Goal: Transaction & Acquisition: Purchase product/service

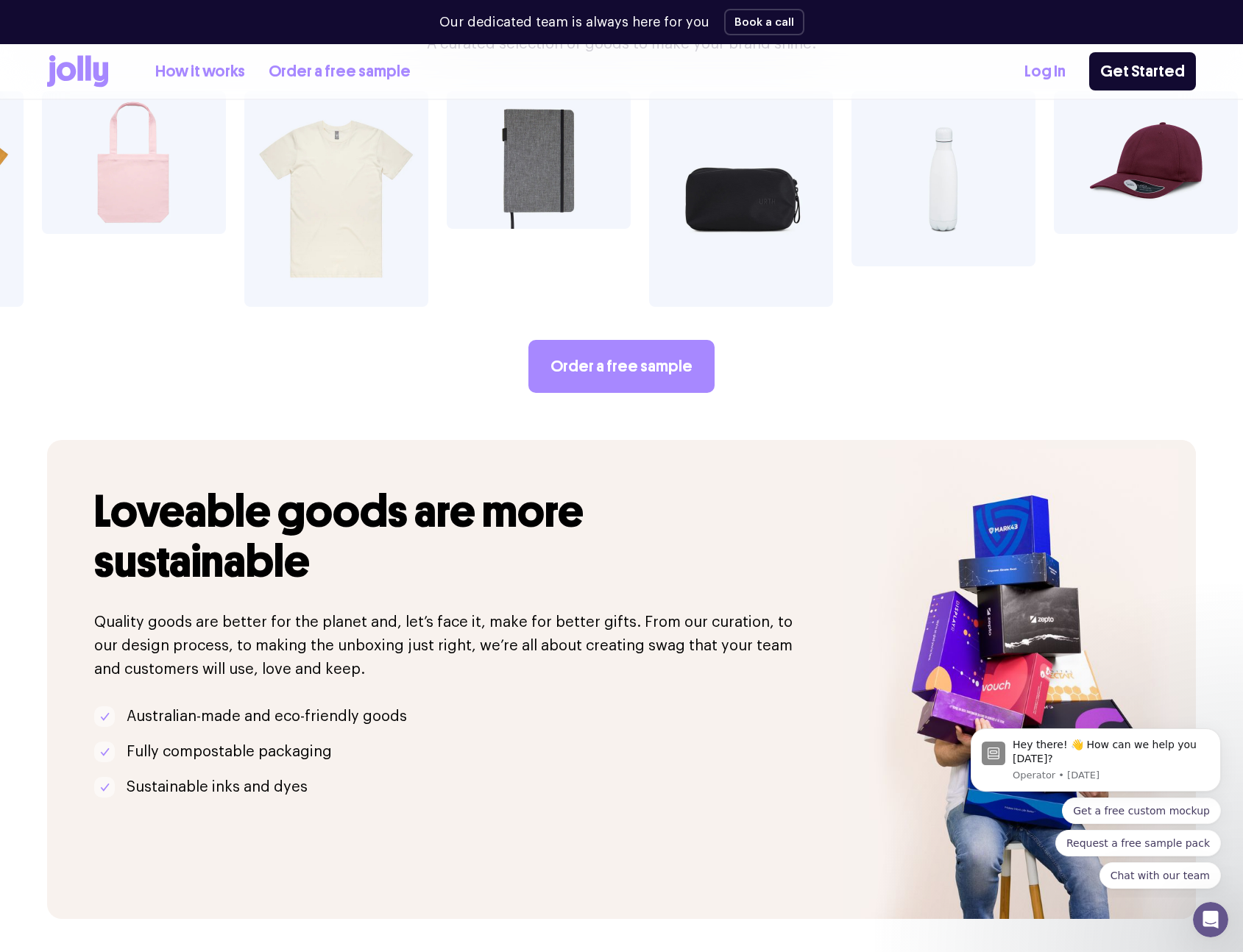
scroll to position [2681, 0]
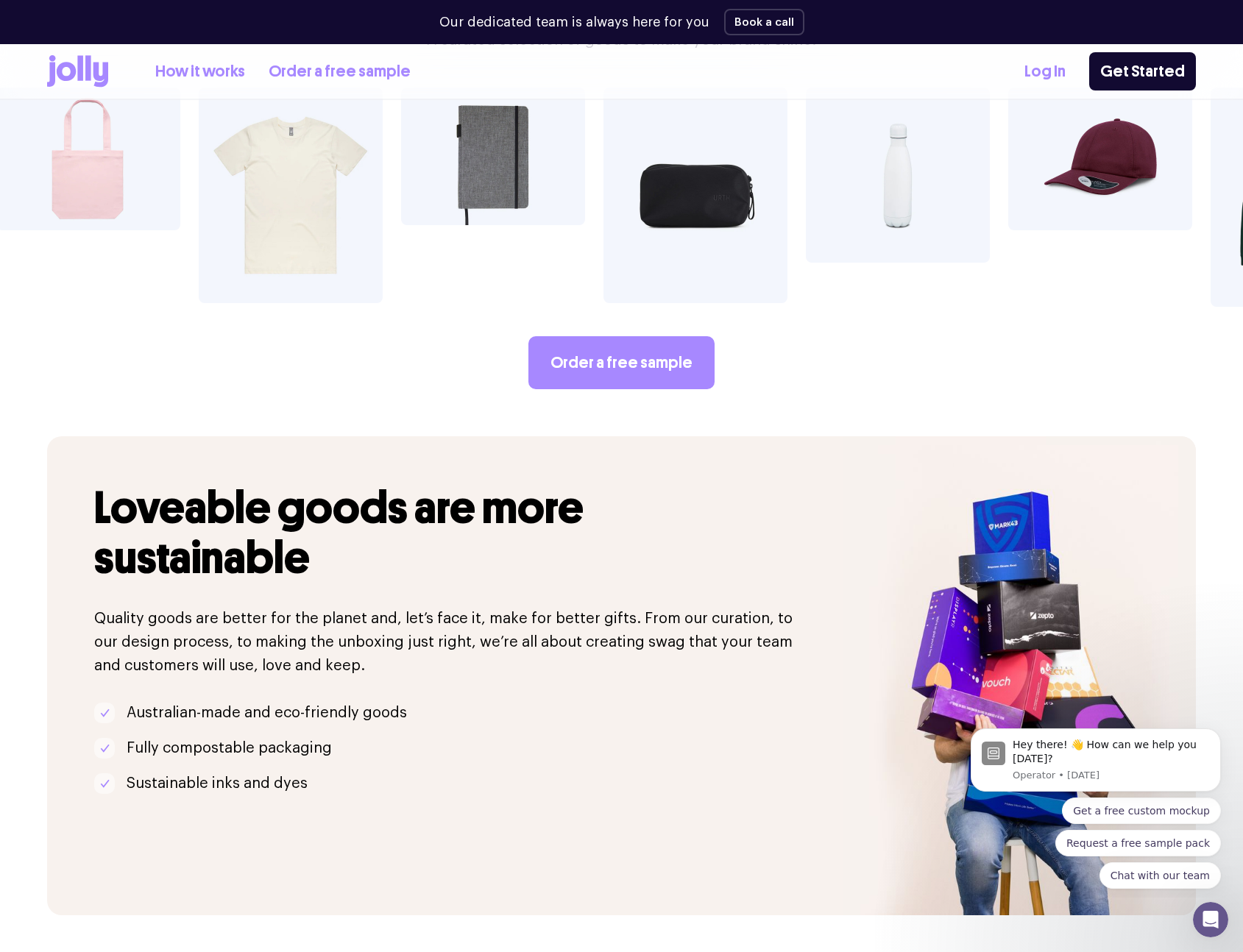
click at [225, 70] on link "How it works" at bounding box center [200, 72] width 90 height 25
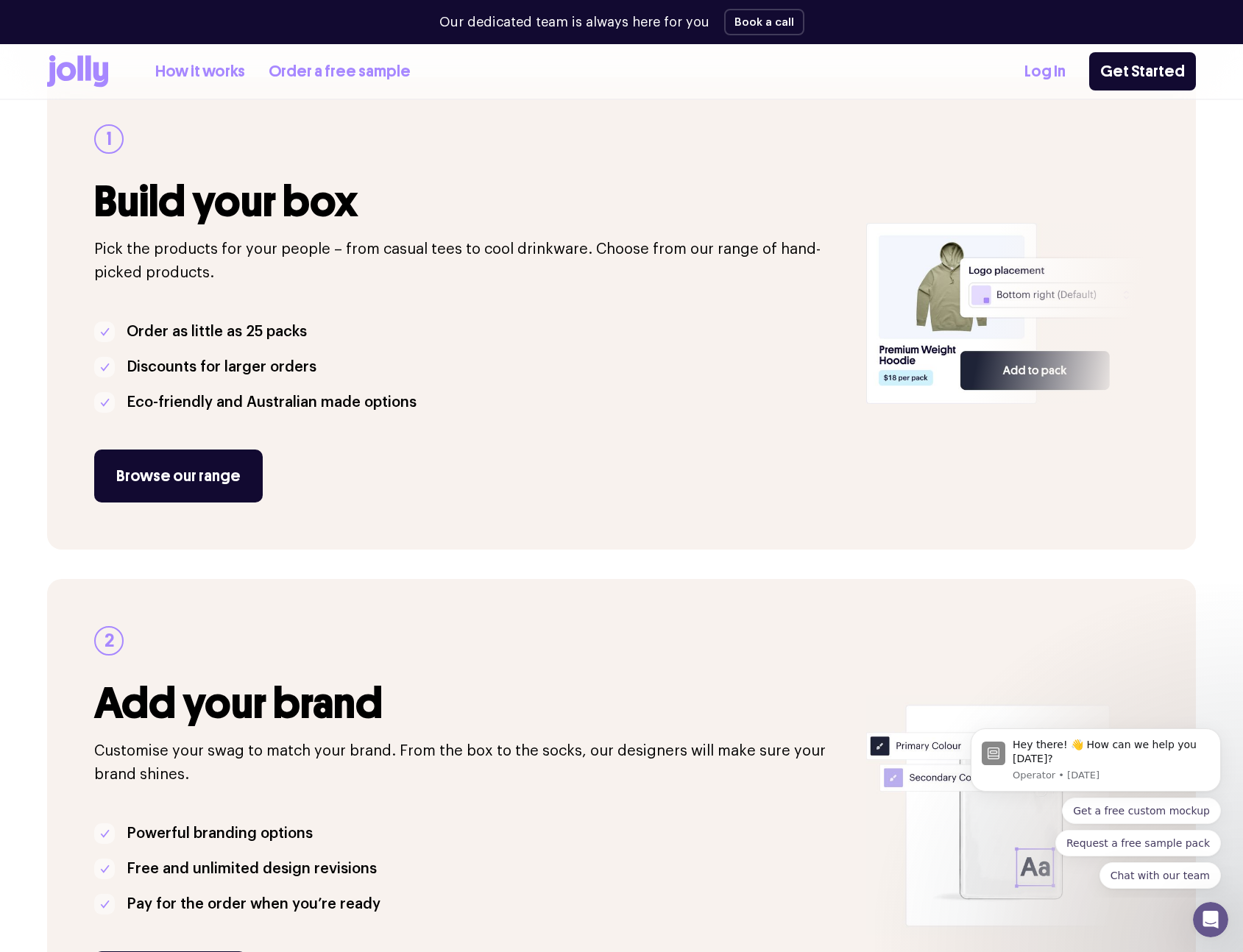
scroll to position [268, 0]
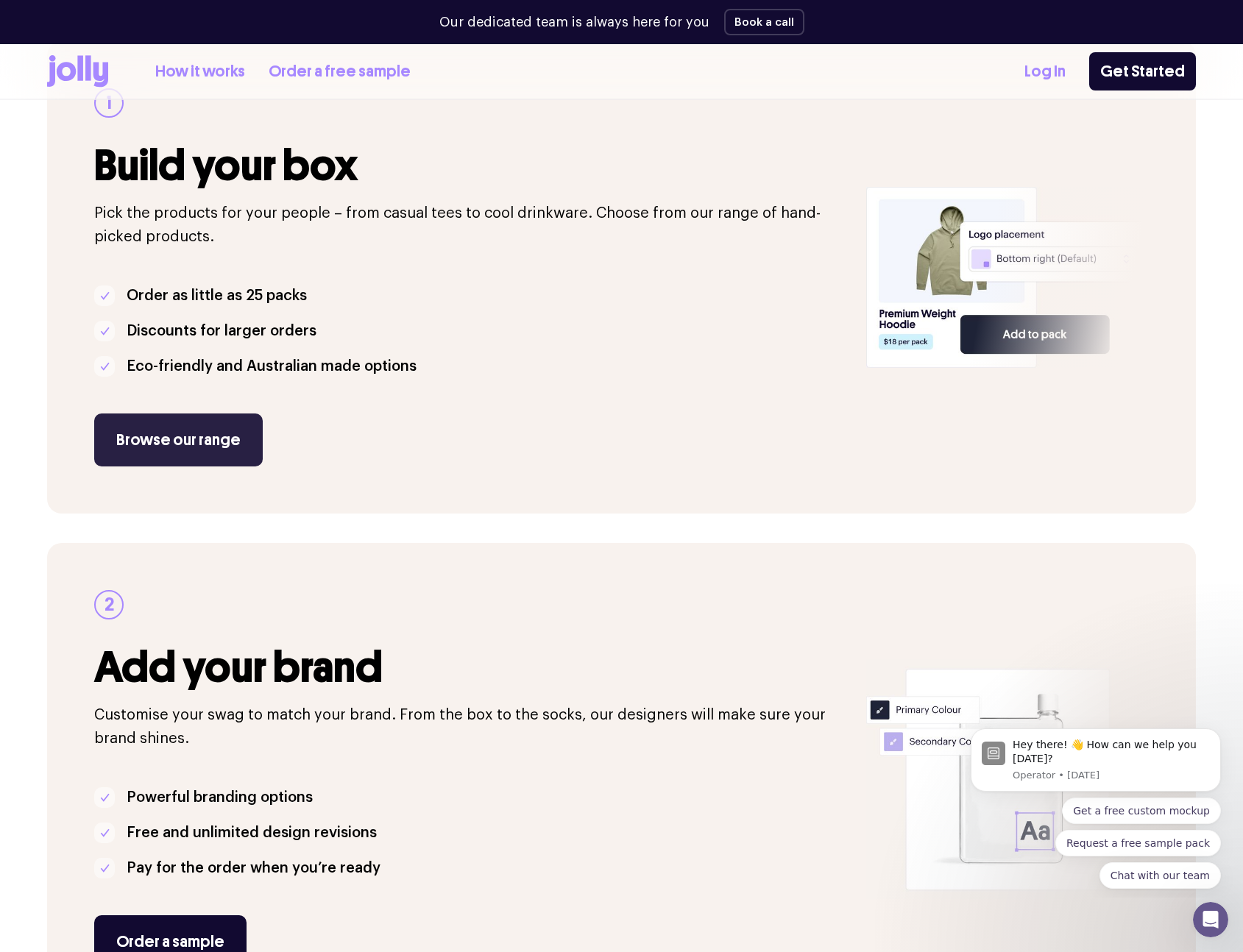
click at [208, 458] on link "Browse our range" at bounding box center [178, 440] width 169 height 53
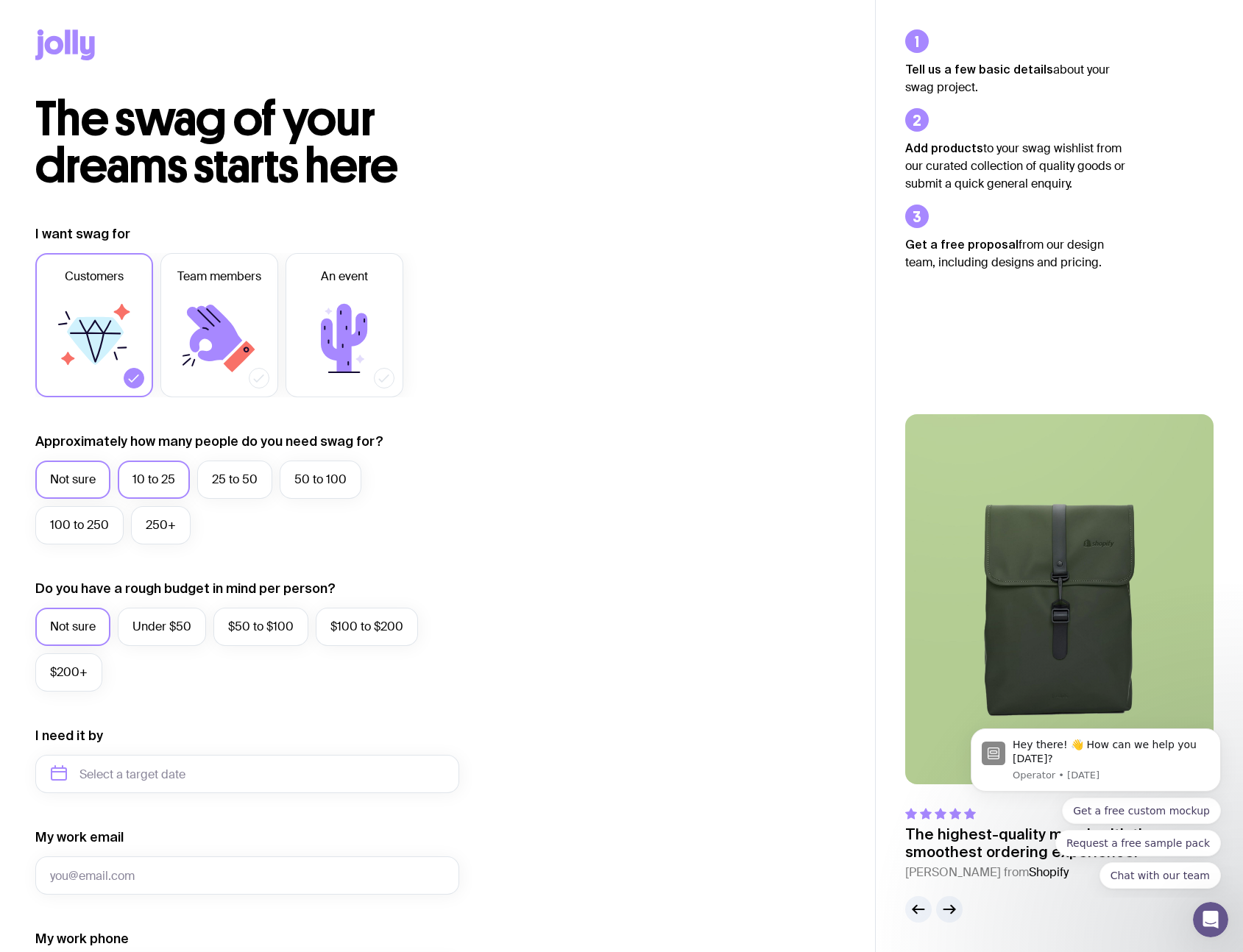
click at [182, 490] on label "10 to 25" at bounding box center [154, 479] width 73 height 38
click at [0, 0] on input "10 to 25" at bounding box center [0, 0] width 0 height 0
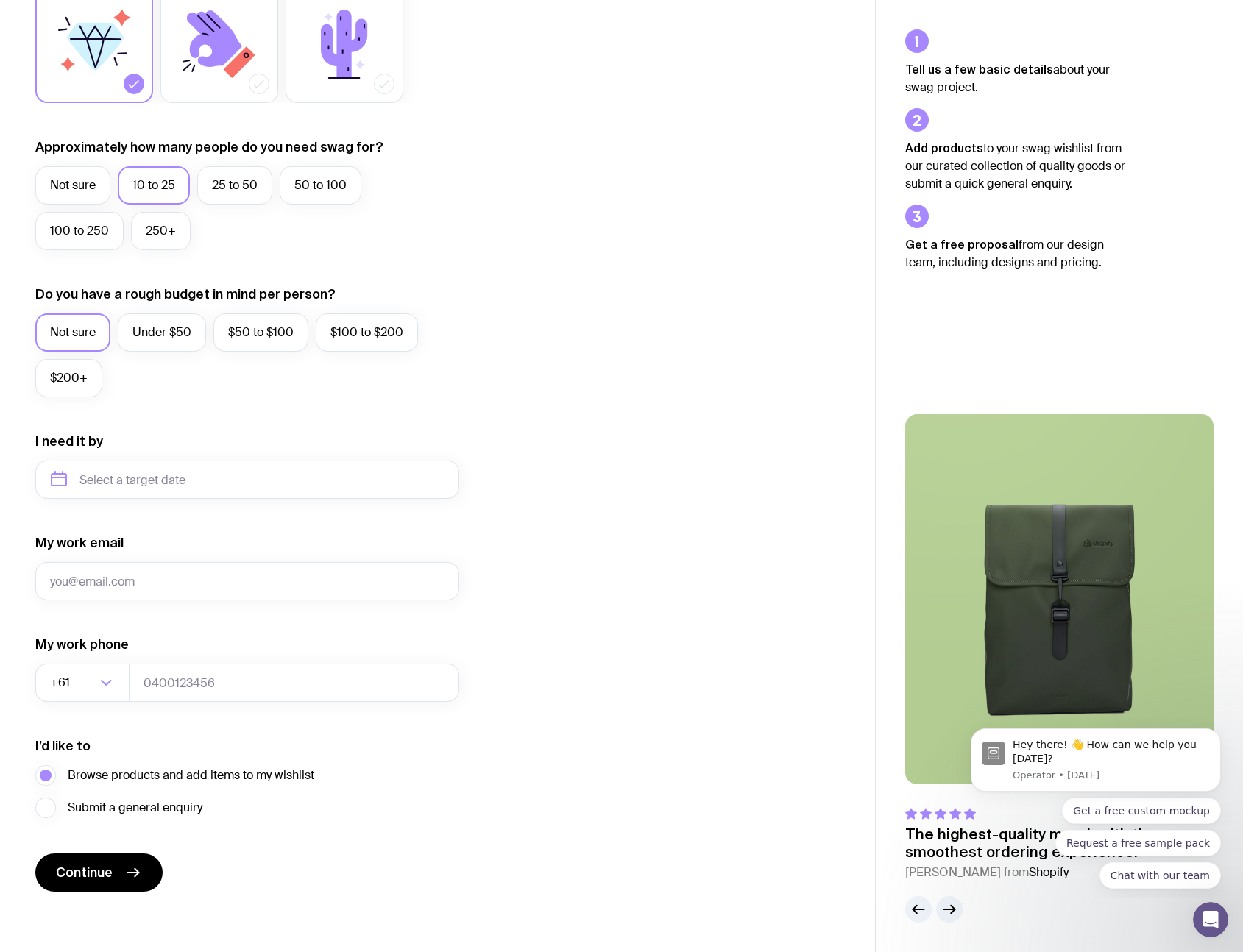
scroll to position [299, 0]
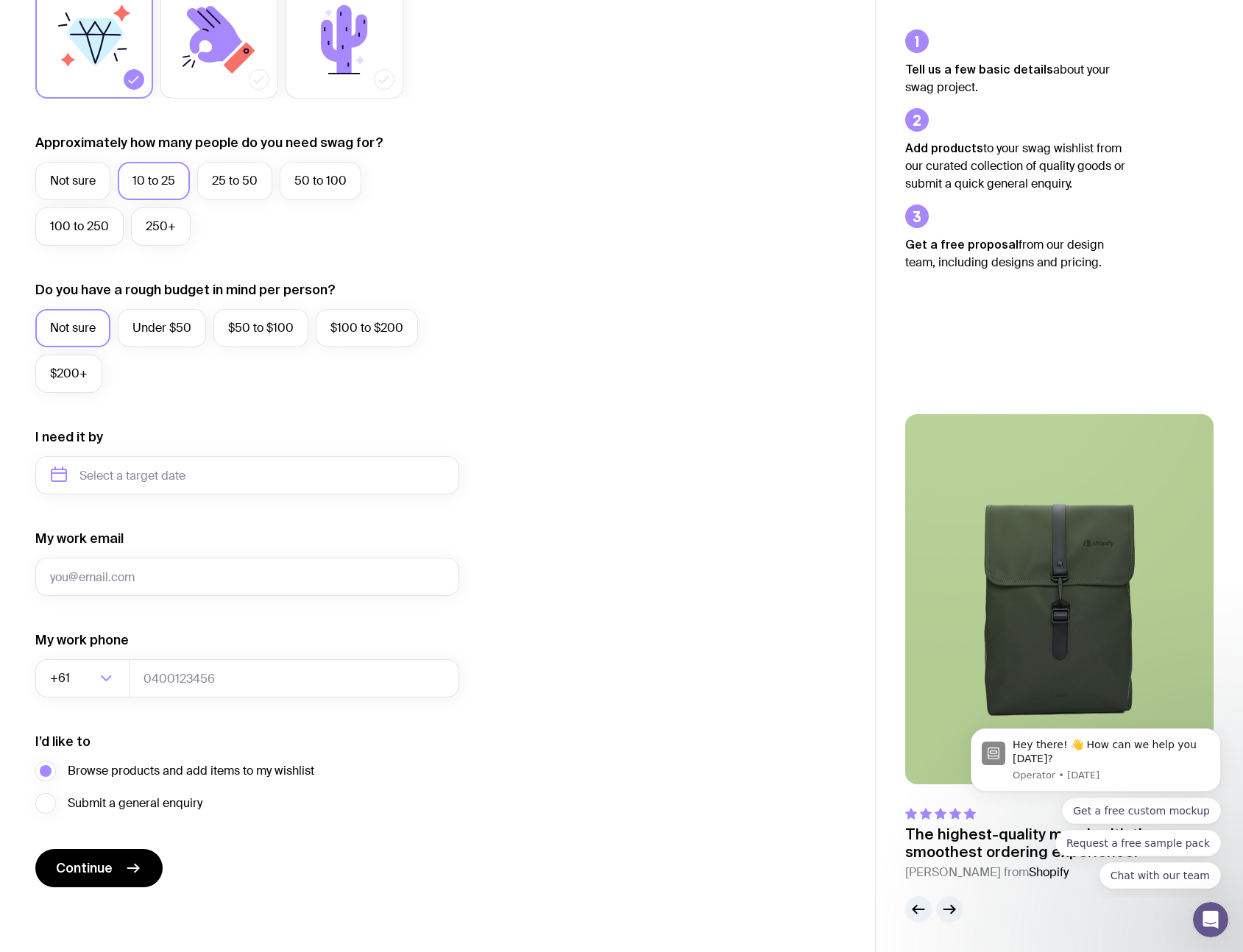
click at [949, 908] on icon "button" at bounding box center [949, 910] width 18 height 18
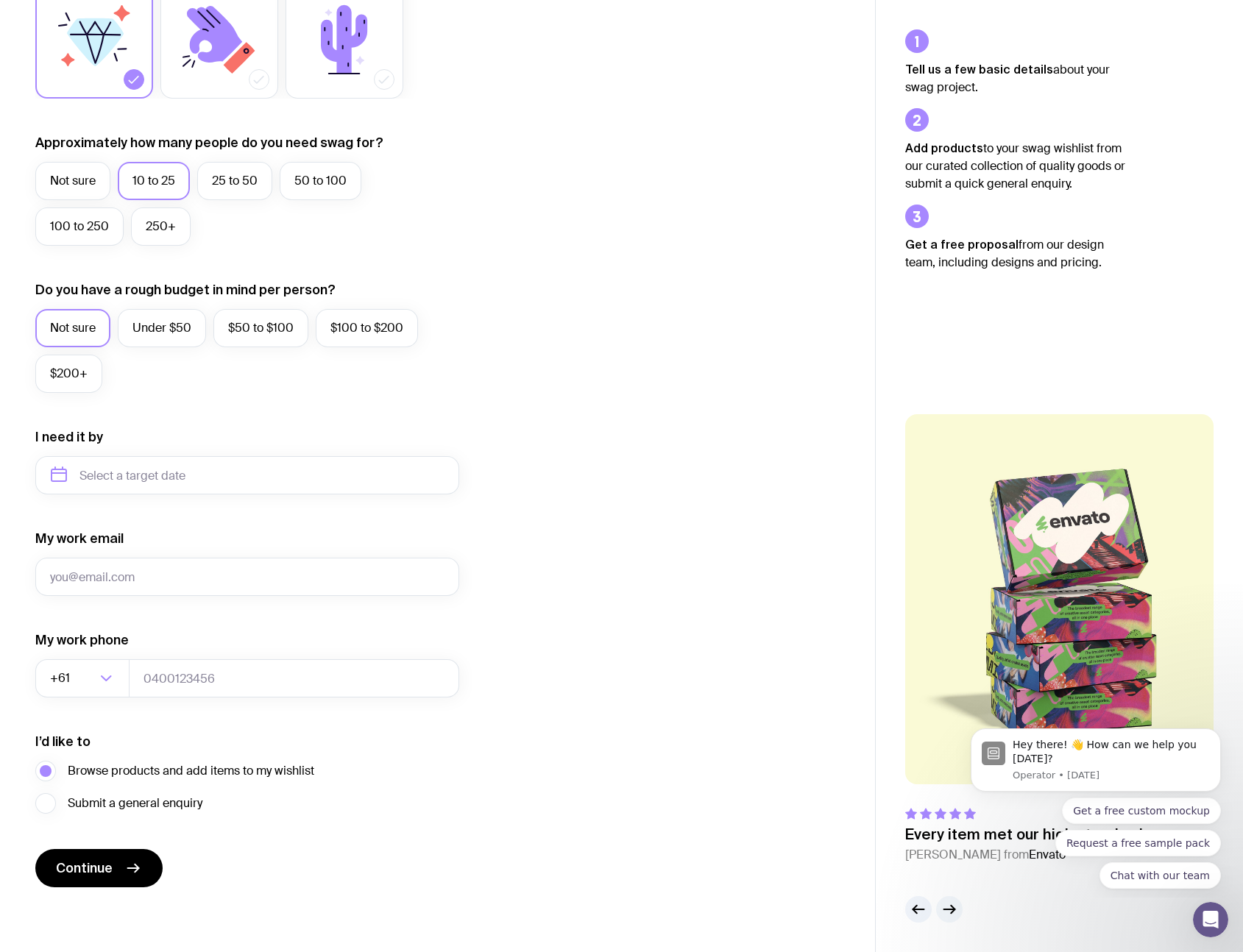
click at [949, 908] on icon "button" at bounding box center [949, 910] width 18 height 18
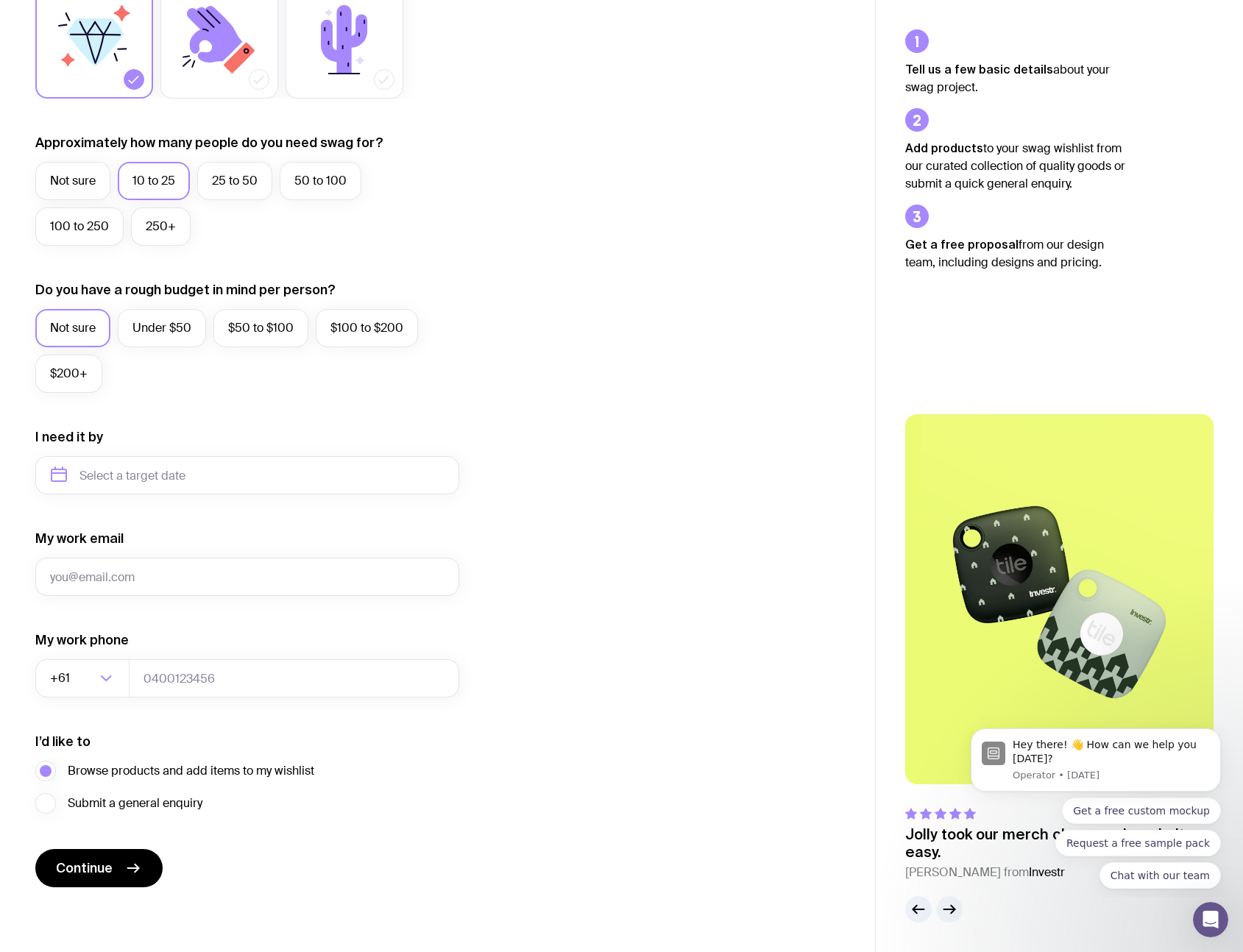
click at [949, 908] on icon "button" at bounding box center [949, 910] width 18 height 18
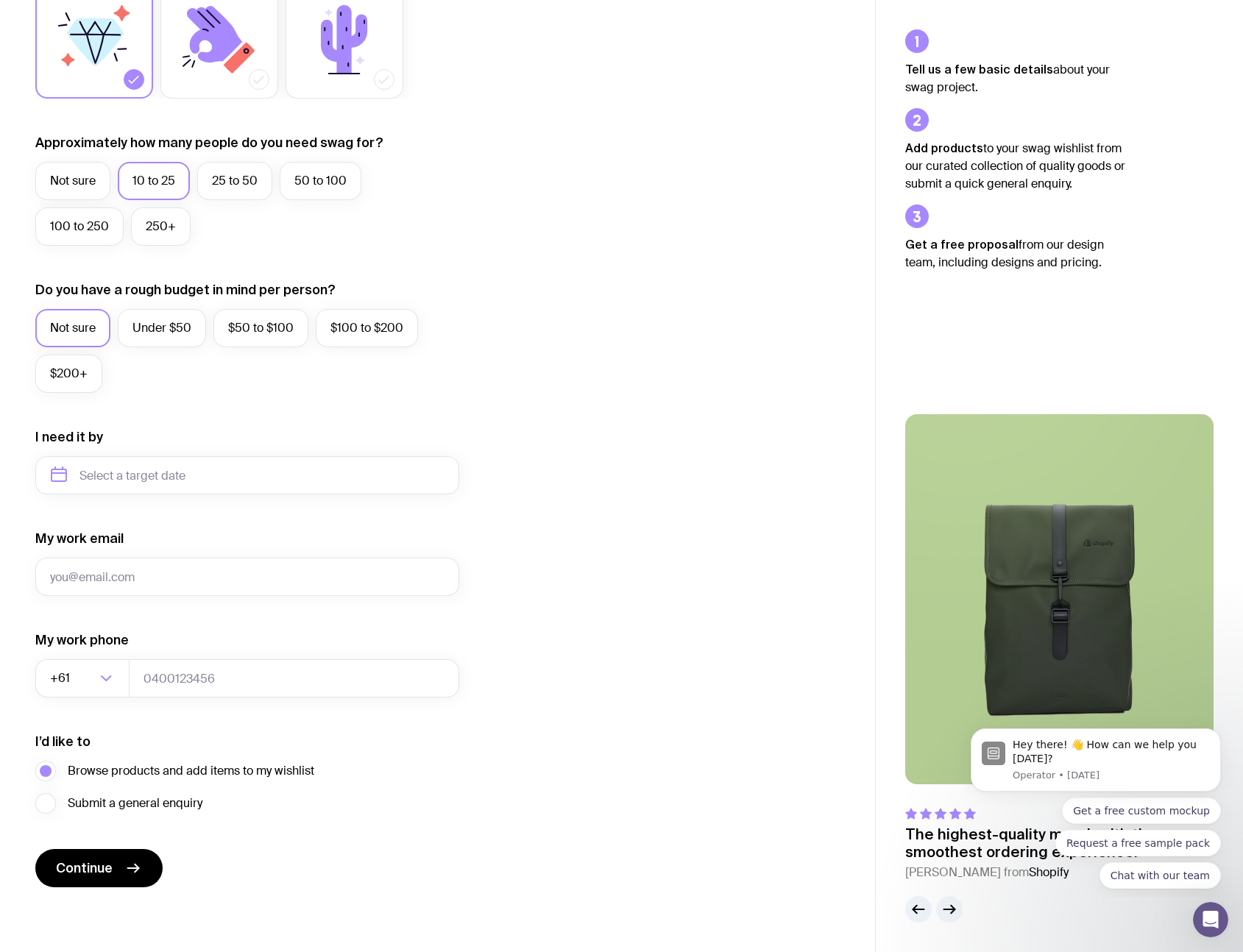
click at [949, 908] on icon "button" at bounding box center [949, 910] width 18 height 18
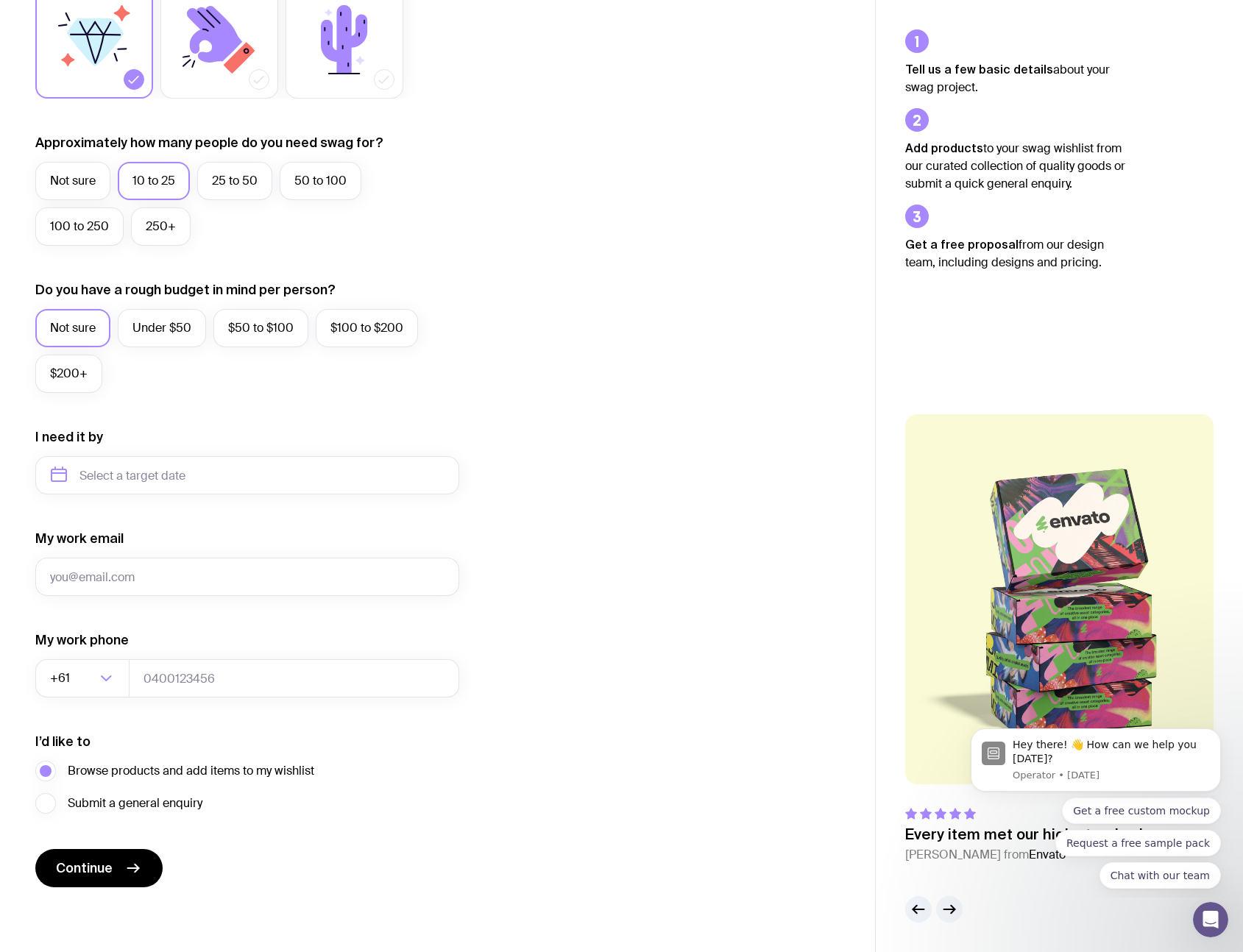
click at [949, 908] on icon "button" at bounding box center [949, 910] width 18 height 18
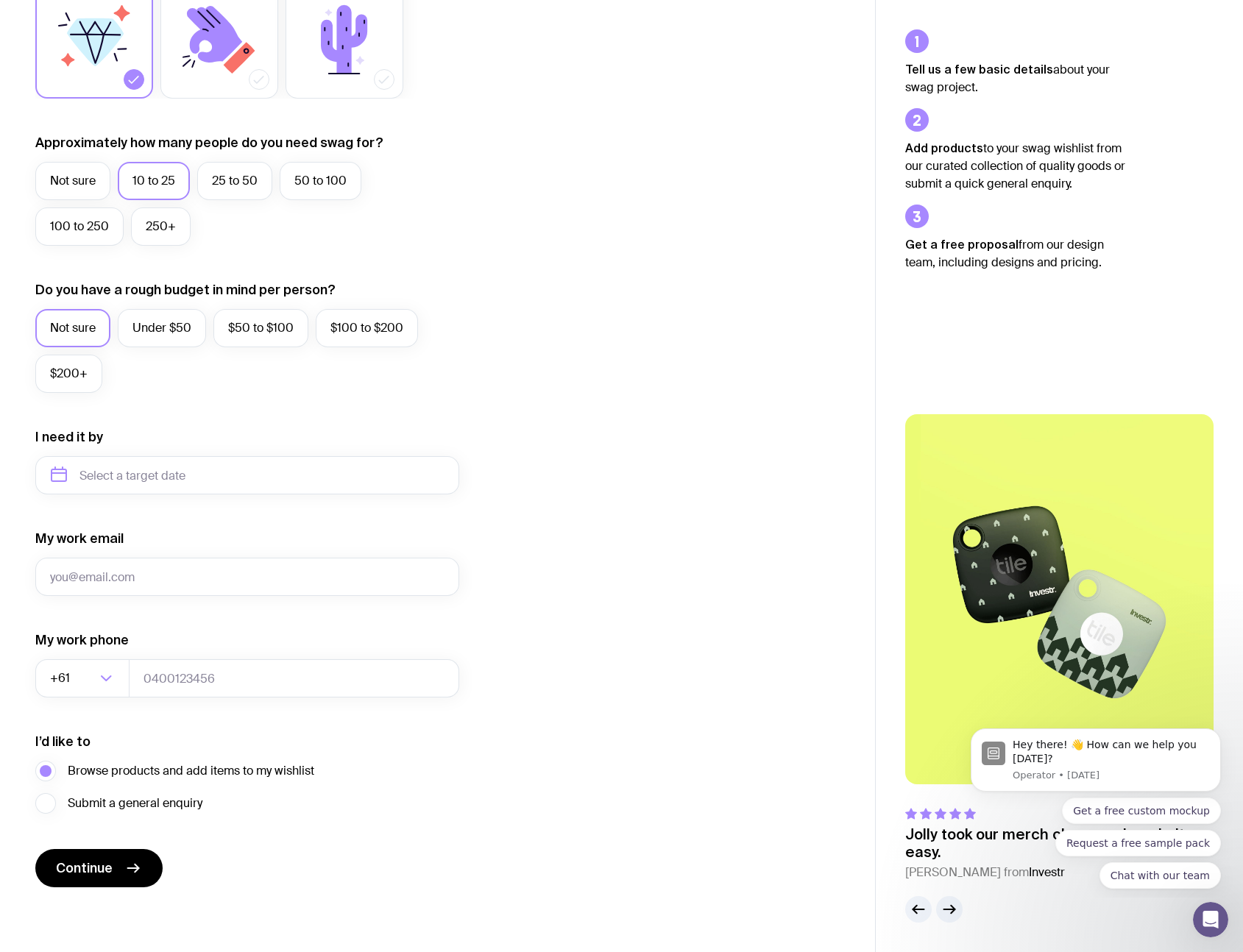
click at [1048, 684] on img at bounding box center [1059, 600] width 309 height 371
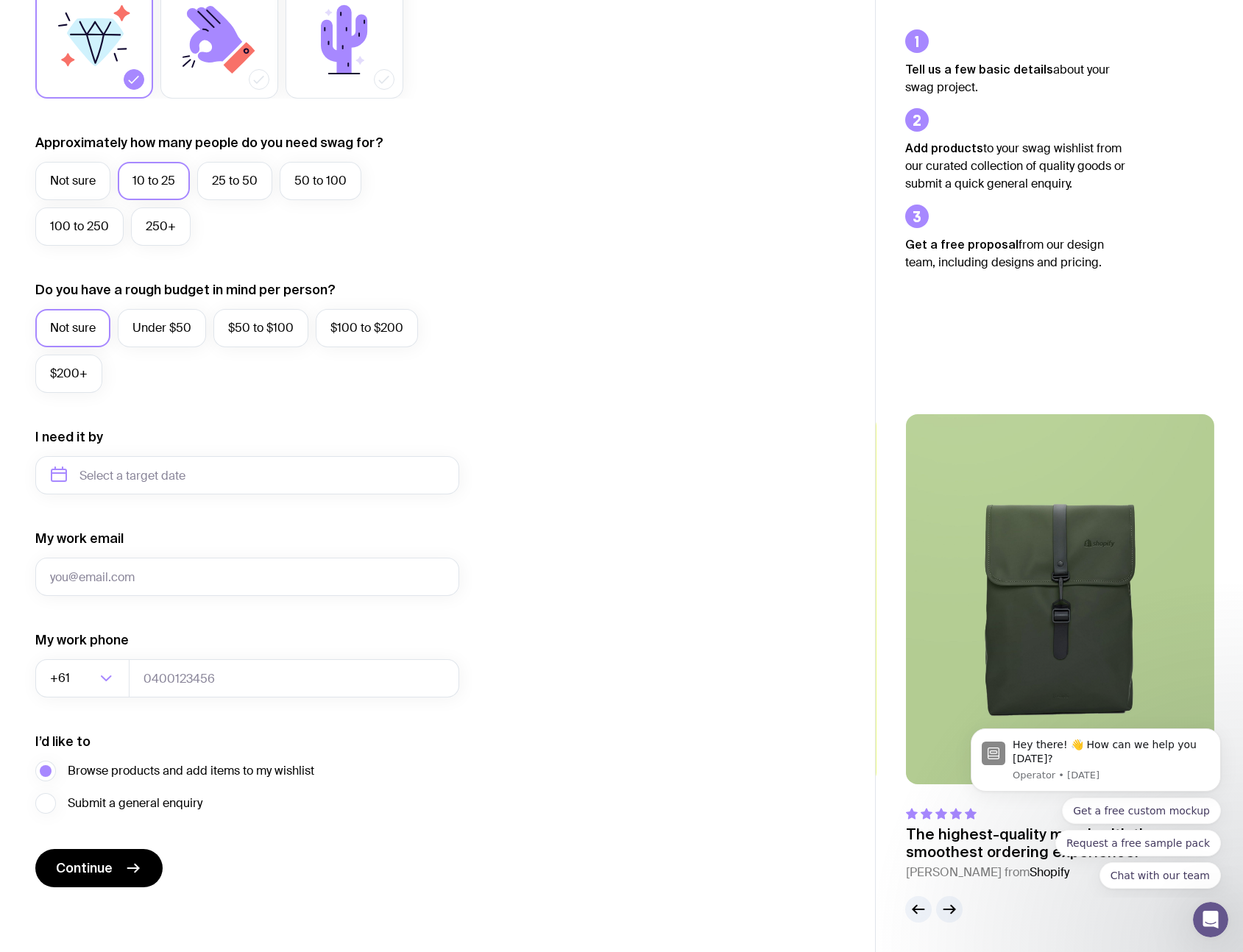
drag, startPoint x: 1052, startPoint y: 668, endPoint x: 986, endPoint y: 379, distance: 296.4
click at [986, 379] on div "The highest-quality merch with the smoothest ordering experience. Bertie O. fro…" at bounding box center [1059, 645] width 368 height 556
click at [261, 336] on label "$50 to $100" at bounding box center [261, 327] width 95 height 38
click at [0, 0] on input "$50 to $100" at bounding box center [0, 0] width 0 height 0
click at [193, 479] on input "text" at bounding box center [247, 475] width 423 height 38
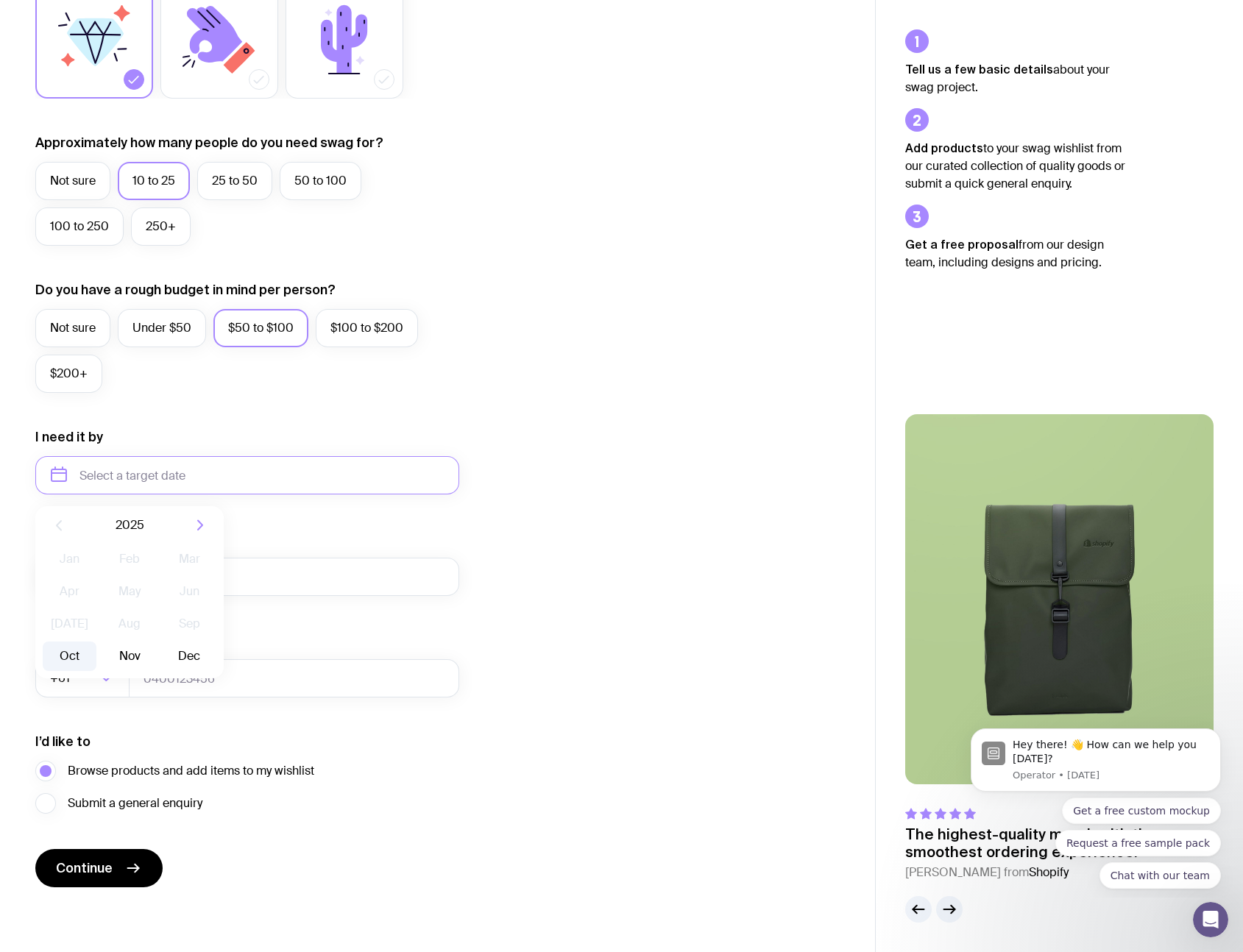
click at [73, 663] on button "Oct" at bounding box center [70, 657] width 54 height 29
type input "October 2025"
click at [194, 482] on input "October 2025" at bounding box center [247, 475] width 423 height 38
drag, startPoint x: 480, startPoint y: 557, endPoint x: 345, endPoint y: 610, distance: 145.0
click at [481, 557] on div "I want swag for Customers Team members An event Approximately how many people d…" at bounding box center [437, 407] width 805 height 961
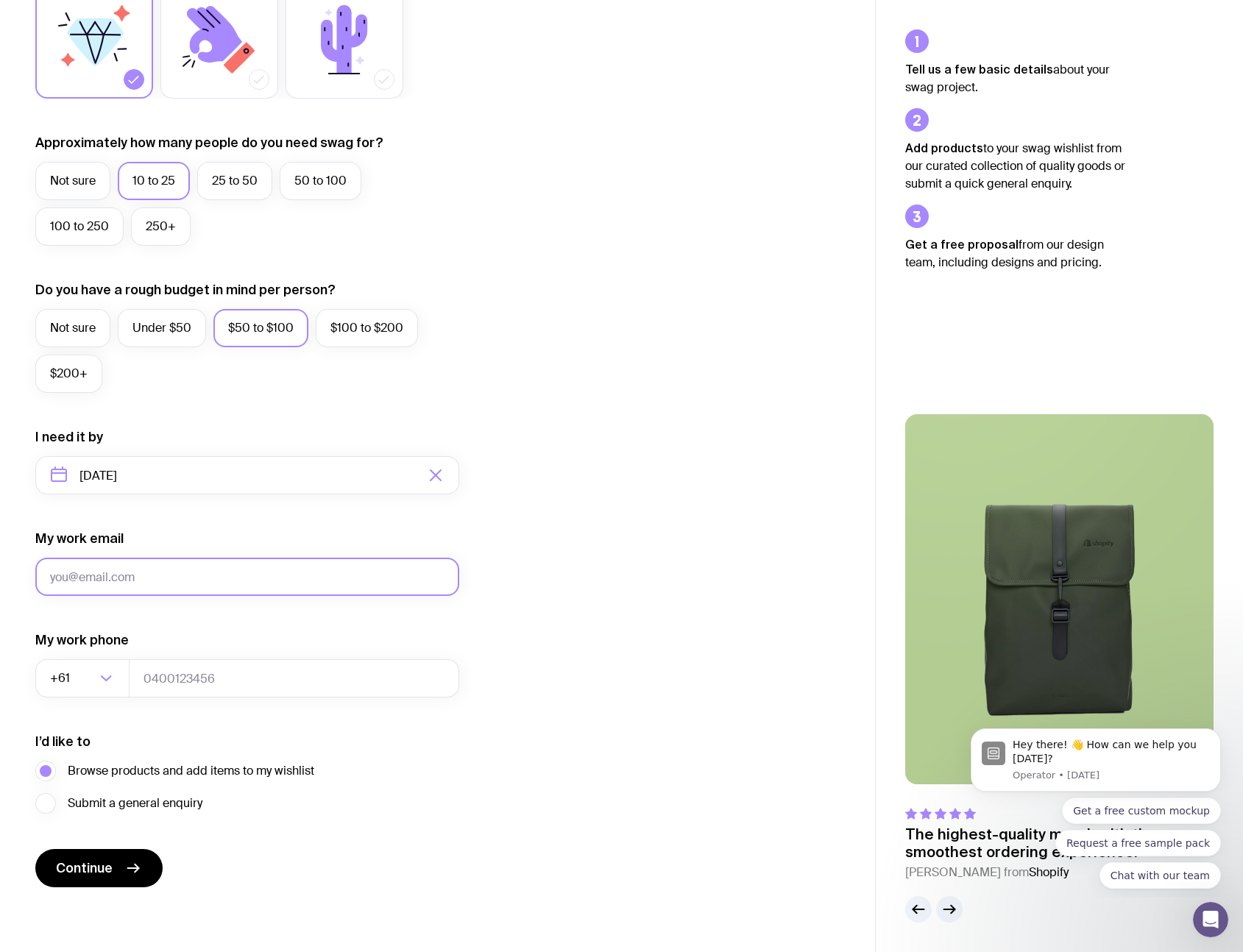
click at [248, 584] on input "My work email" at bounding box center [247, 576] width 423 height 38
type input "naomi@publift.com"
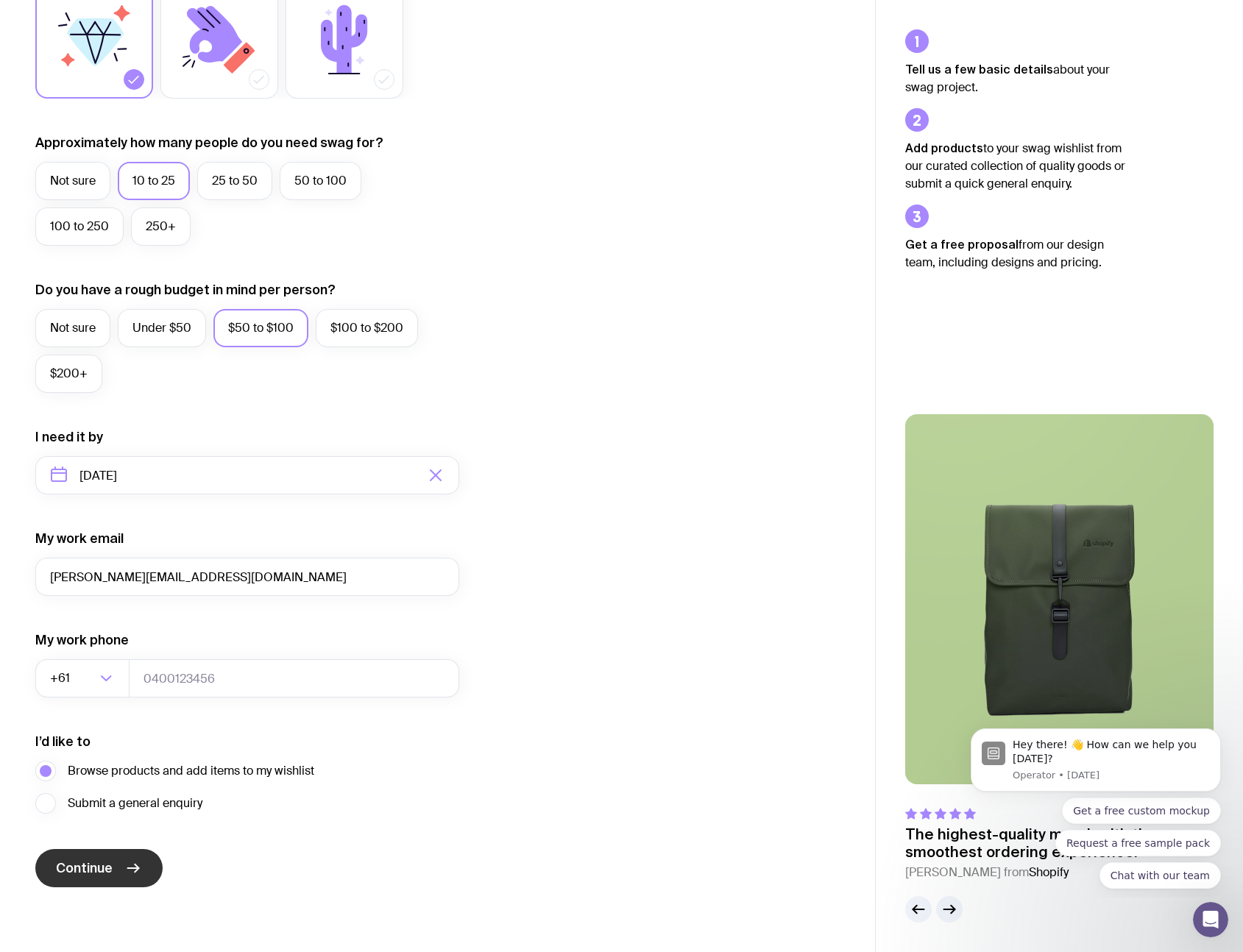
click at [102, 869] on span "Continue" at bounding box center [84, 869] width 57 height 18
click at [211, 686] on input "tel" at bounding box center [293, 678] width 330 height 38
type input "0450573937"
click at [119, 867] on button "Continue" at bounding box center [99, 868] width 127 height 38
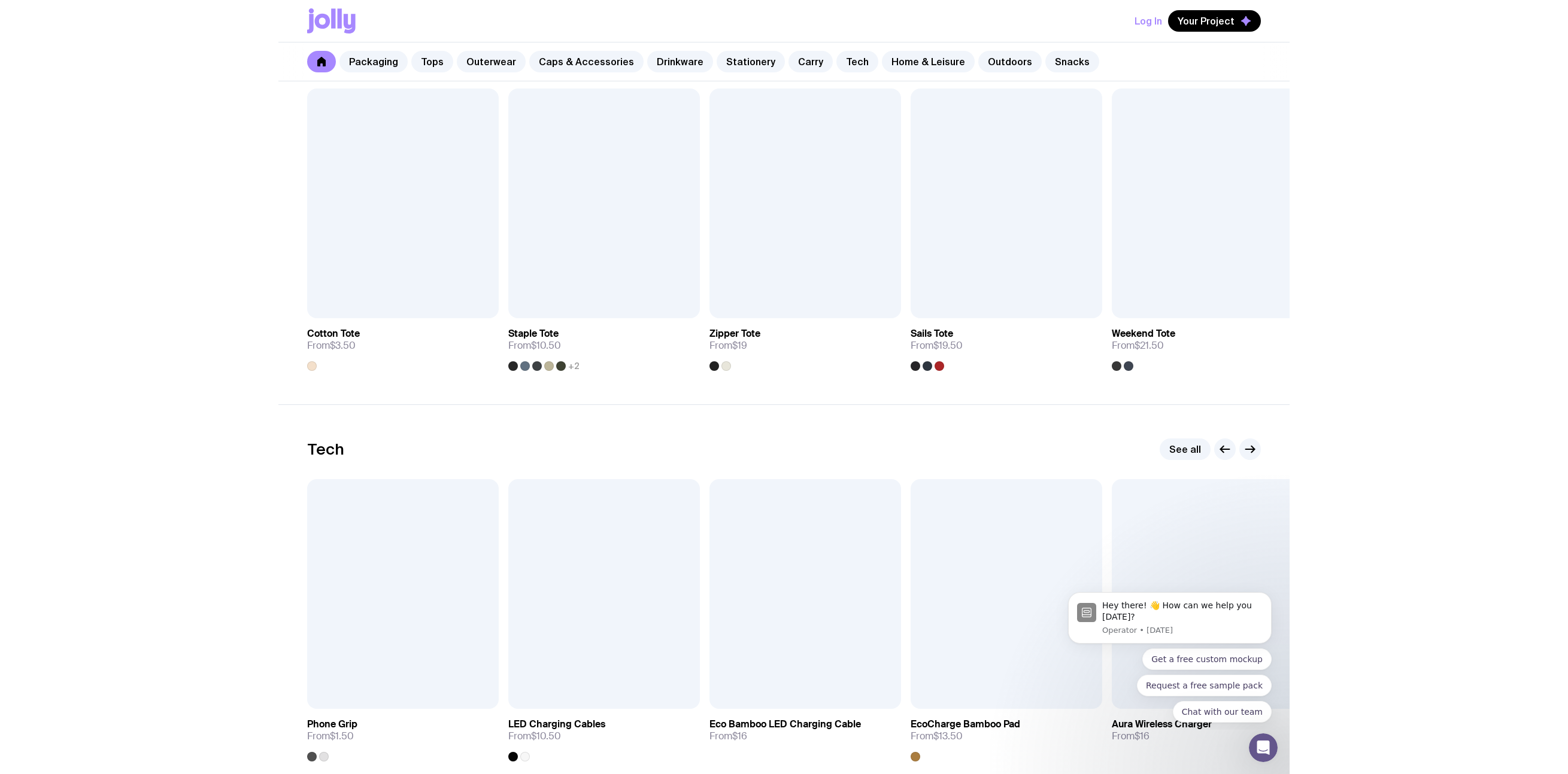
scroll to position [2861, 0]
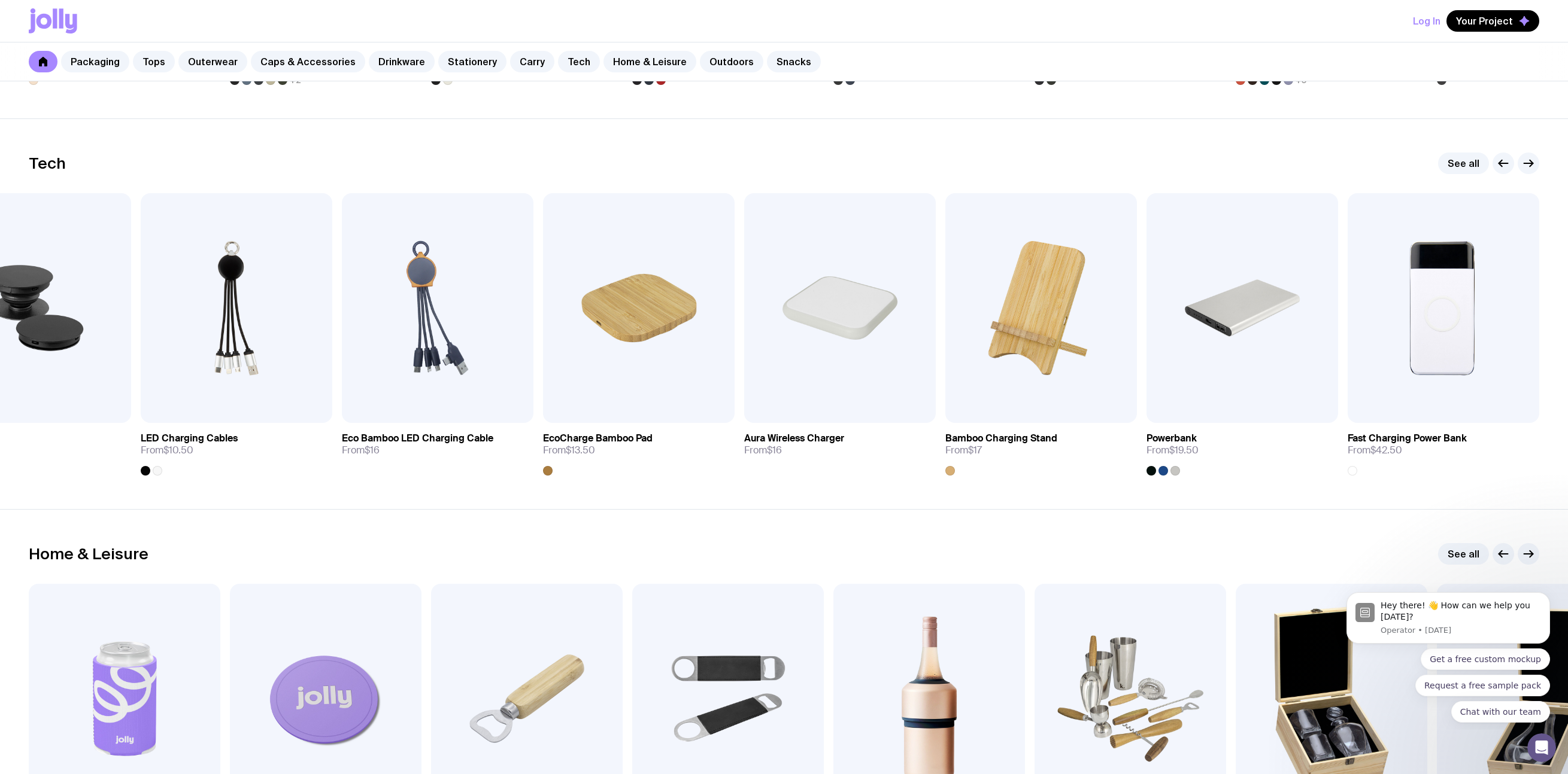
click at [1011, 544] on div "Home & Leisure See all" at bounding box center [784, 554] width 1511 height 22
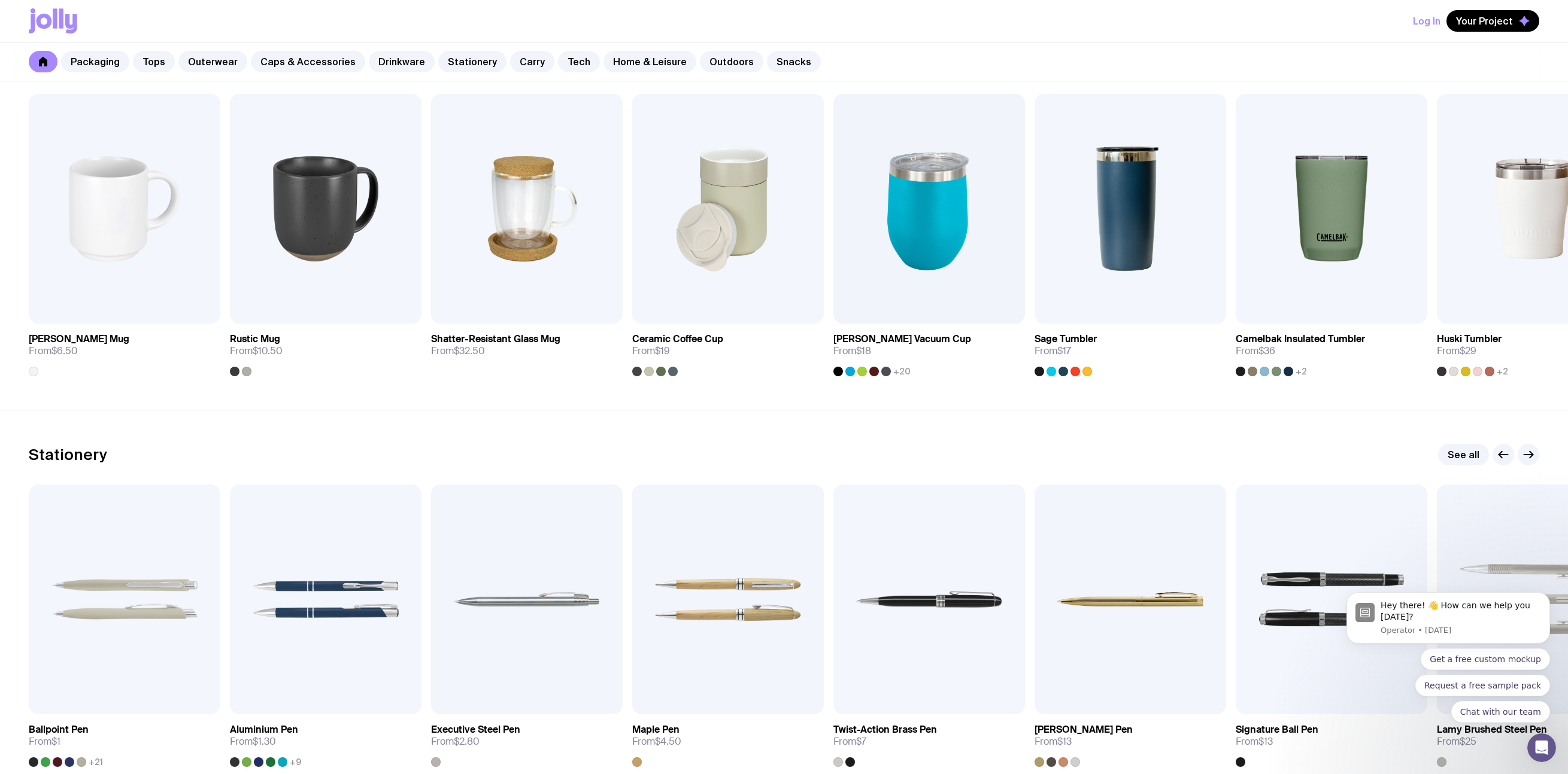
scroll to position [1051, 0]
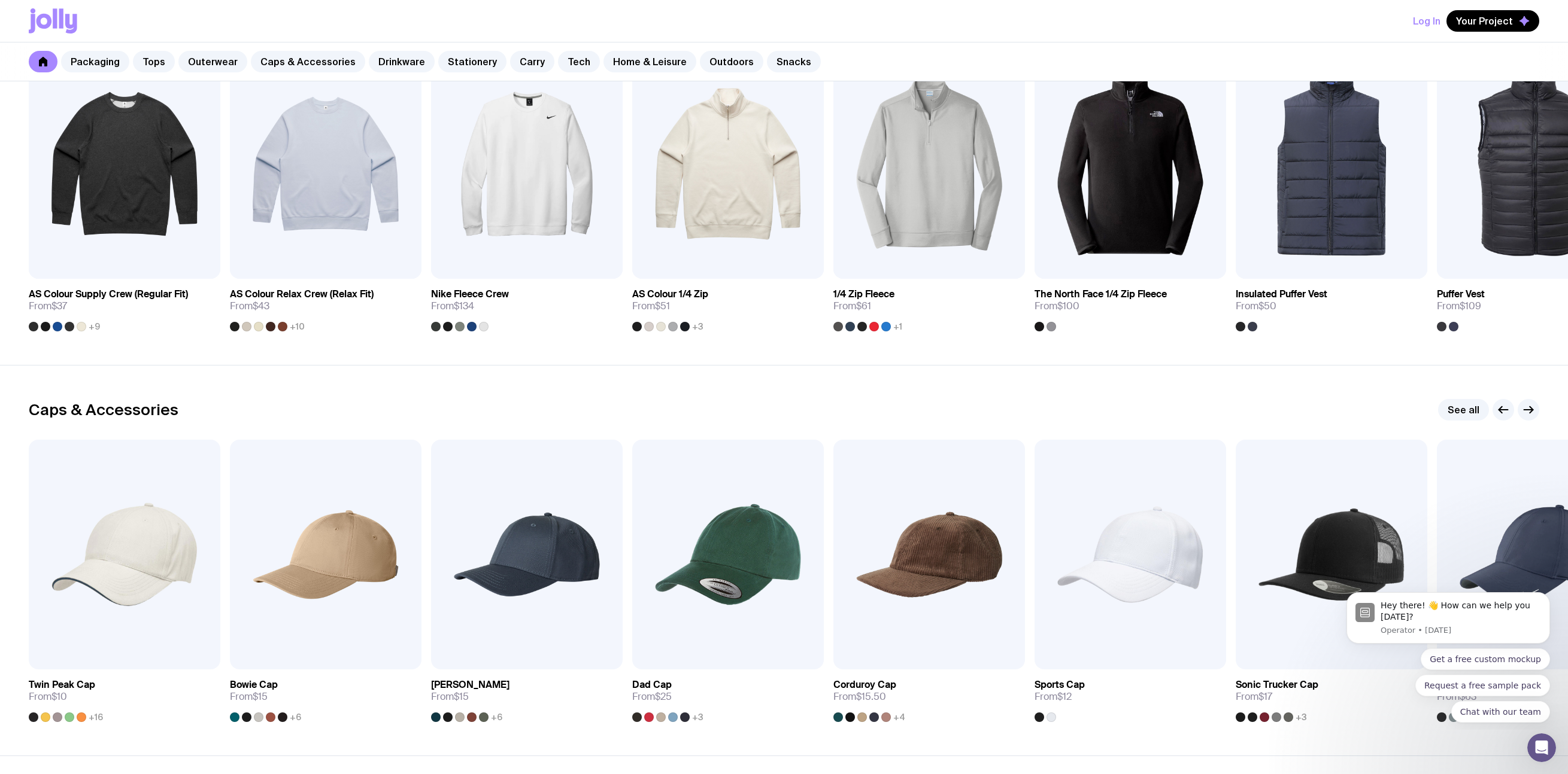
click at [747, 351] on section "Outerwear See all Add to wishlist View AS Colour Supply Crew (Regular Fit) From…" at bounding box center [784, 170] width 1568 height 391
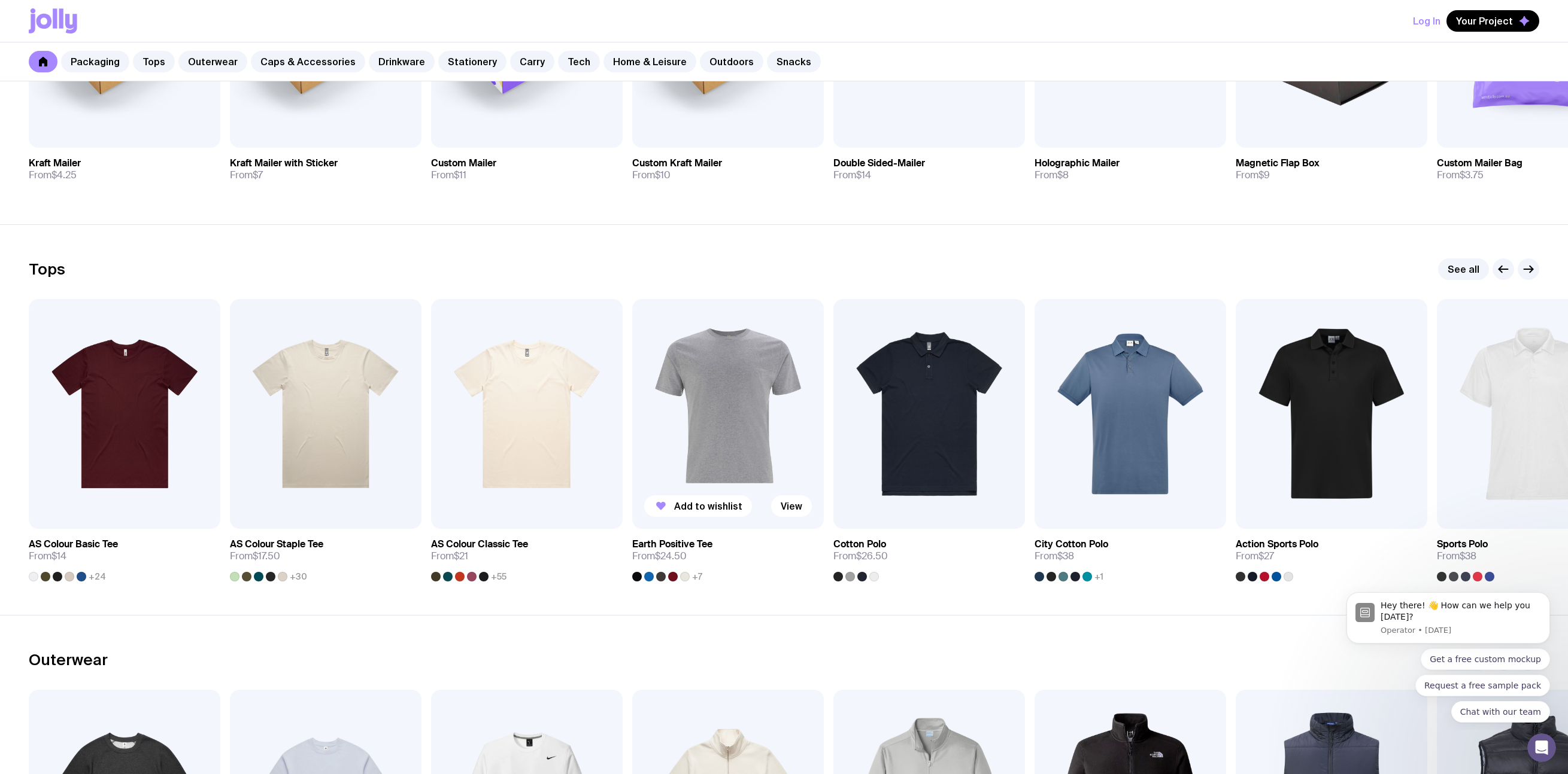
scroll to position [0, 0]
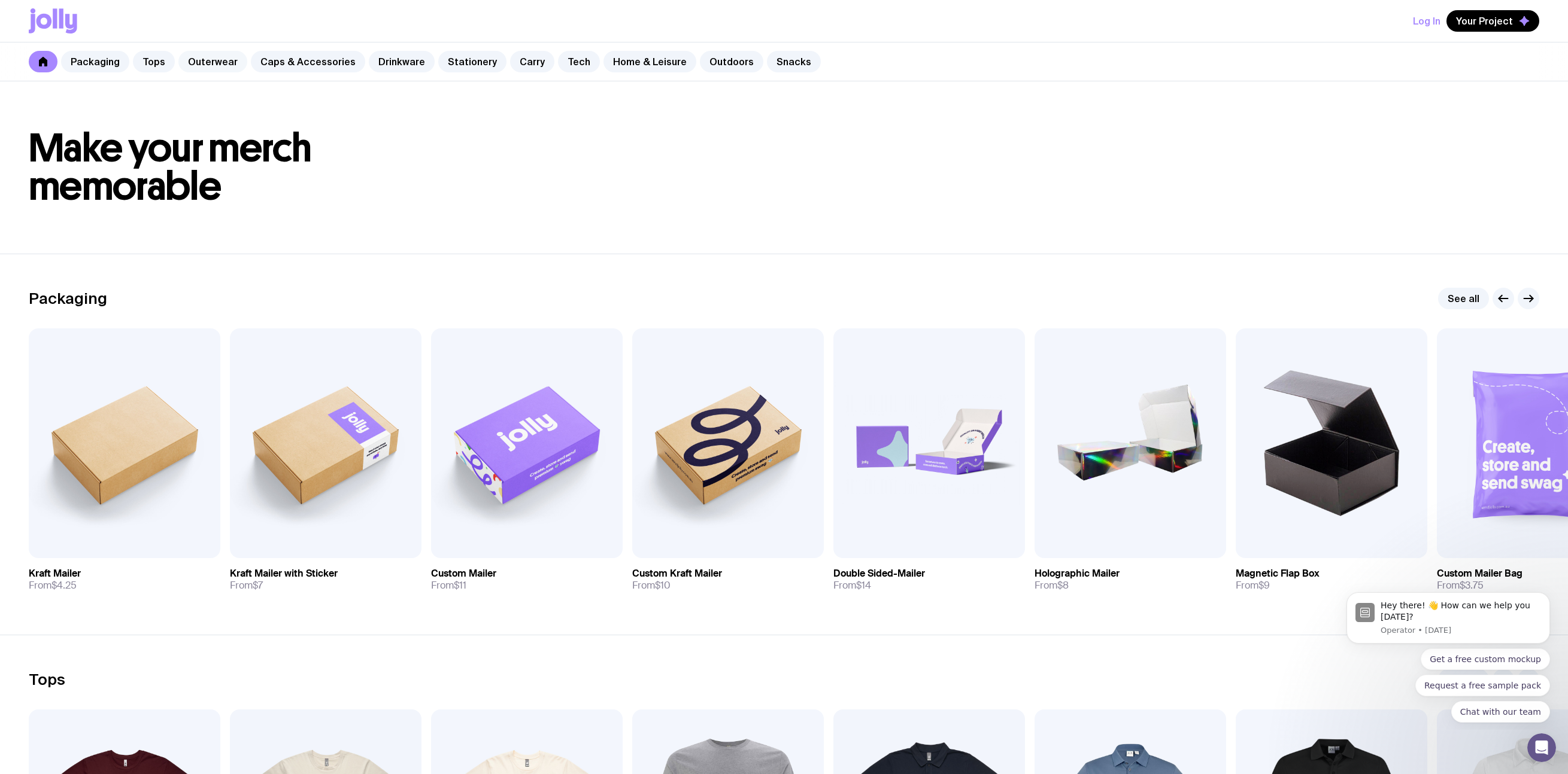
click at [210, 65] on link "Outerwear" at bounding box center [213, 61] width 69 height 22
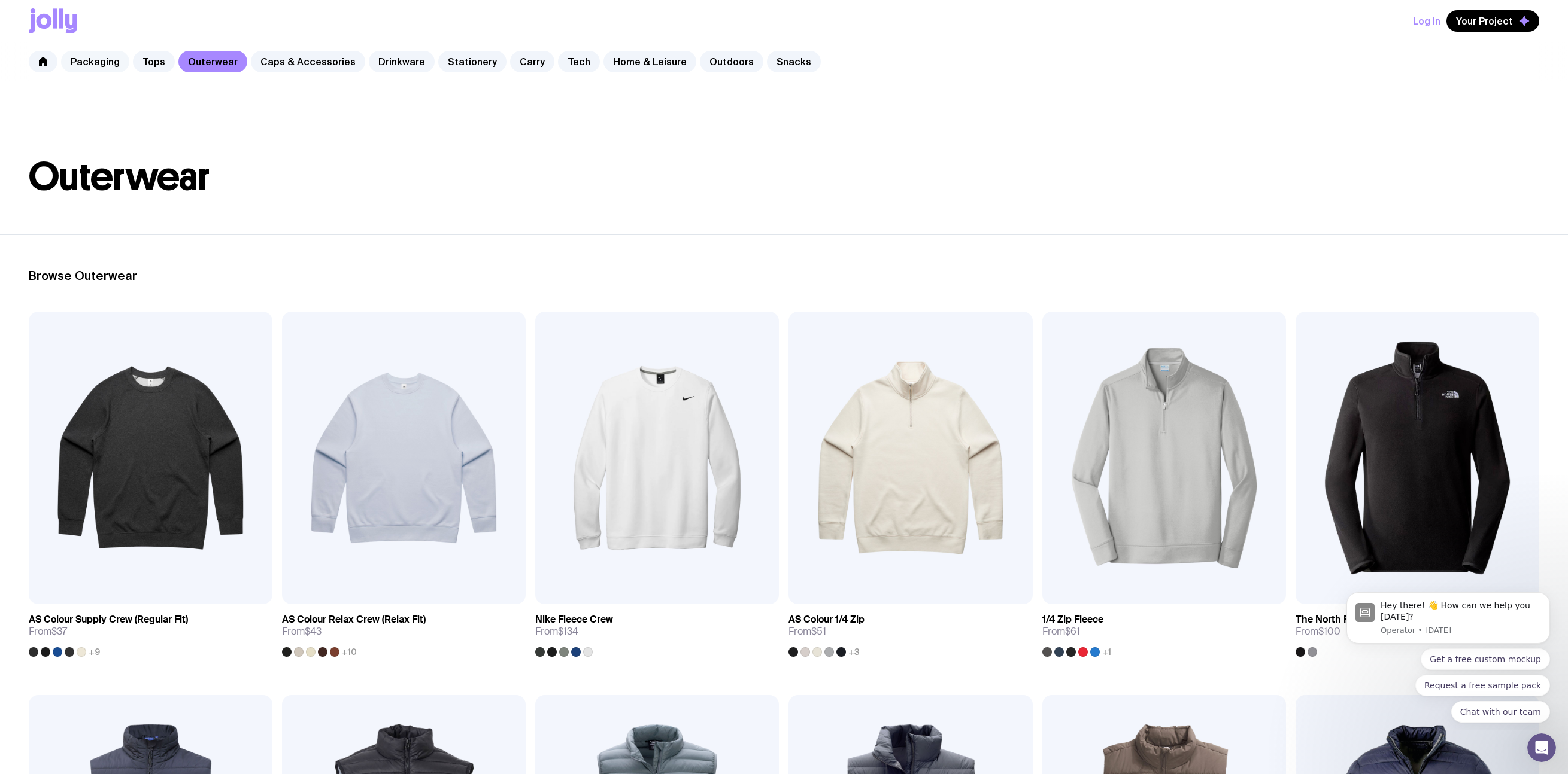
click at [102, 65] on link "Packaging" at bounding box center [96, 61] width 69 height 22
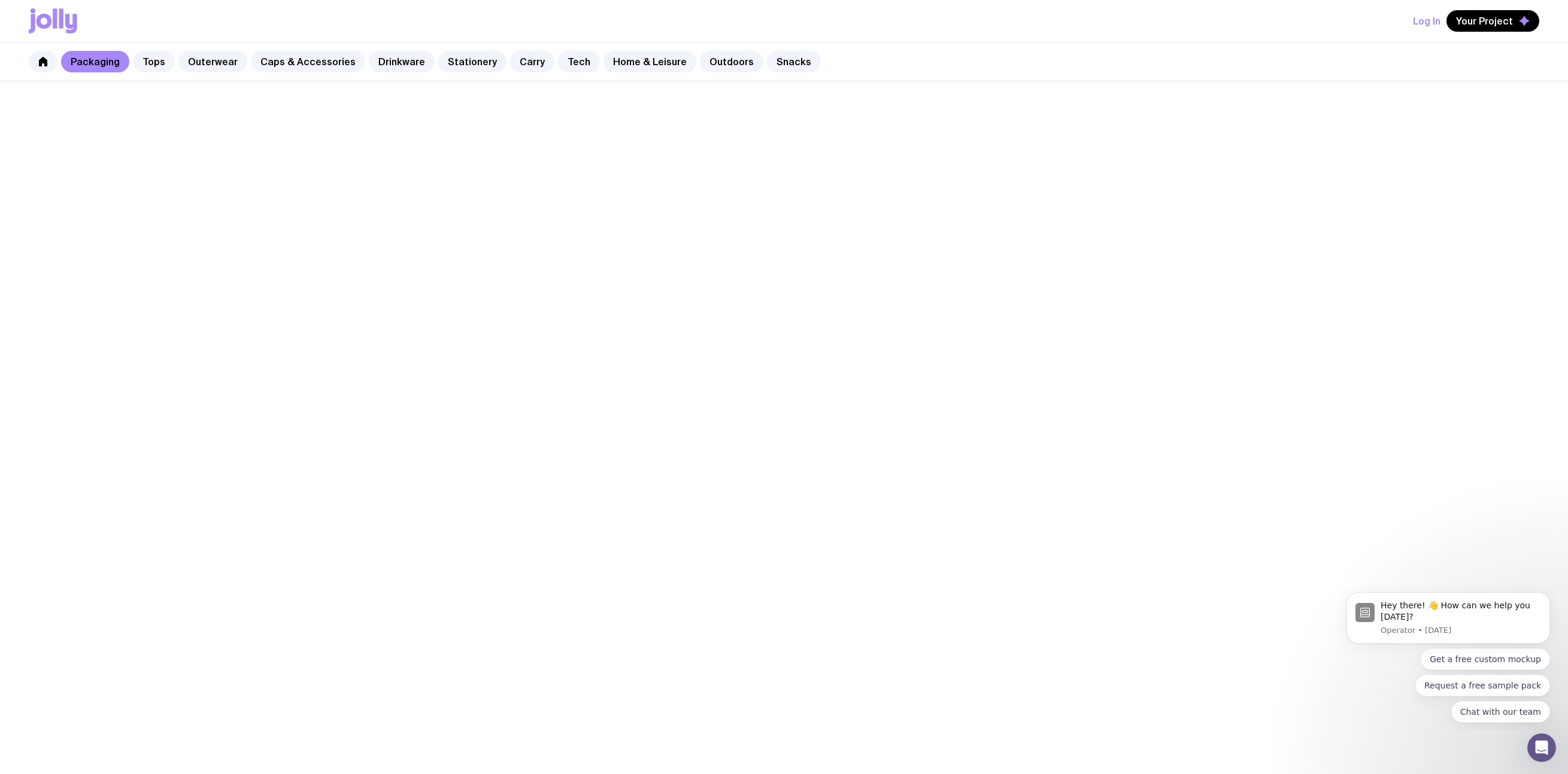
click at [290, 73] on div "Packaging Tops Outerwear Caps & Accessories Drinkware Stationery Carry Tech Hom…" at bounding box center [784, 61] width 1568 height 39
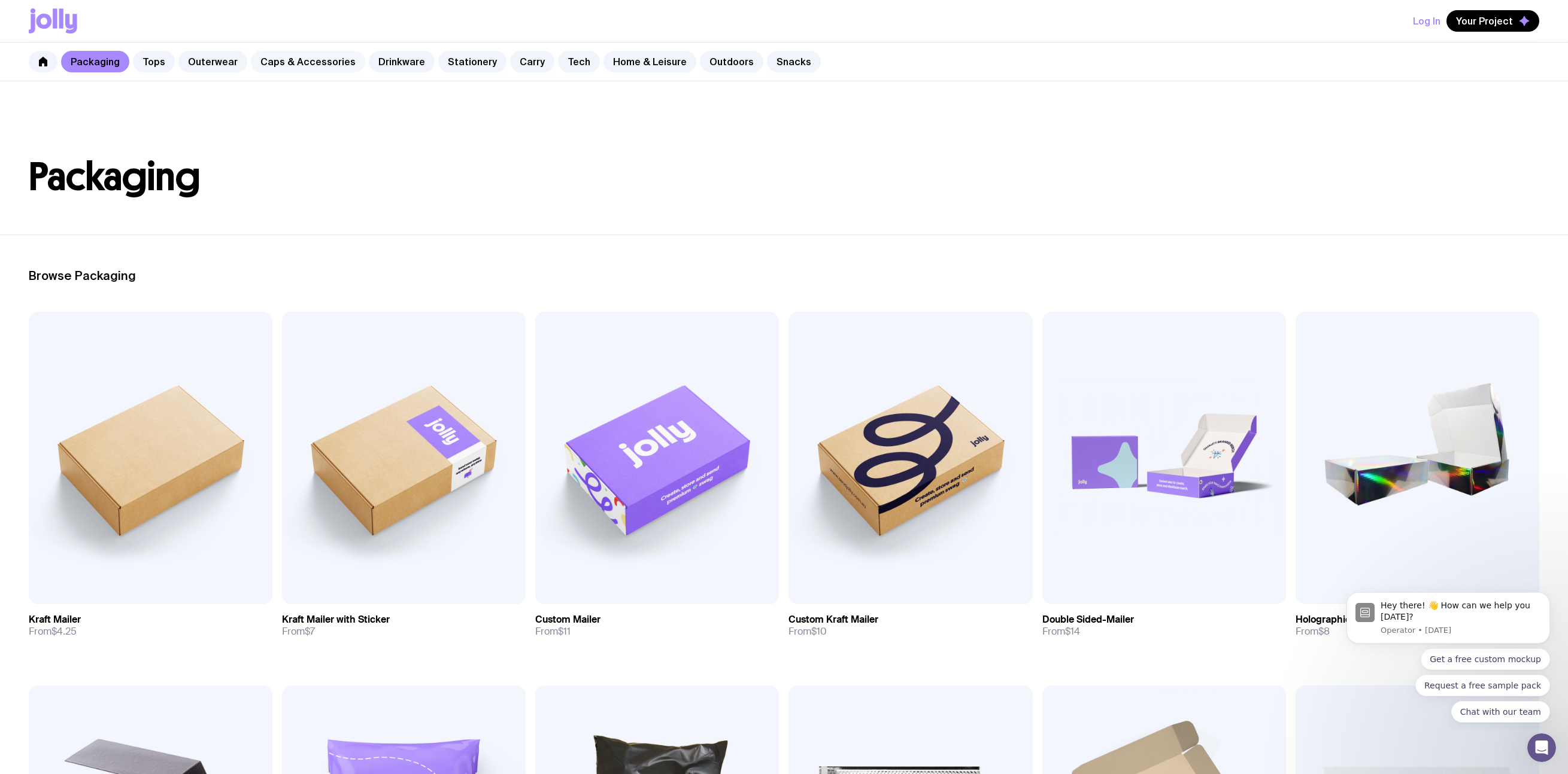
click at [290, 67] on link "Caps & Accessories" at bounding box center [308, 61] width 114 height 22
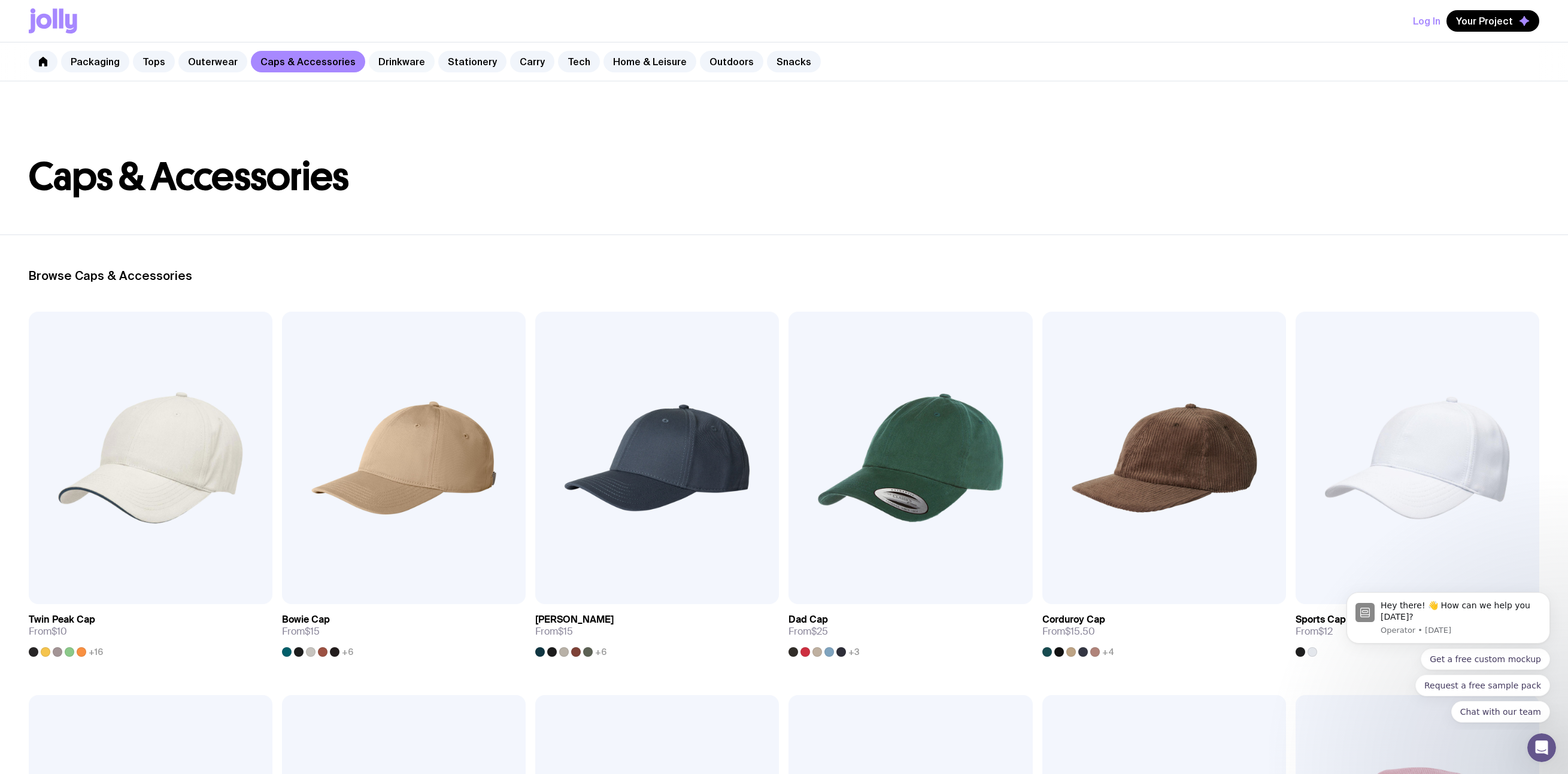
click at [384, 68] on link "Drinkware" at bounding box center [401, 61] width 66 height 22
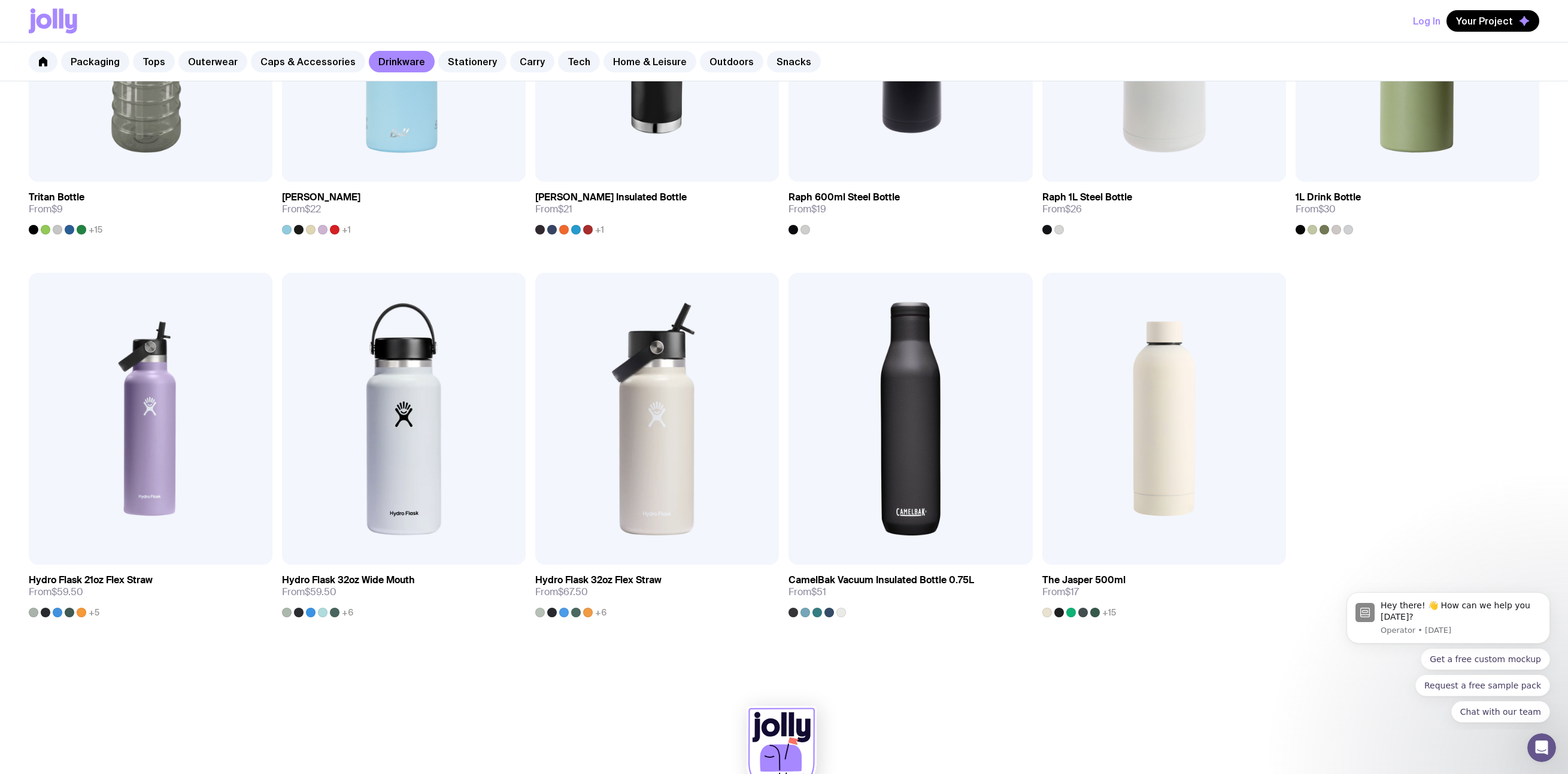
scroll to position [1236, 0]
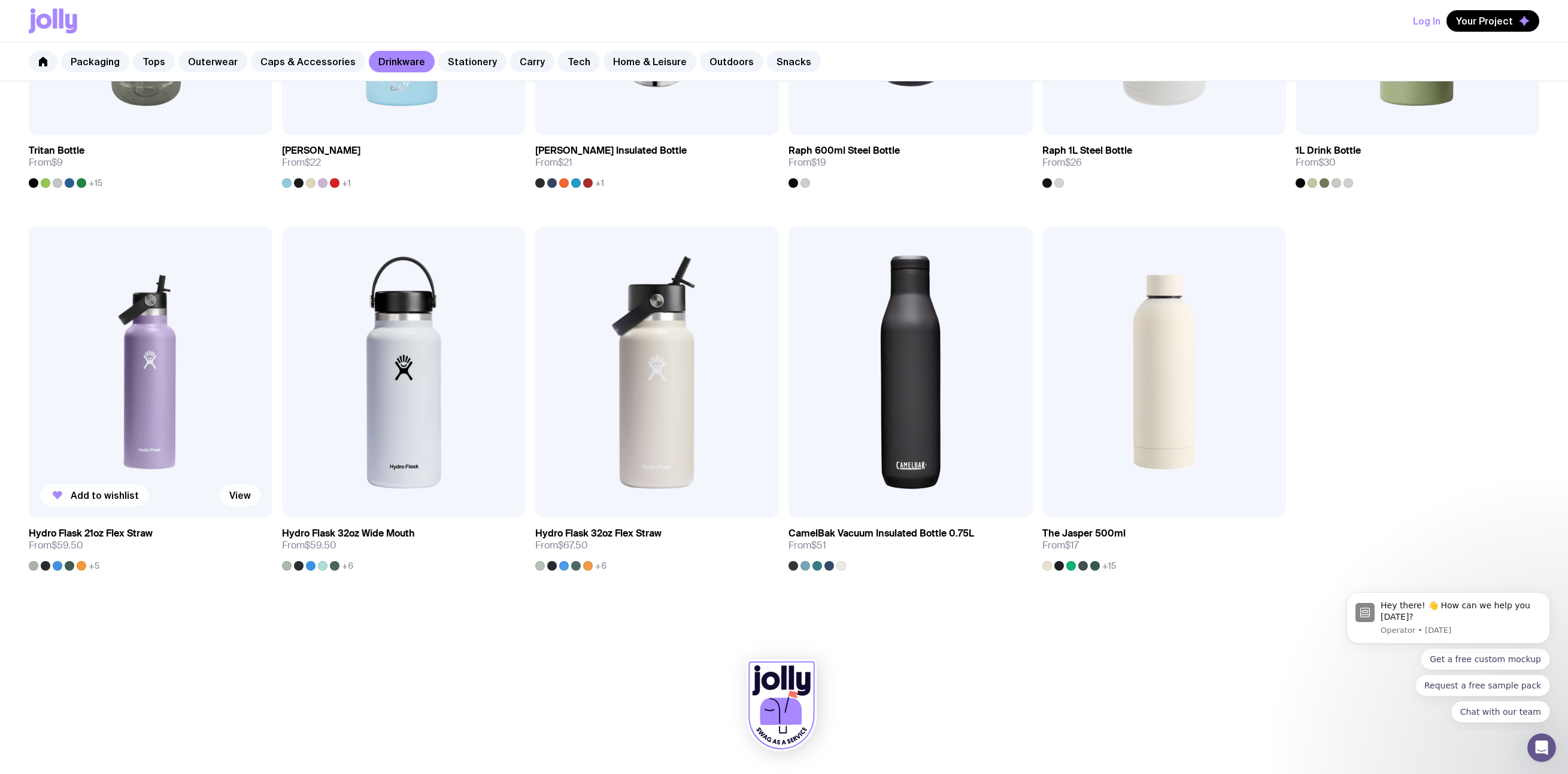
click at [186, 363] on img at bounding box center [151, 372] width 244 height 293
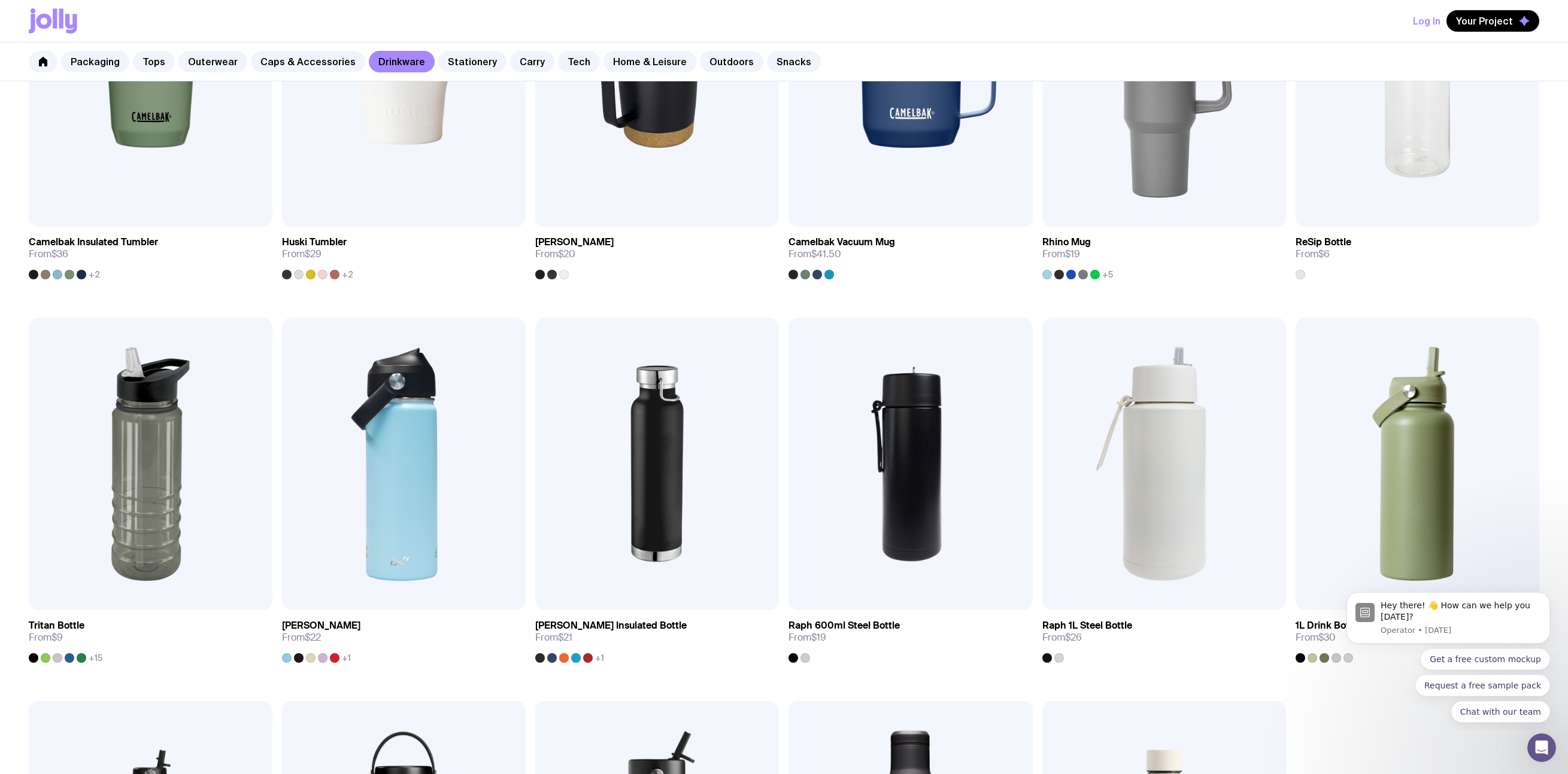
scroll to position [0, 0]
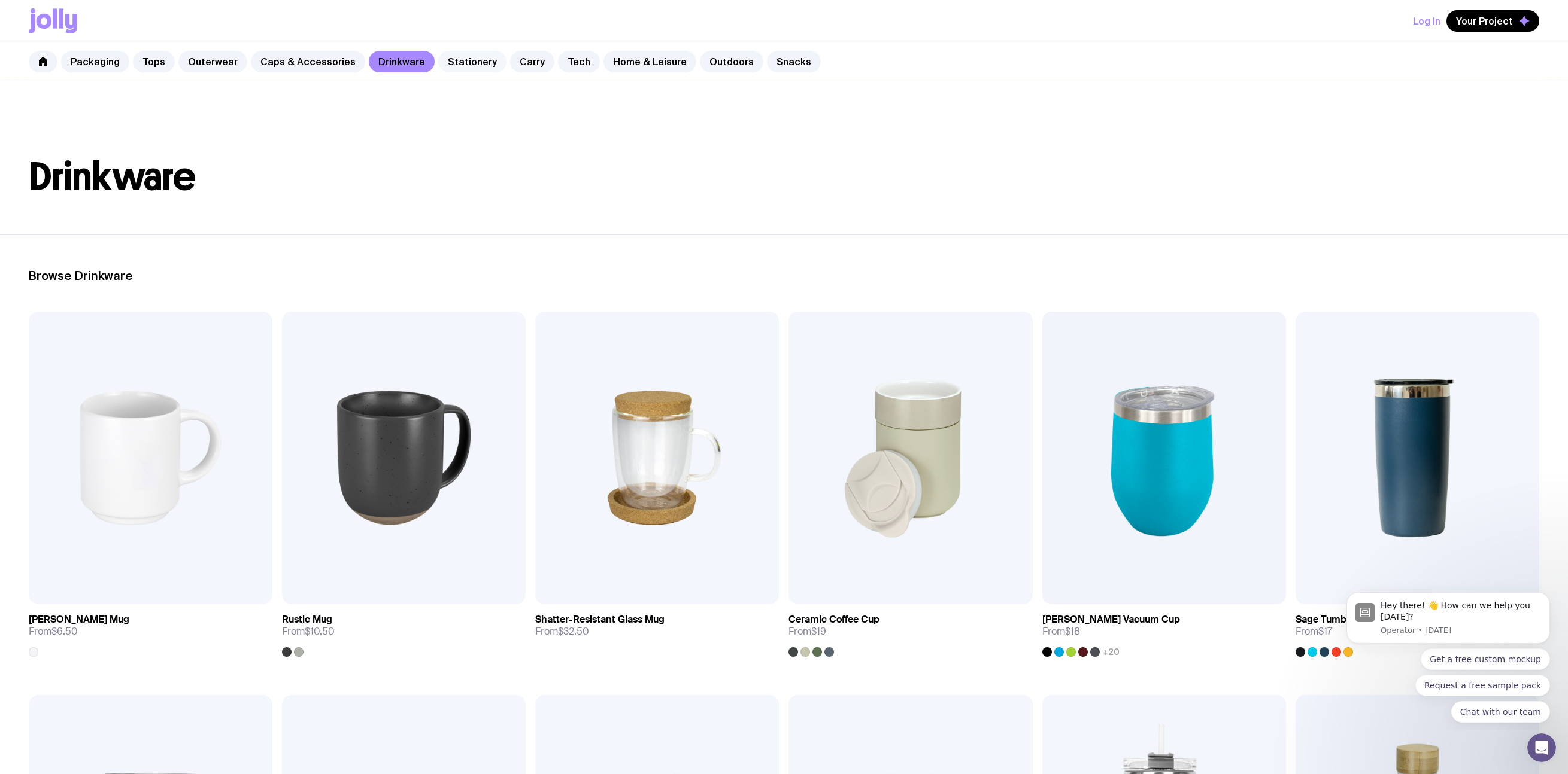
click at [463, 66] on link "Stationery" at bounding box center [473, 61] width 69 height 22
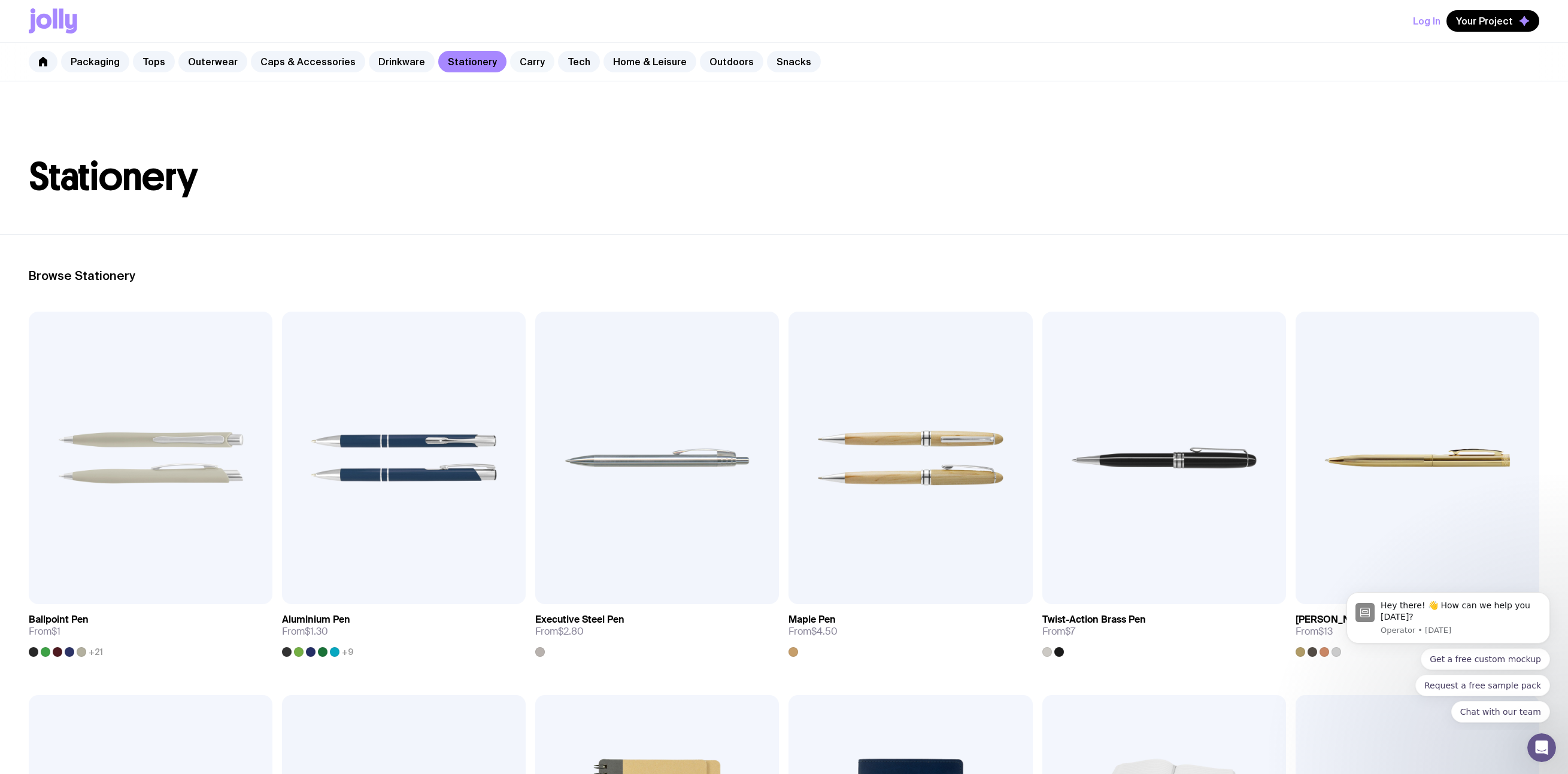
click at [516, 57] on link "Carry" at bounding box center [533, 61] width 45 height 22
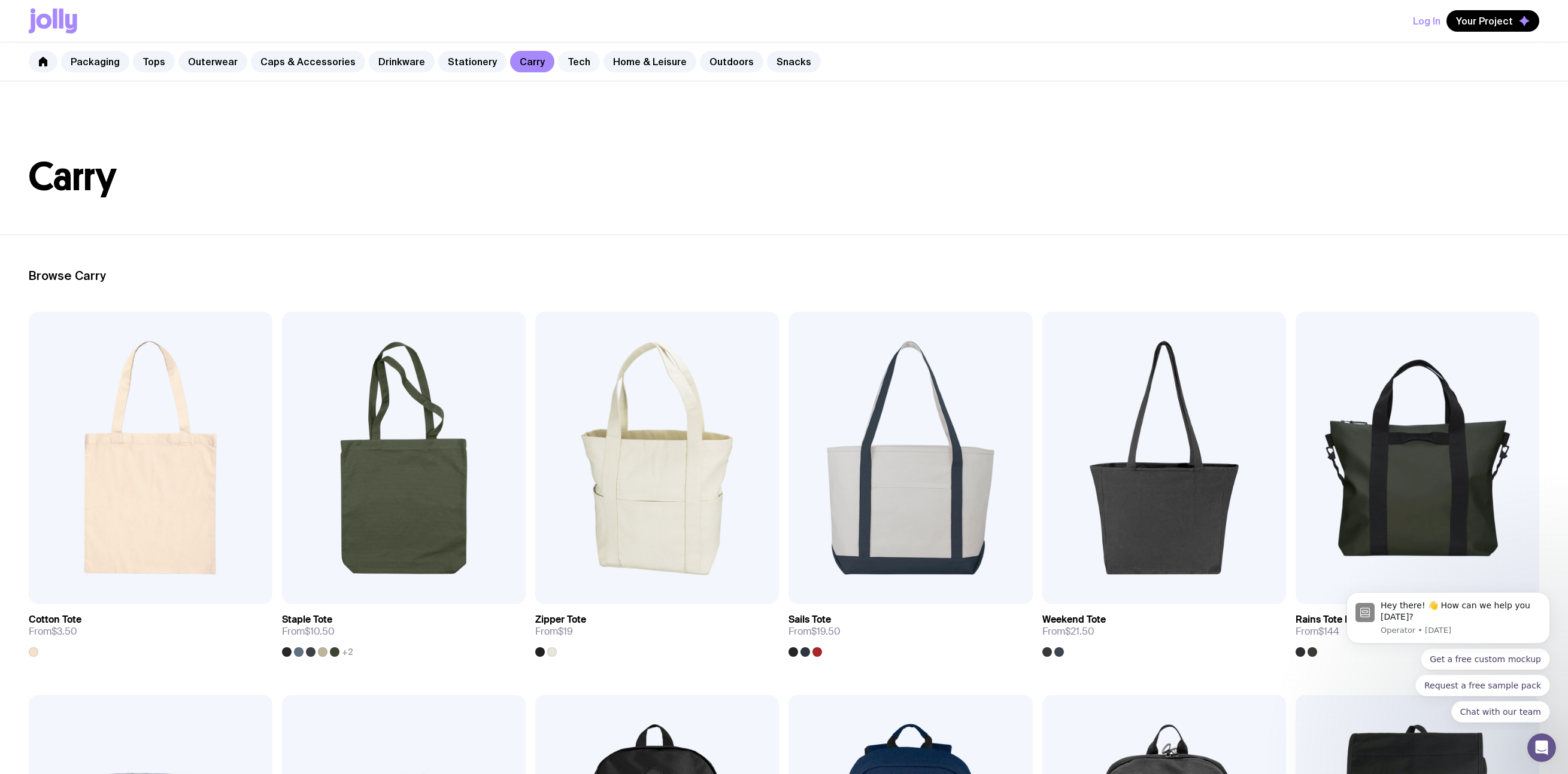
click at [570, 69] on link "Tech" at bounding box center [579, 61] width 42 height 22
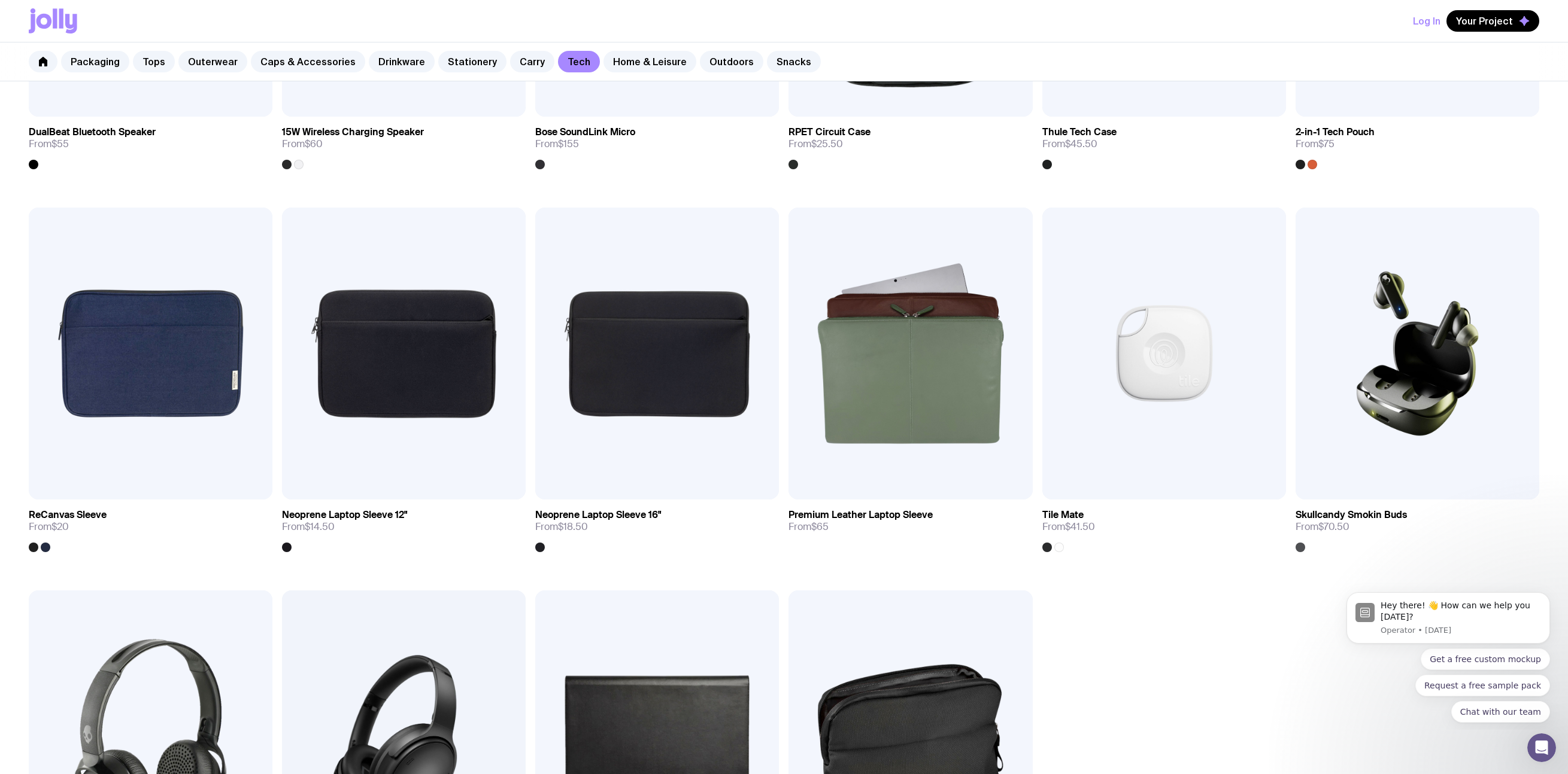
scroll to position [1389, 0]
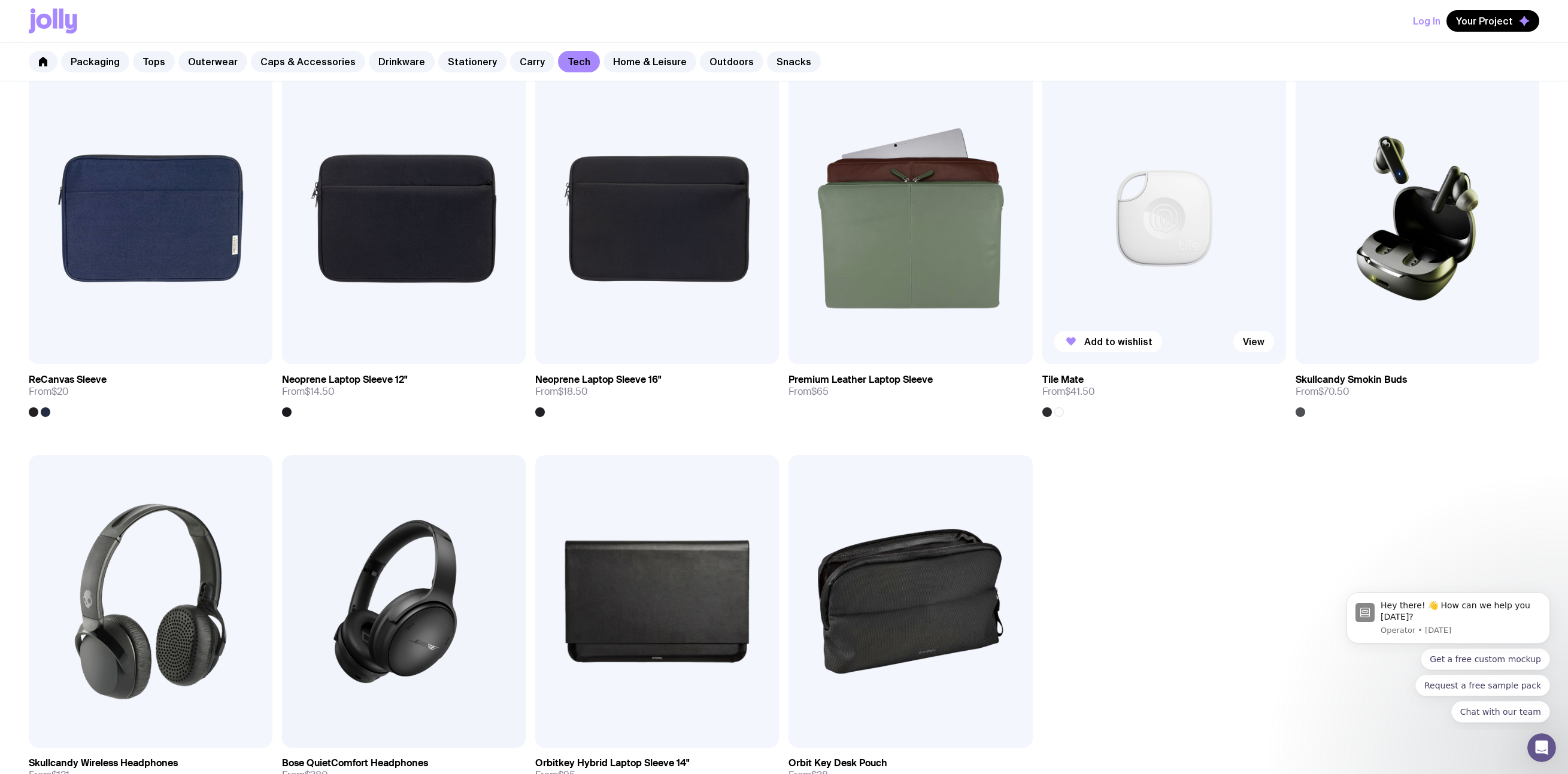
click at [1011, 299] on img at bounding box center [1164, 218] width 244 height 293
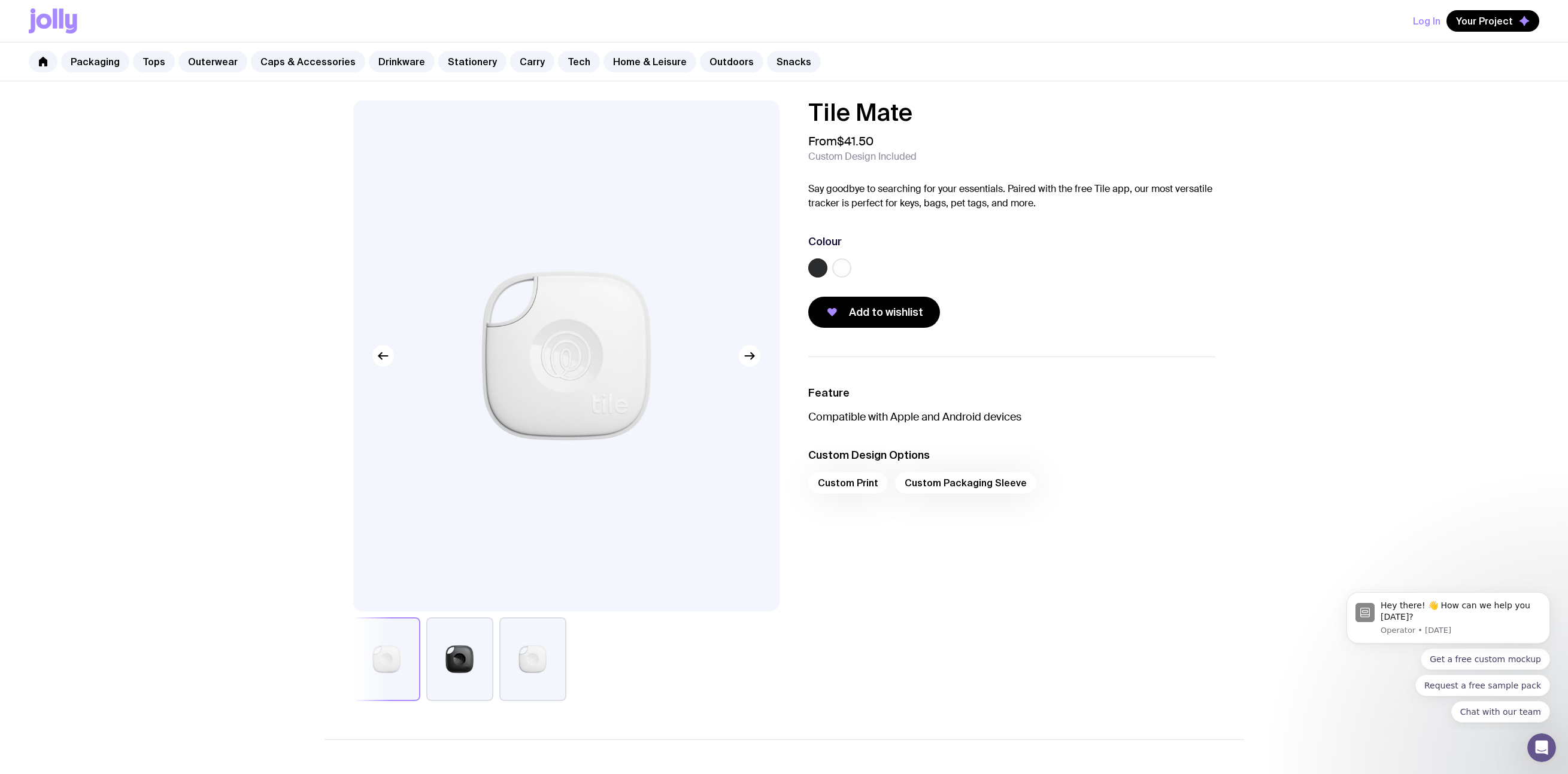
click at [454, 639] on button "button" at bounding box center [460, 659] width 67 height 84
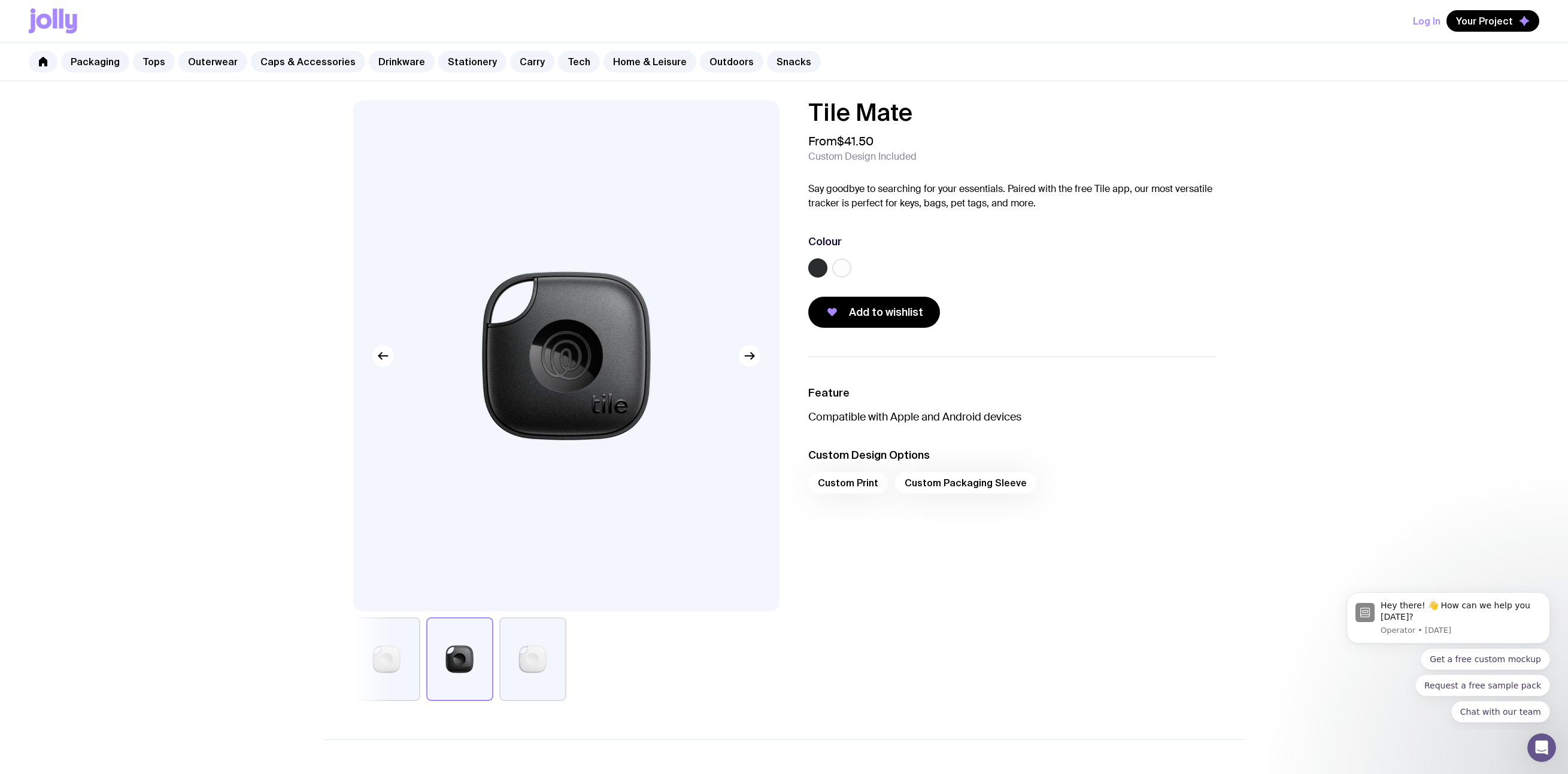
click at [524, 664] on button "button" at bounding box center [533, 659] width 67 height 84
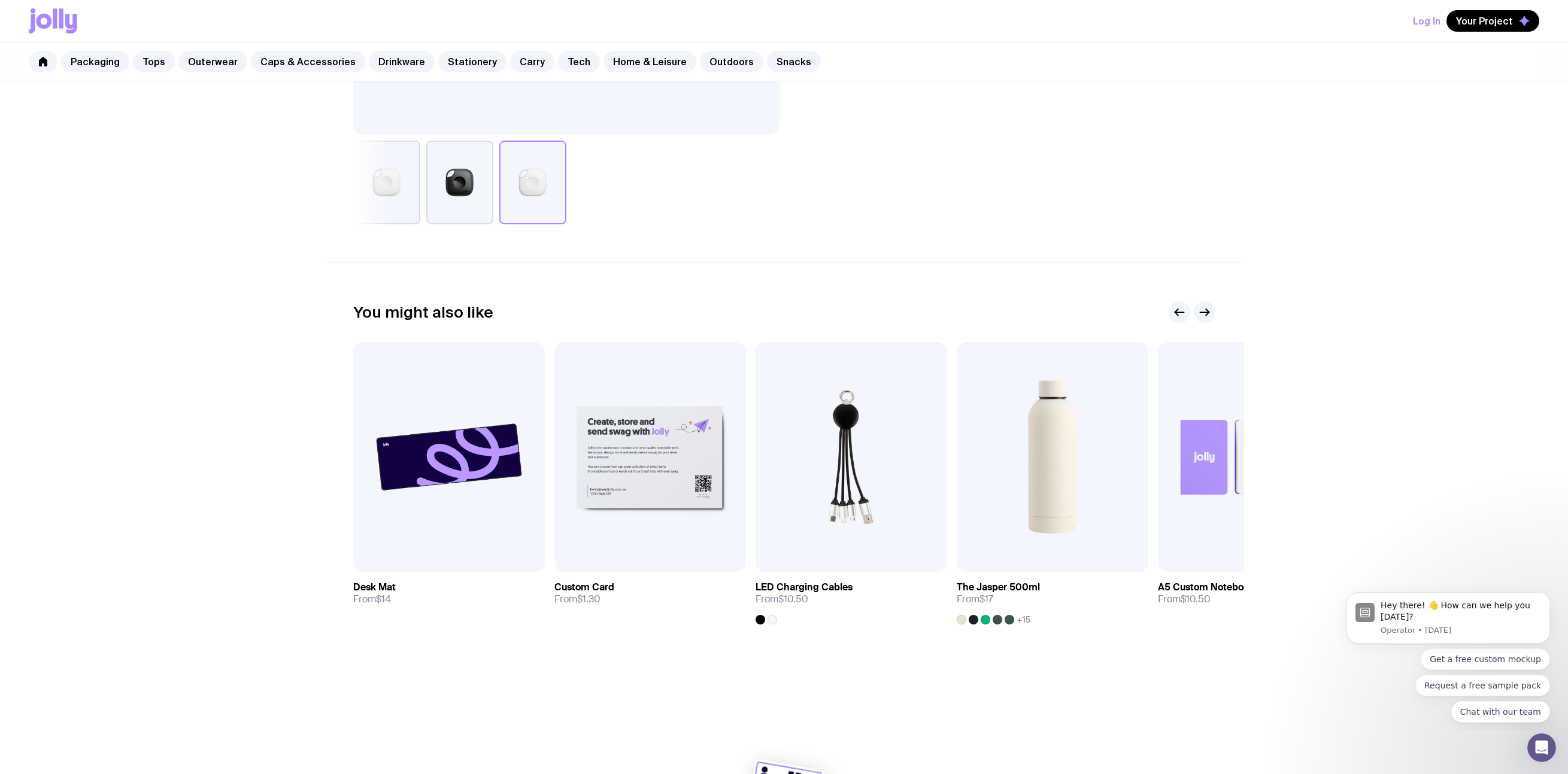
scroll to position [517, 0]
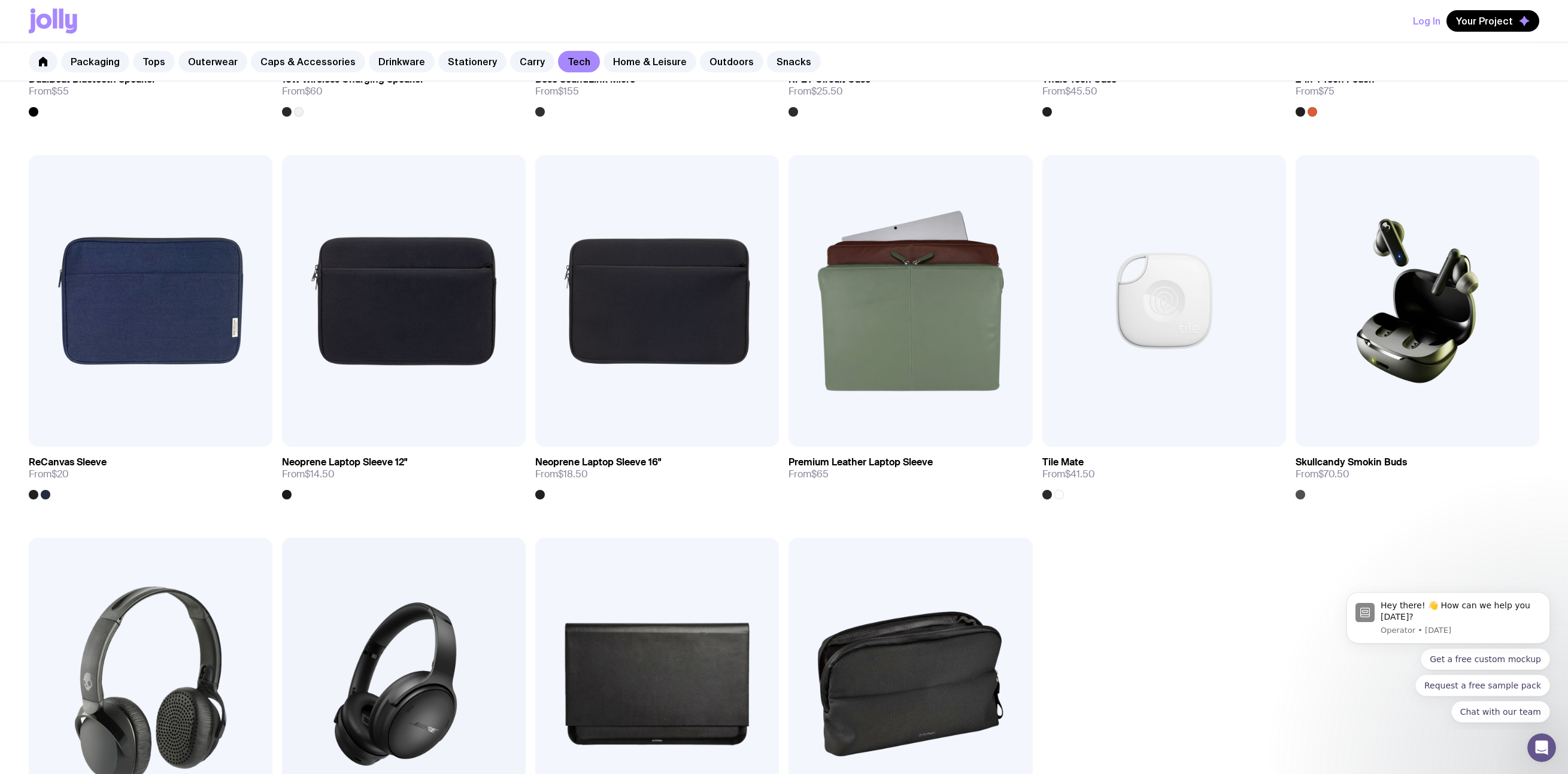
scroll to position [1376, 0]
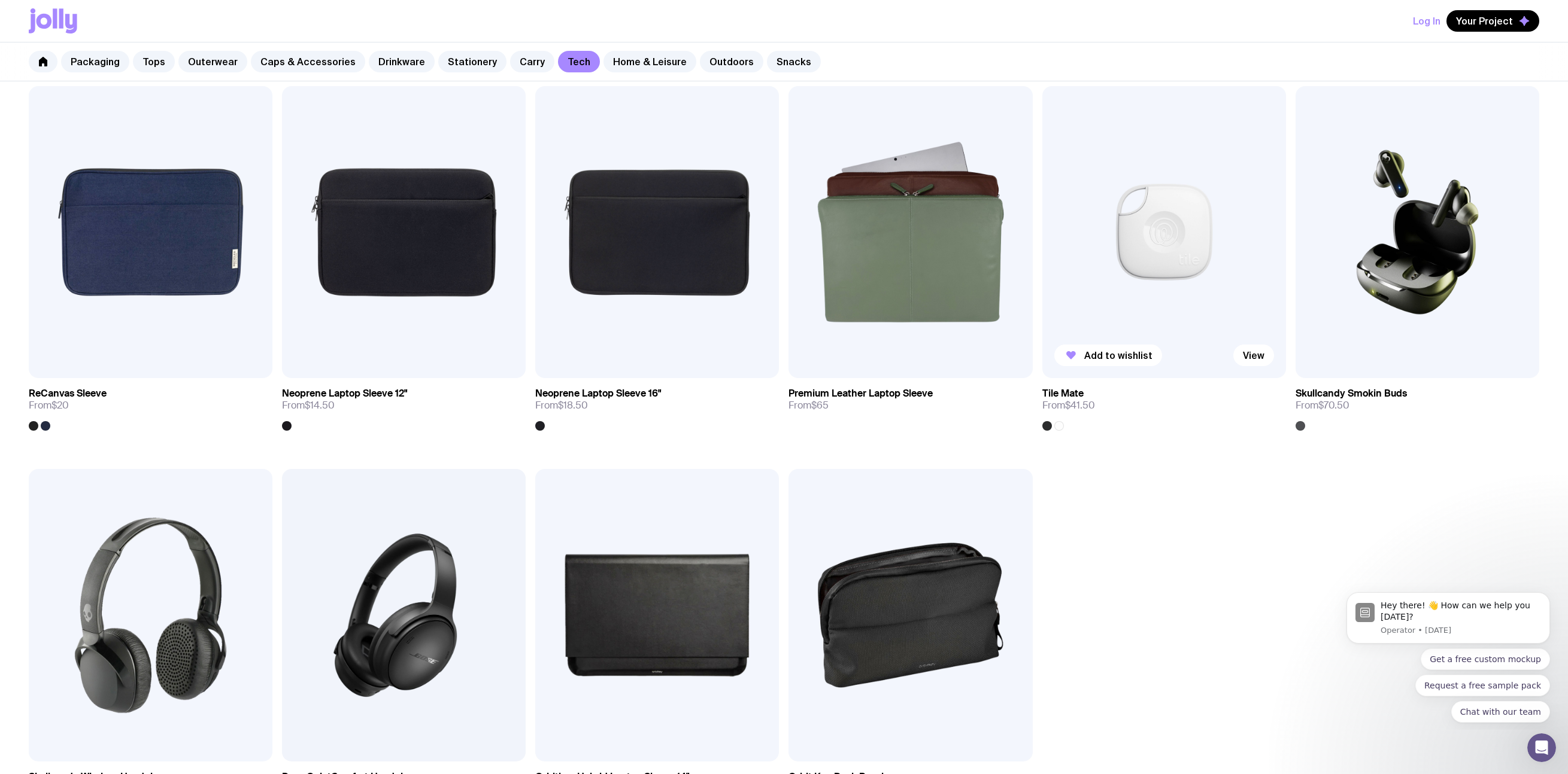
click at [1011, 238] on img at bounding box center [1164, 232] width 244 height 293
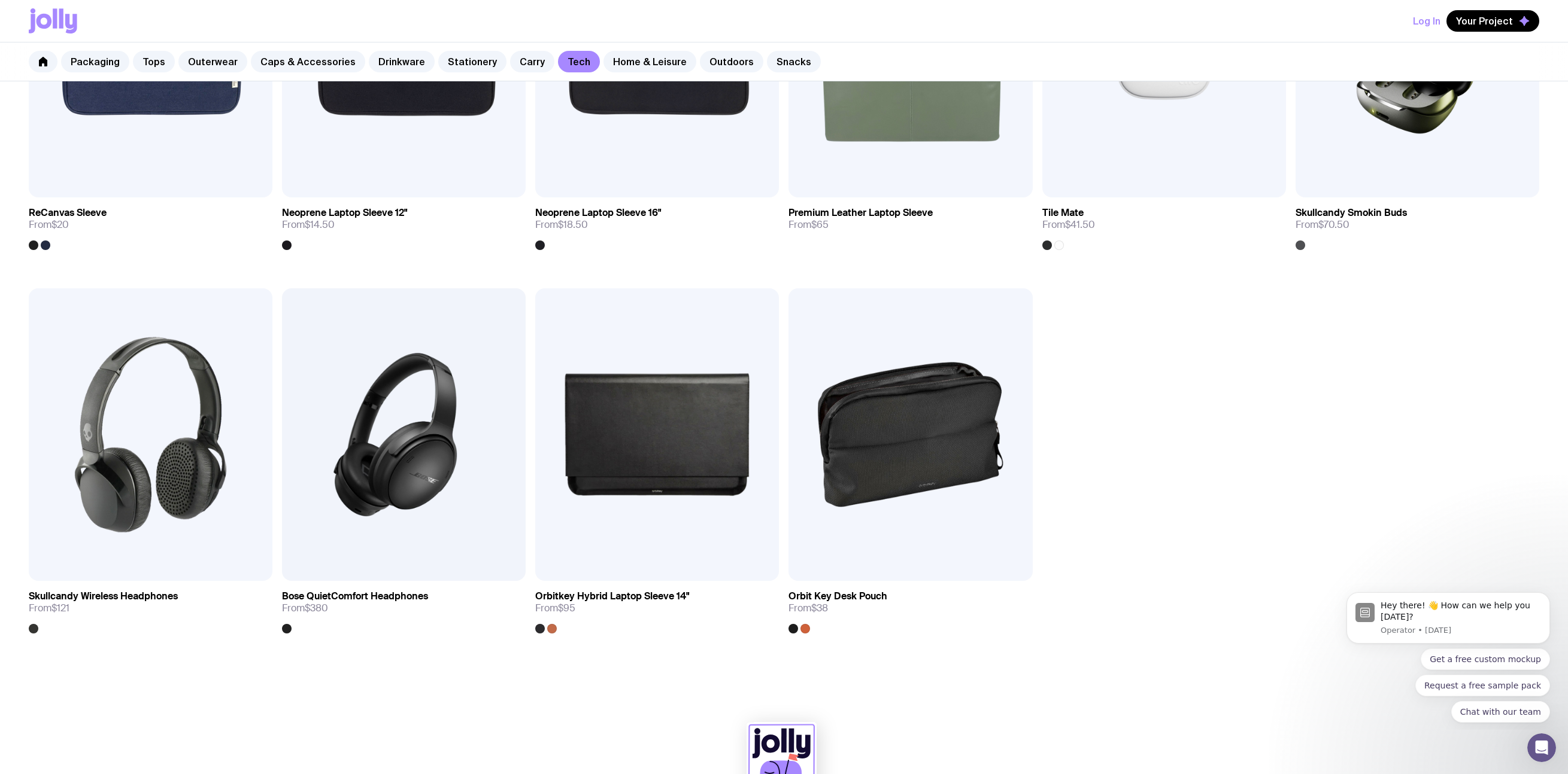
scroll to position [1554, 0]
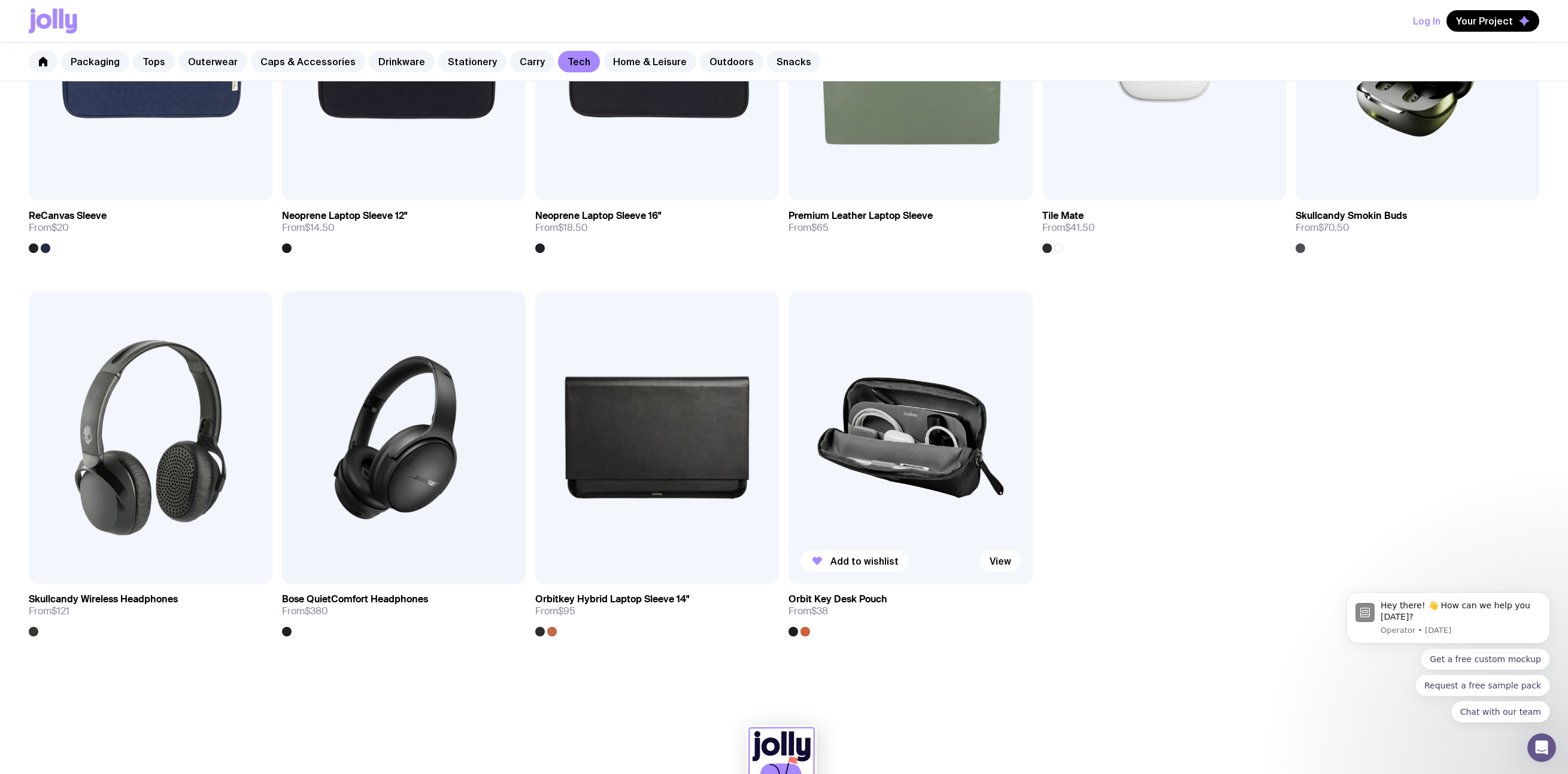
click at [931, 458] on img at bounding box center [911, 438] width 244 height 293
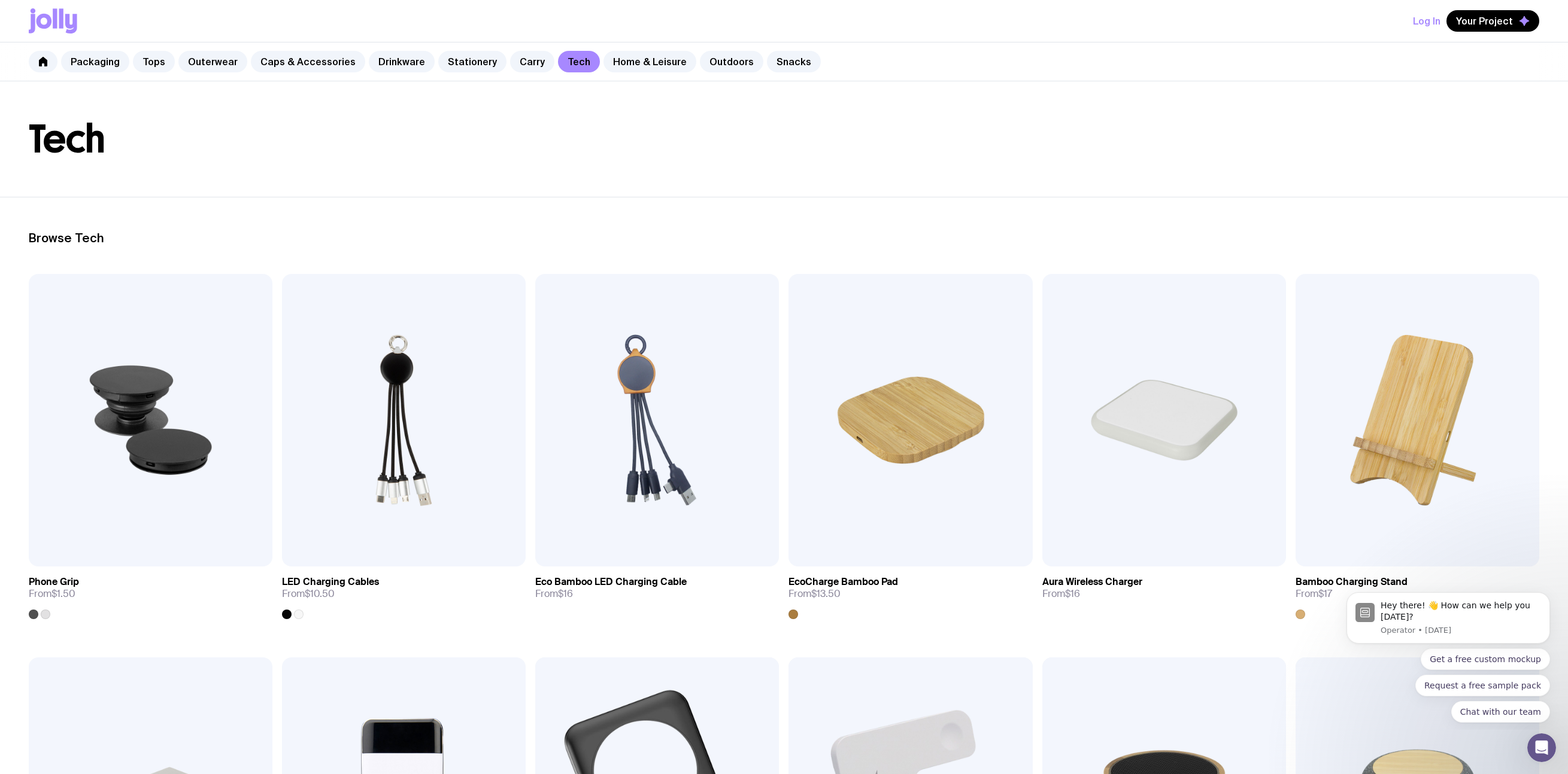
scroll to position [0, 0]
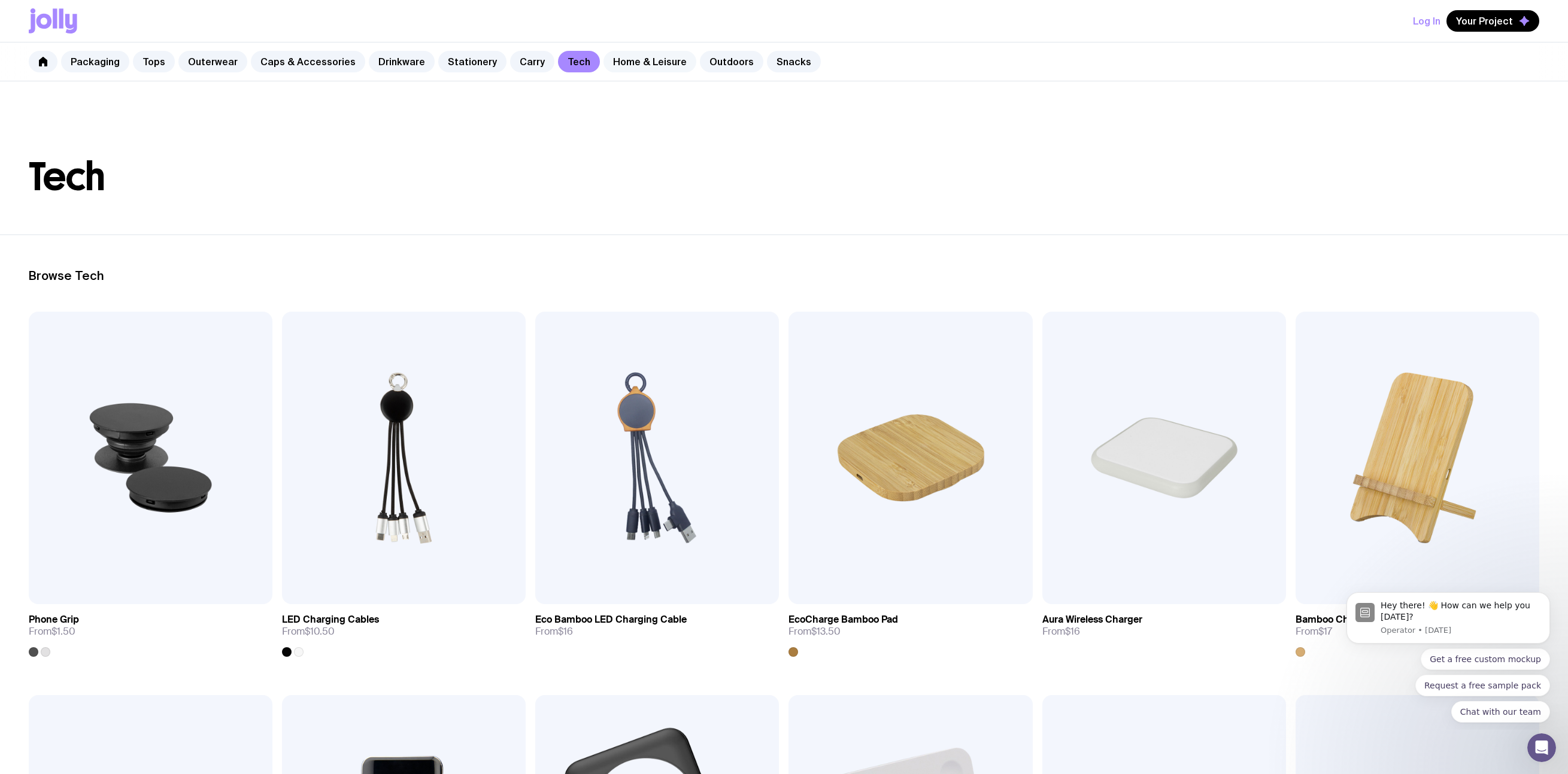
click at [641, 60] on link "Home & Leisure" at bounding box center [650, 61] width 93 height 22
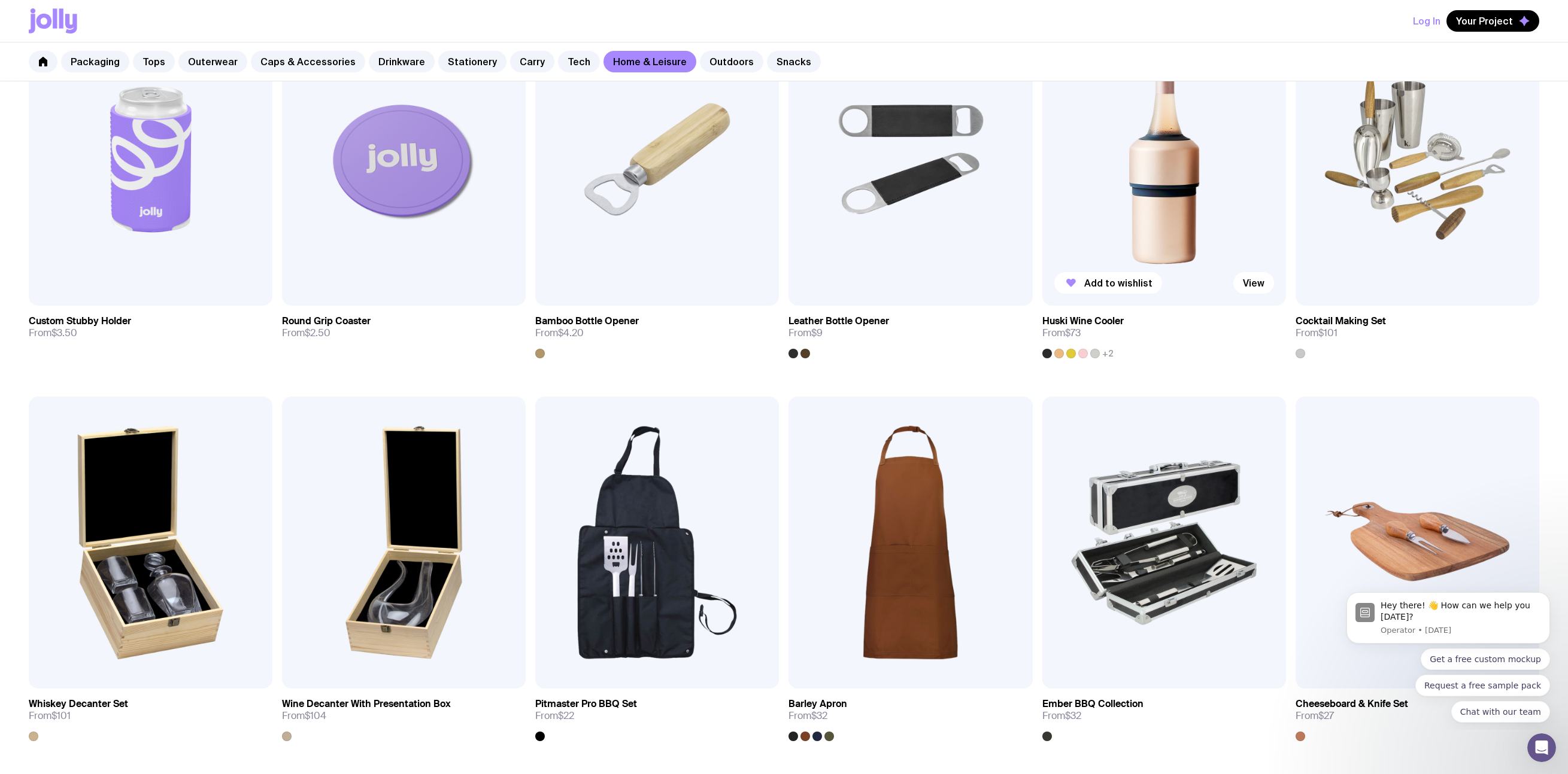
scroll to position [337, 0]
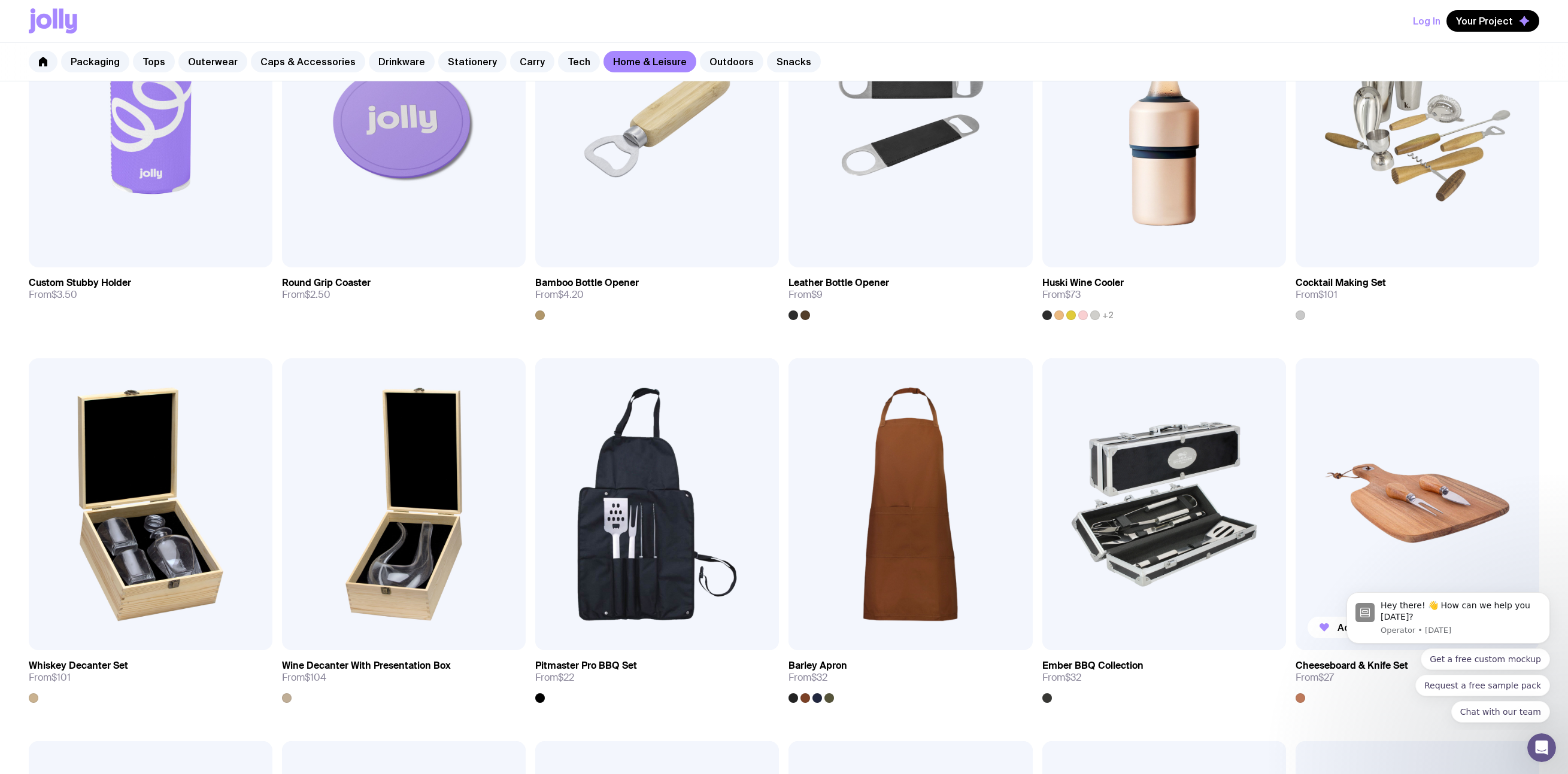
click at [1011, 504] on img at bounding box center [1418, 505] width 244 height 293
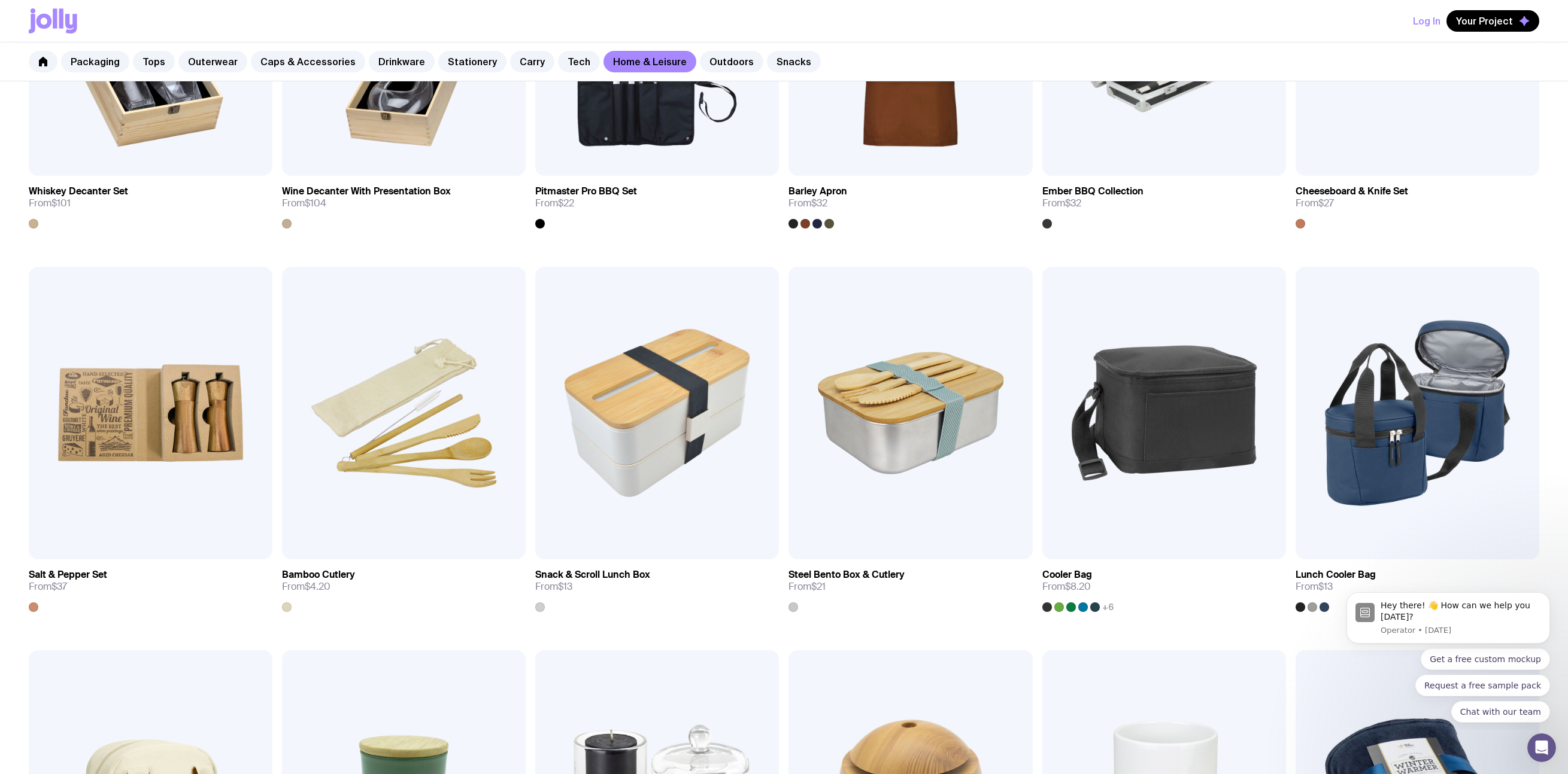
scroll to position [1195, 0]
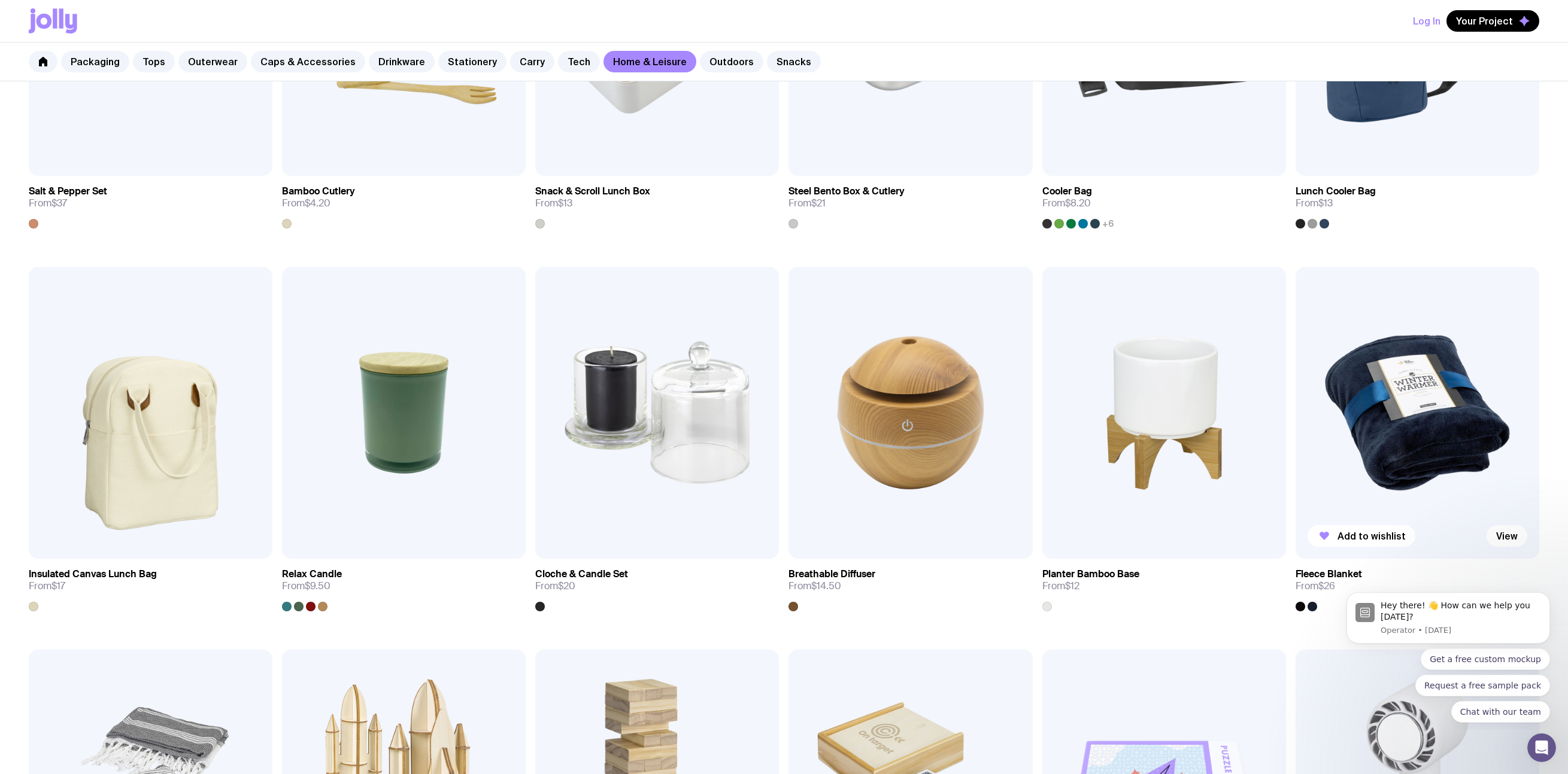
click at [1011, 456] on img at bounding box center [1418, 413] width 244 height 293
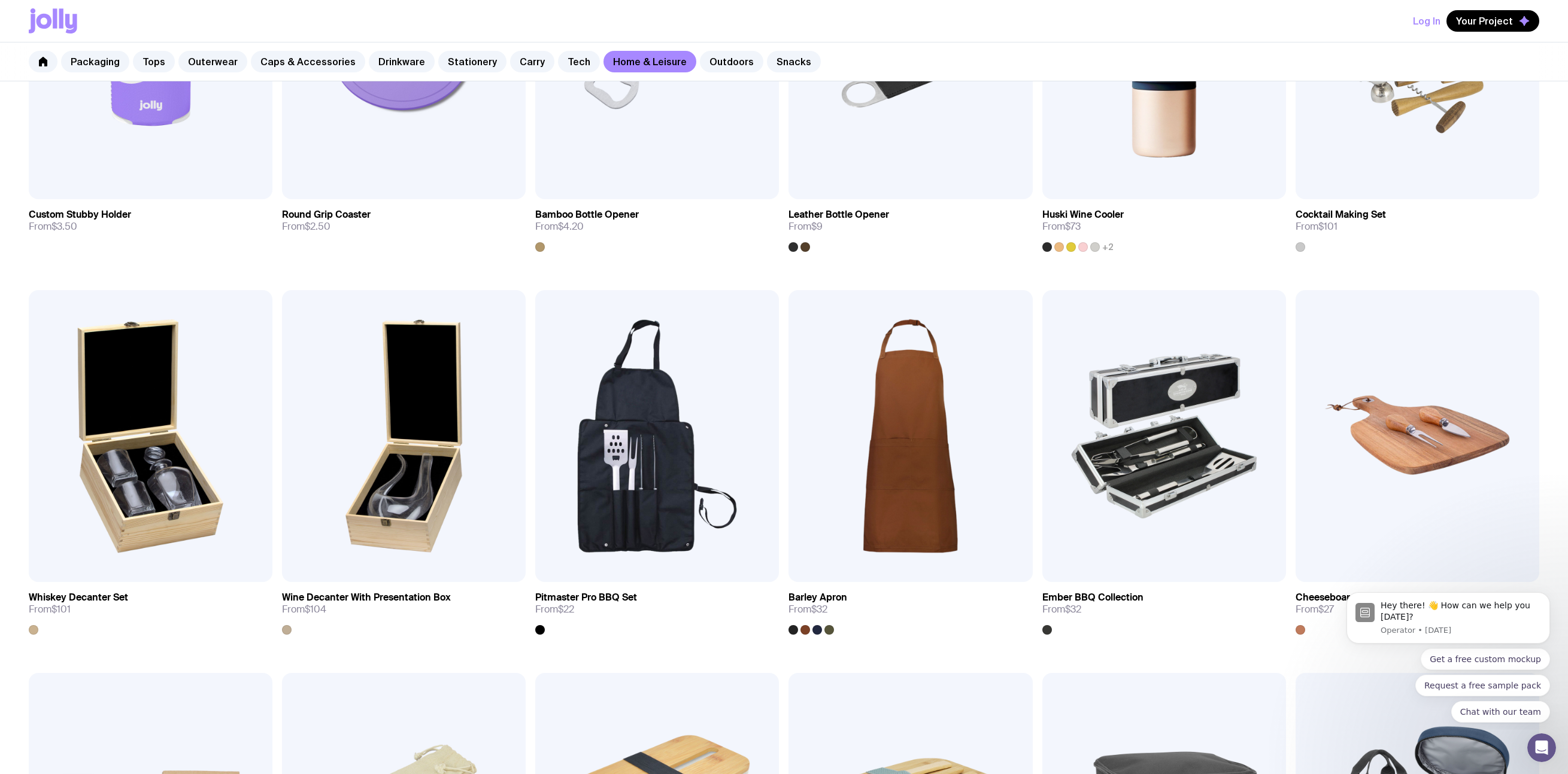
scroll to position [0, 0]
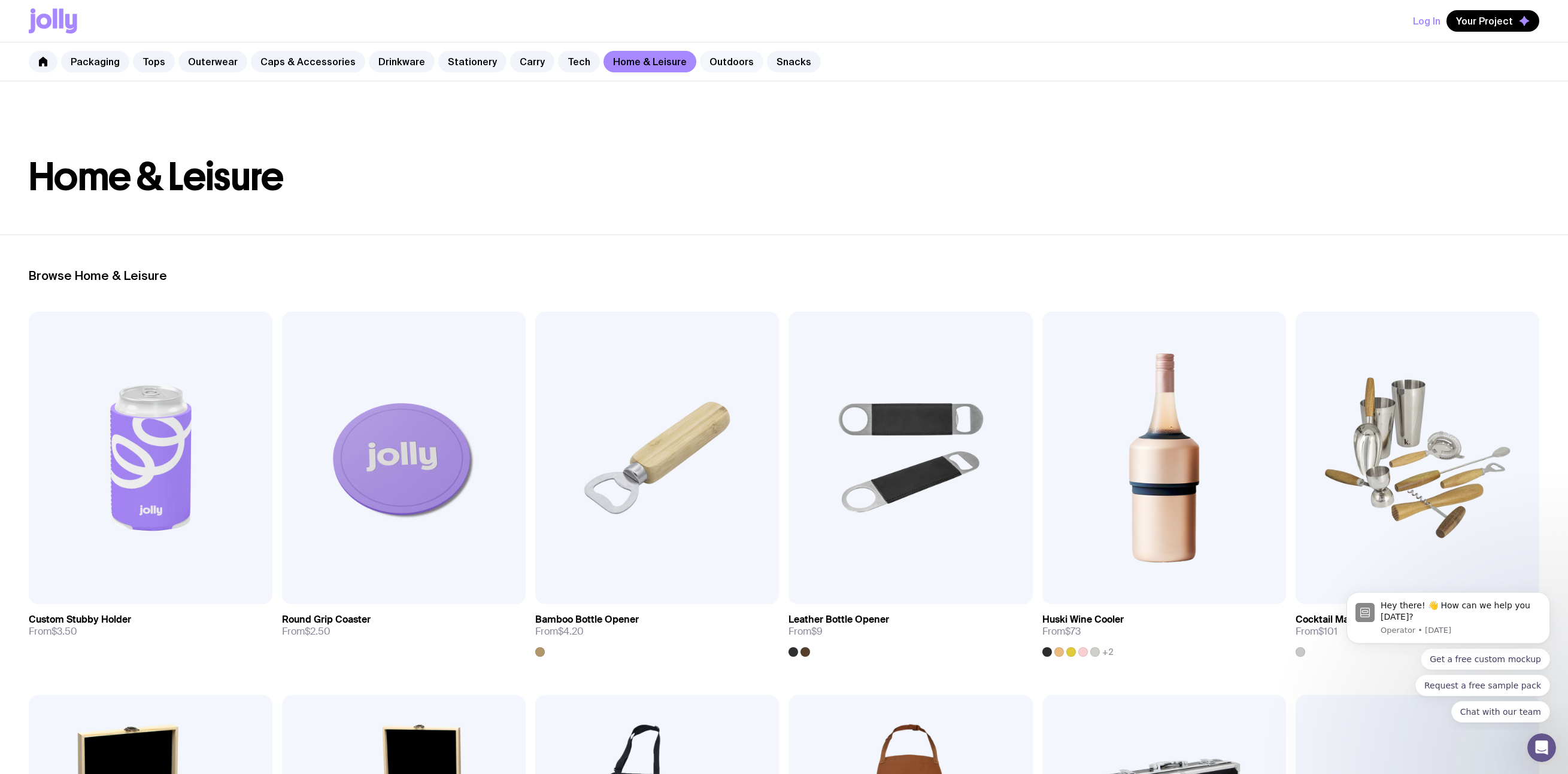
click at [705, 65] on link "Outdoors" at bounding box center [732, 61] width 64 height 22
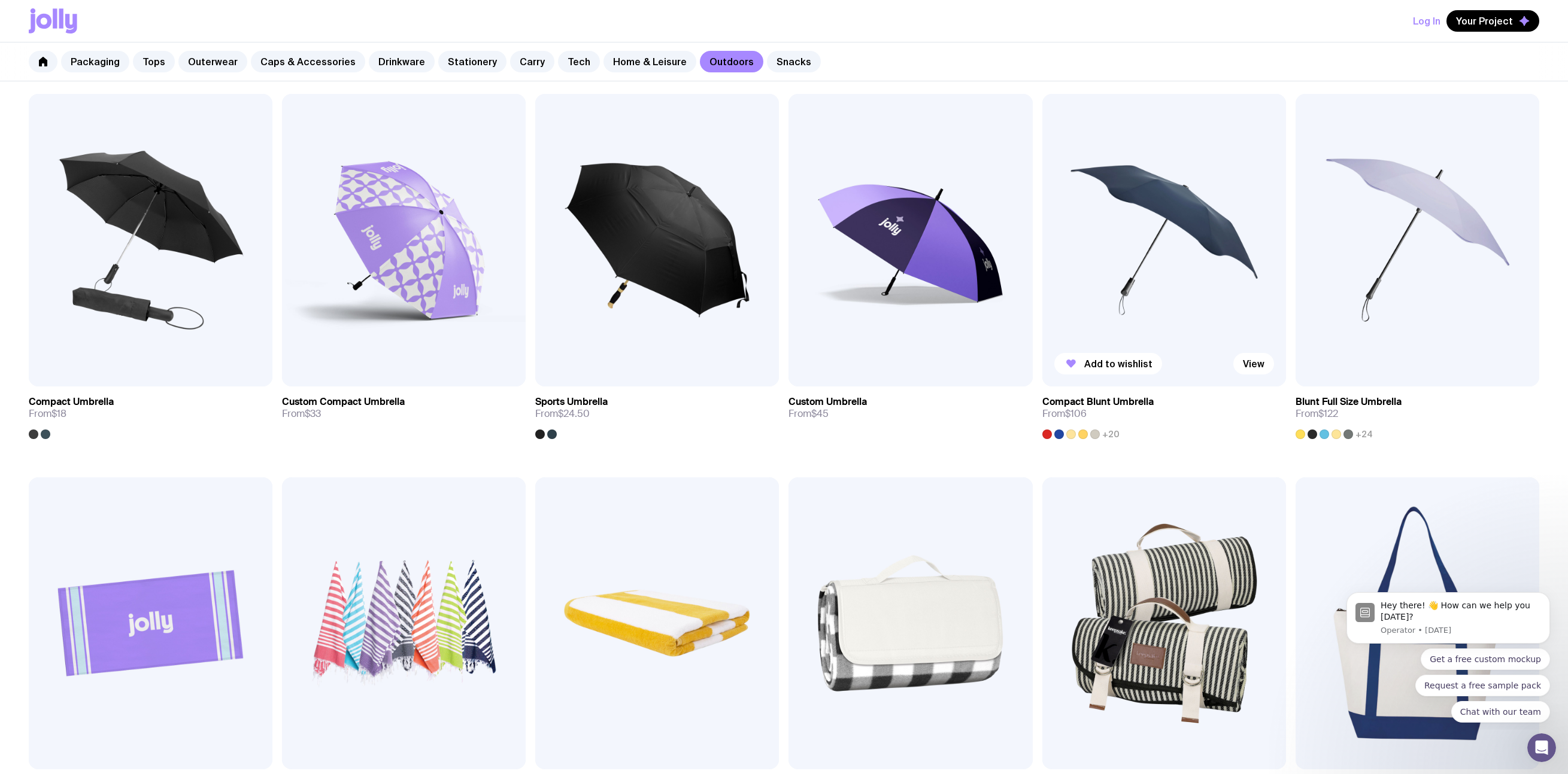
scroll to position [220, 0]
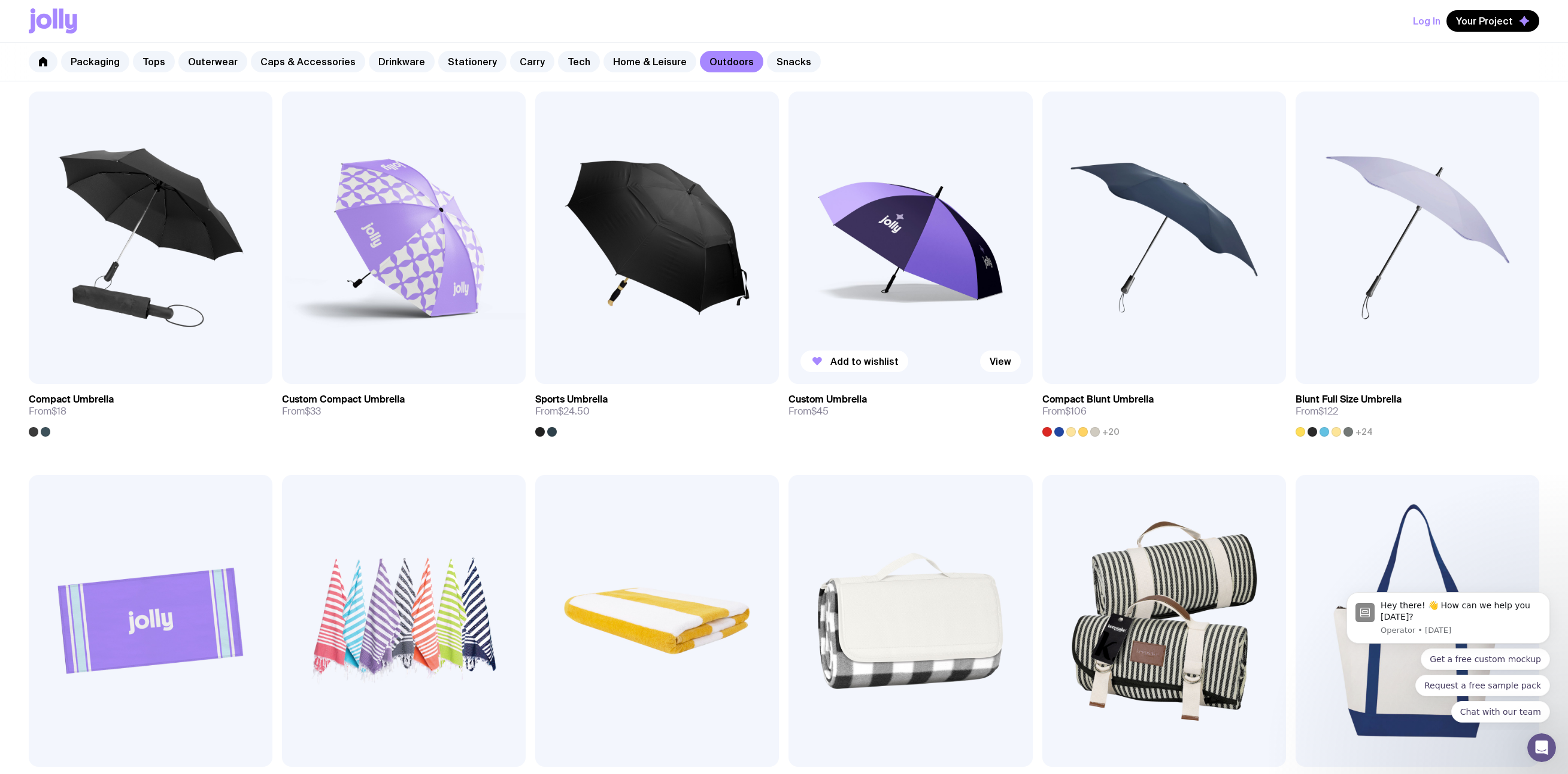
click at [890, 198] on img at bounding box center [911, 238] width 244 height 293
click at [774, 61] on link "Snacks" at bounding box center [794, 61] width 54 height 22
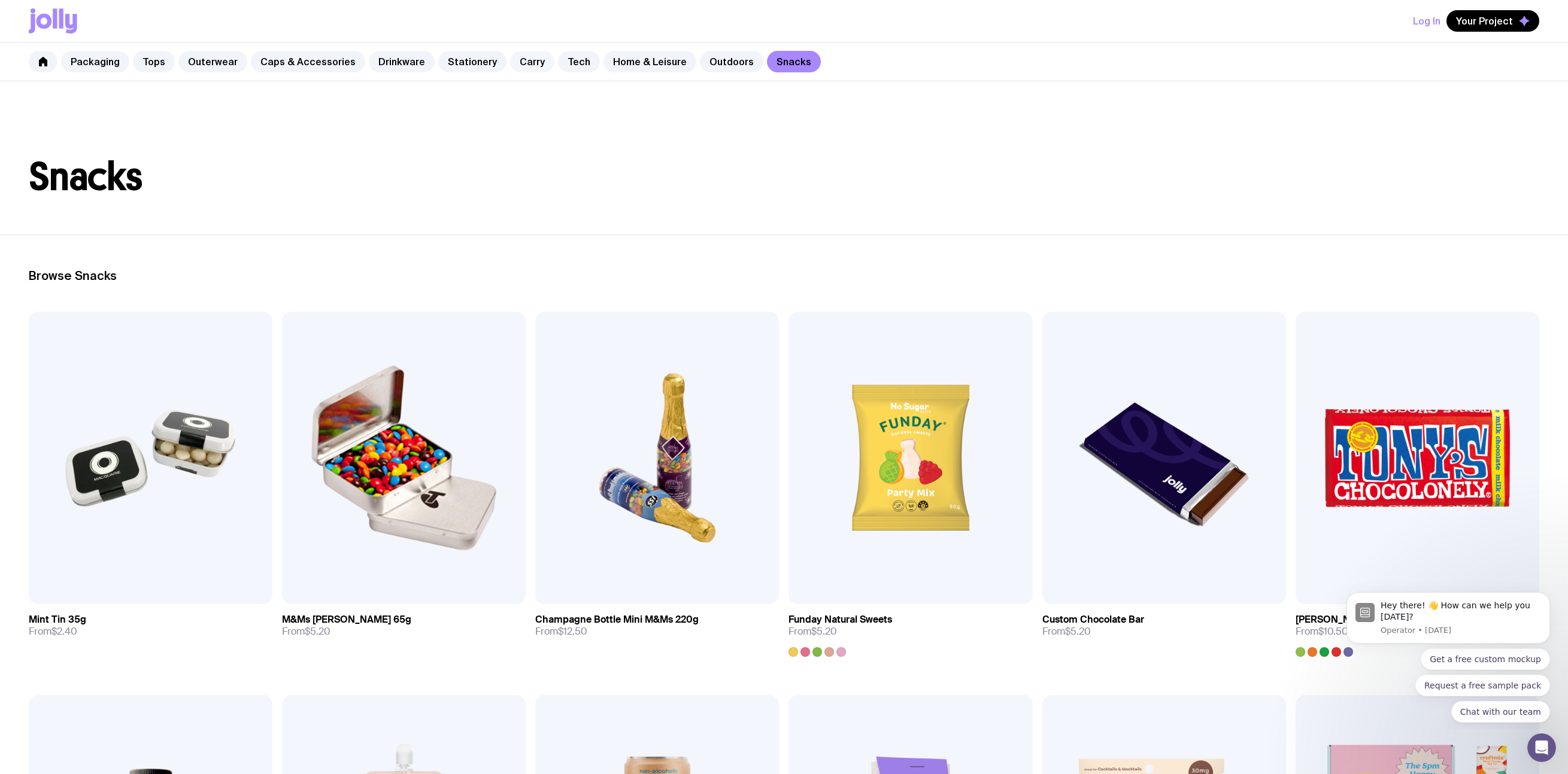
click at [522, 66] on link "Carry" at bounding box center [533, 61] width 45 height 22
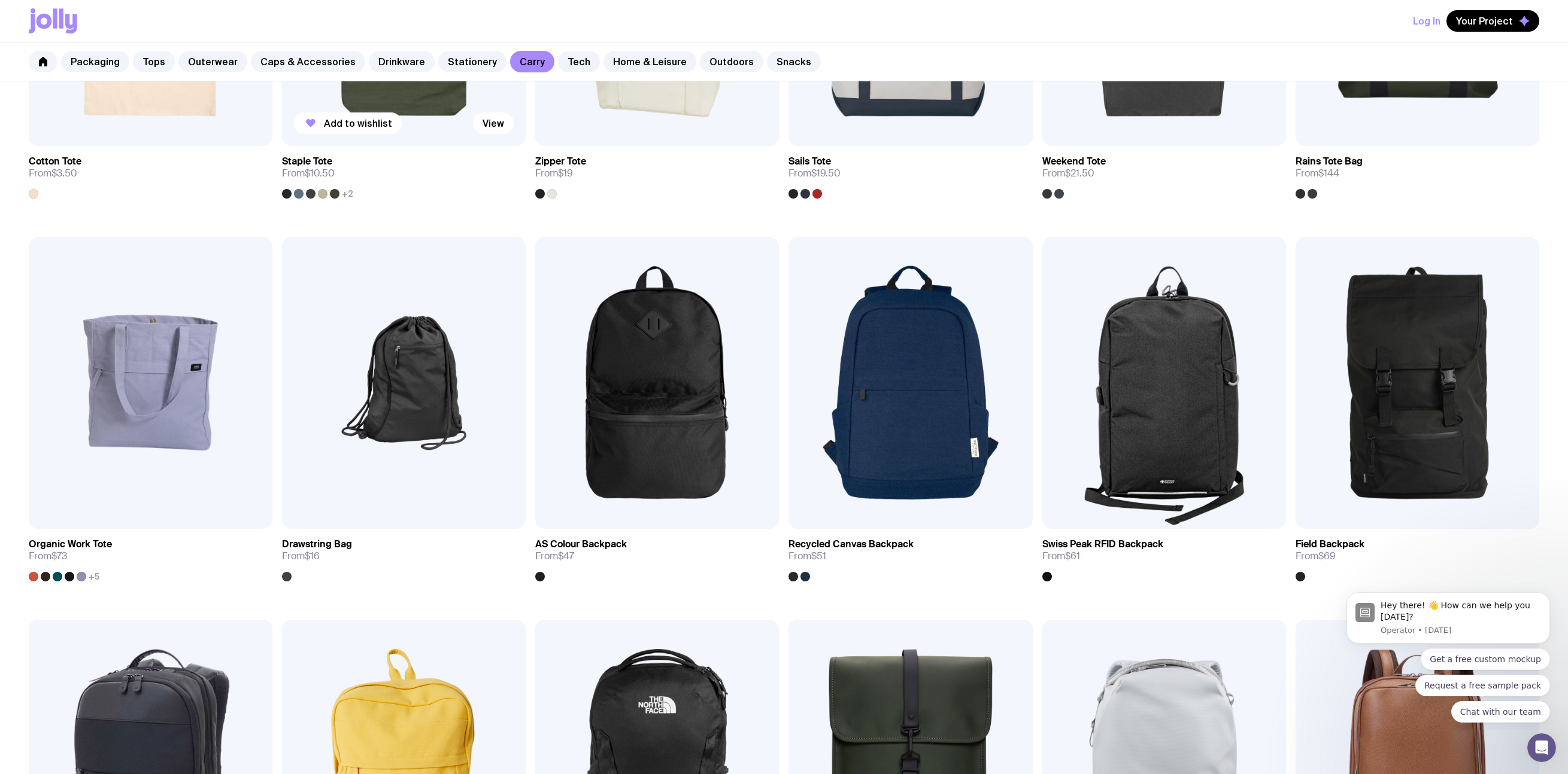
scroll to position [336, 0]
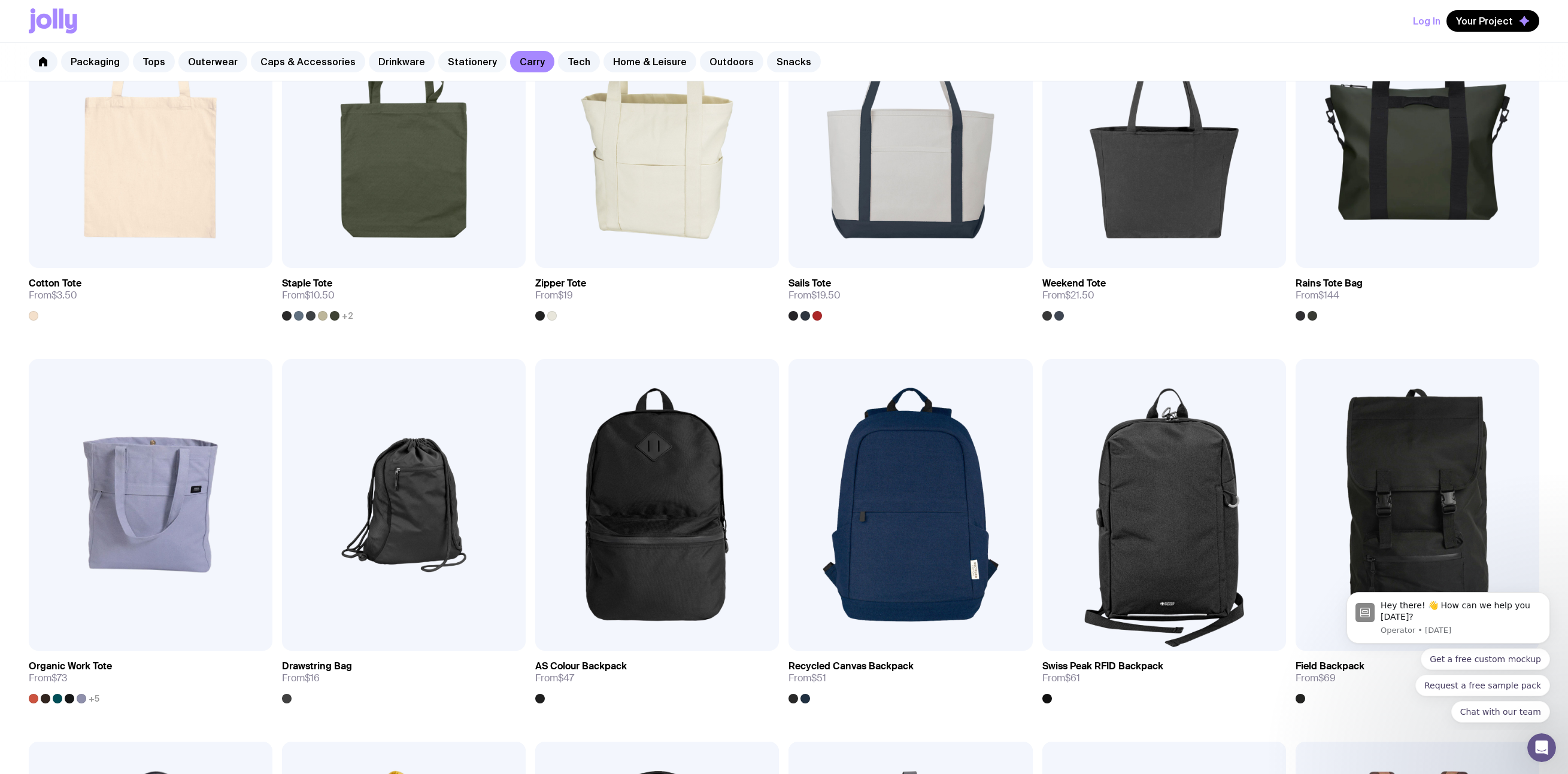
click at [463, 60] on link "Stationery" at bounding box center [473, 61] width 69 height 22
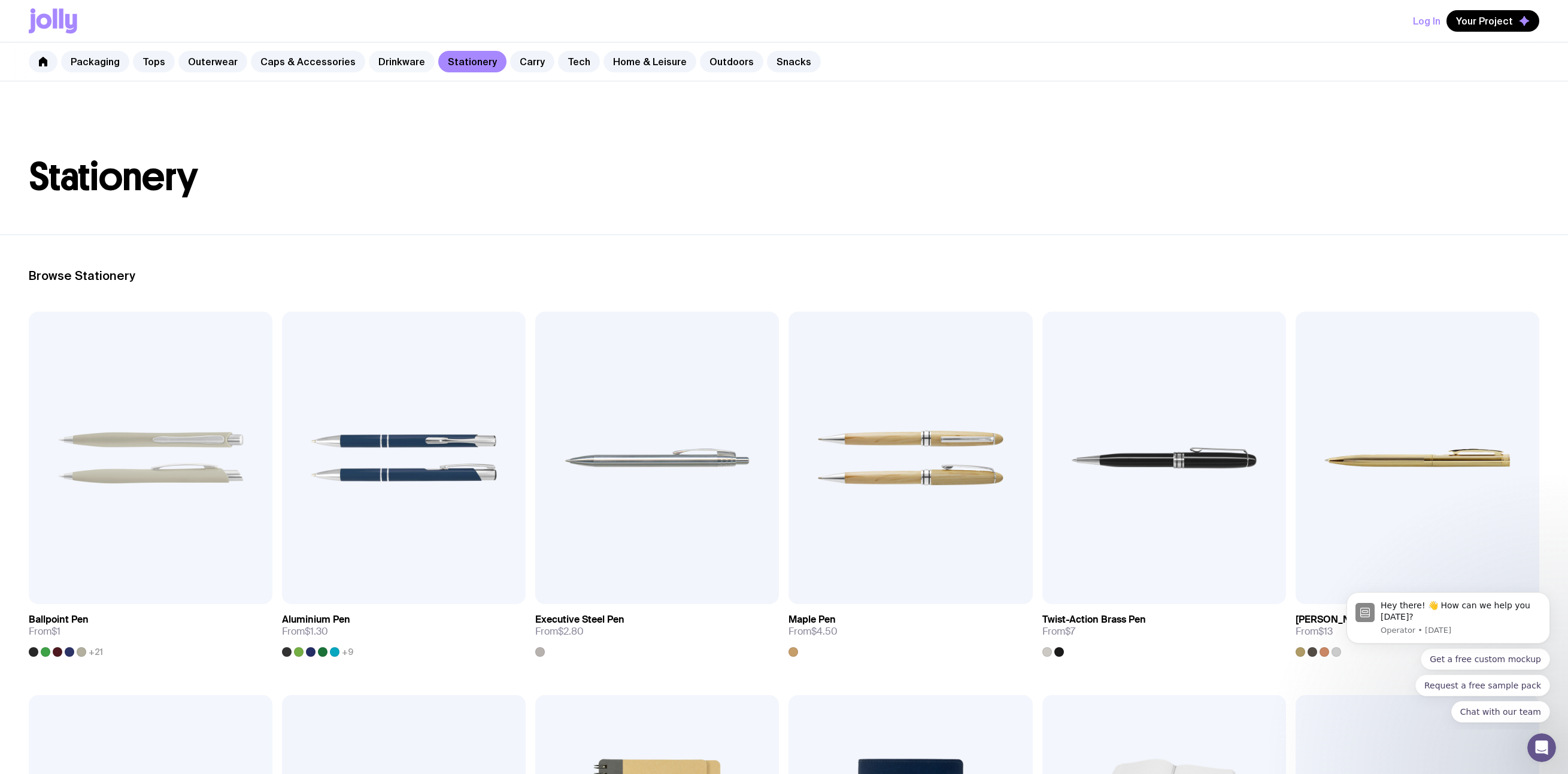
click at [382, 59] on link "Drinkware" at bounding box center [401, 61] width 66 height 22
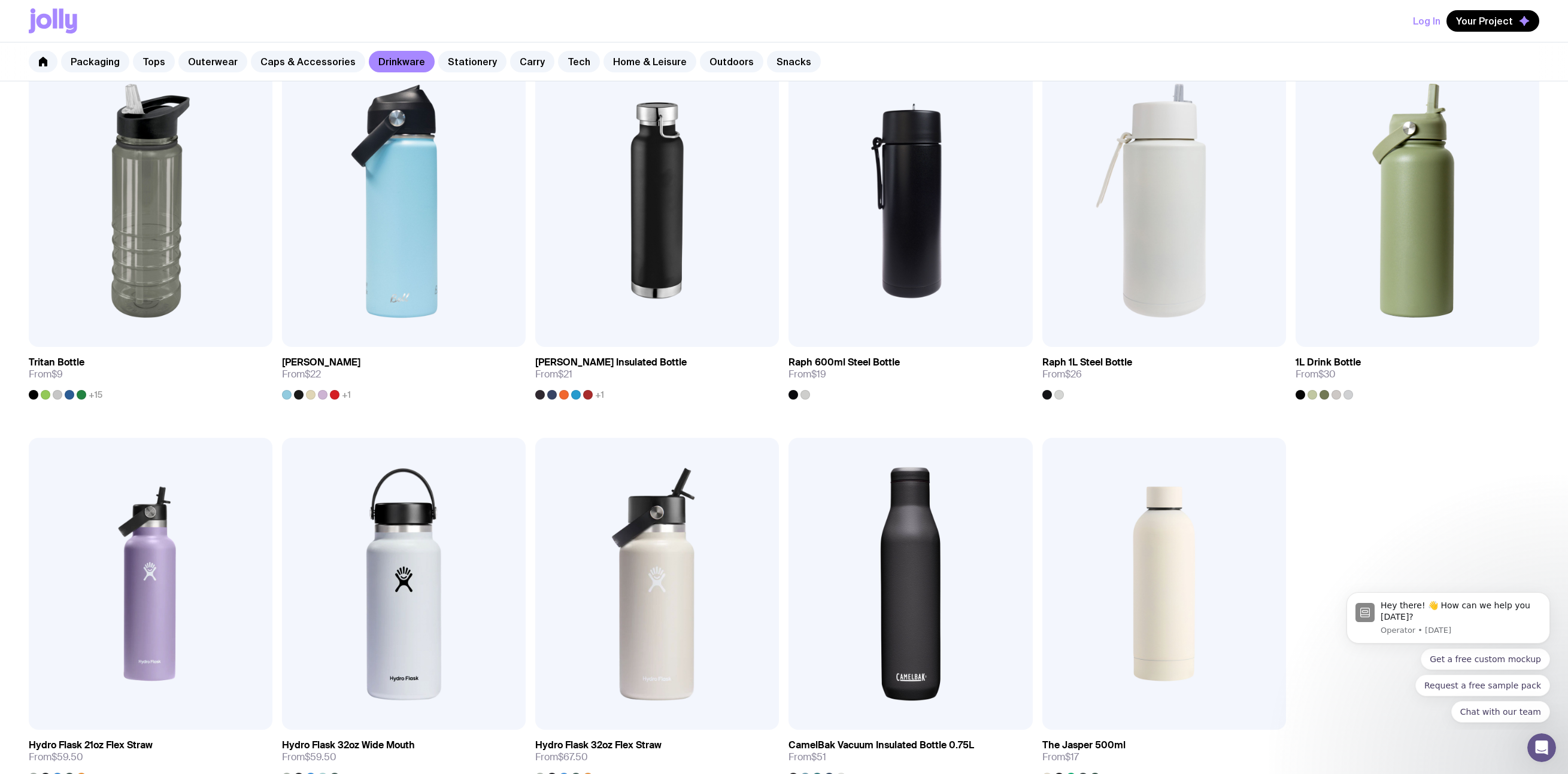
scroll to position [1236, 0]
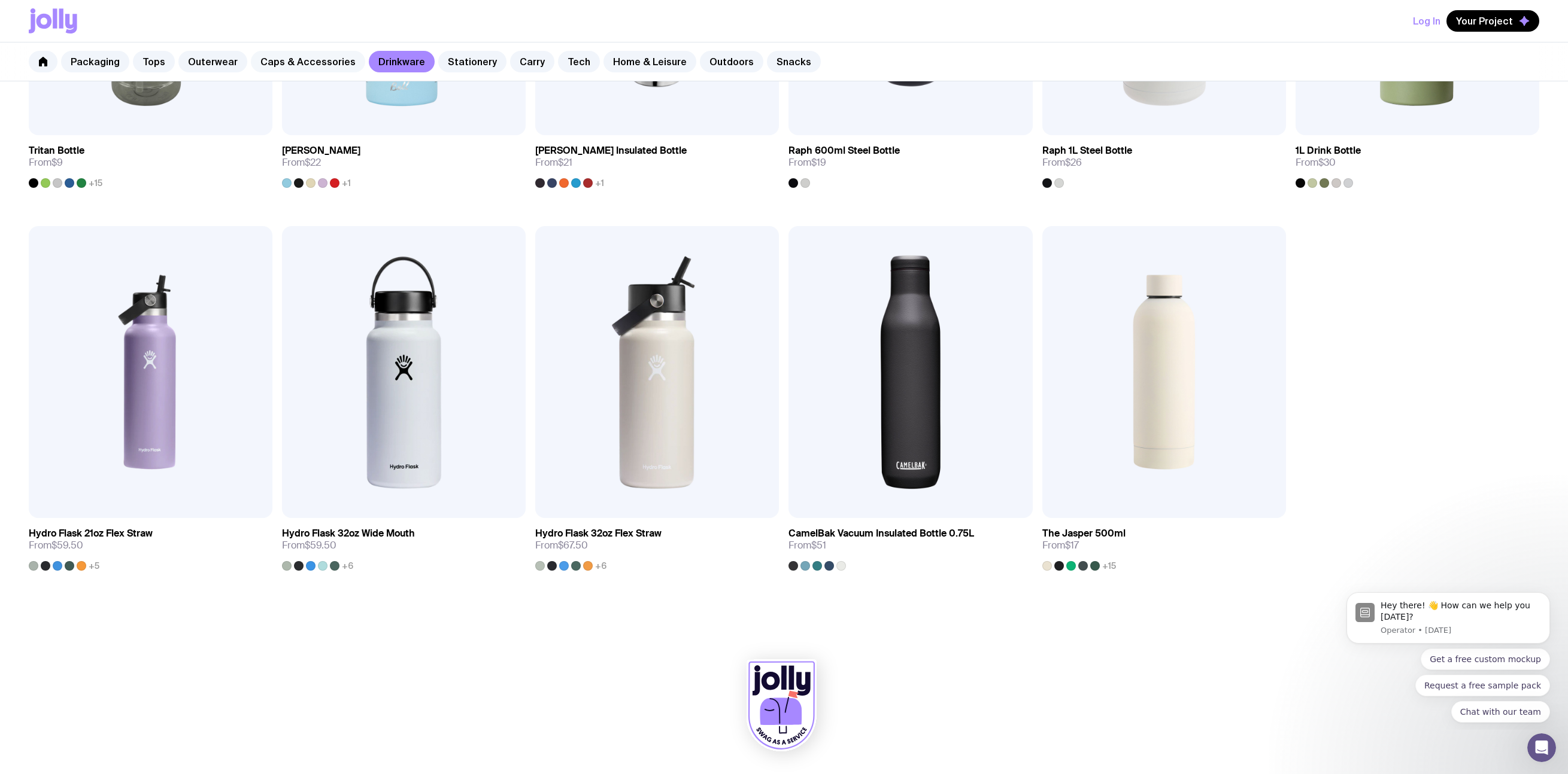
click at [324, 67] on link "Caps & Accessories" at bounding box center [308, 61] width 114 height 22
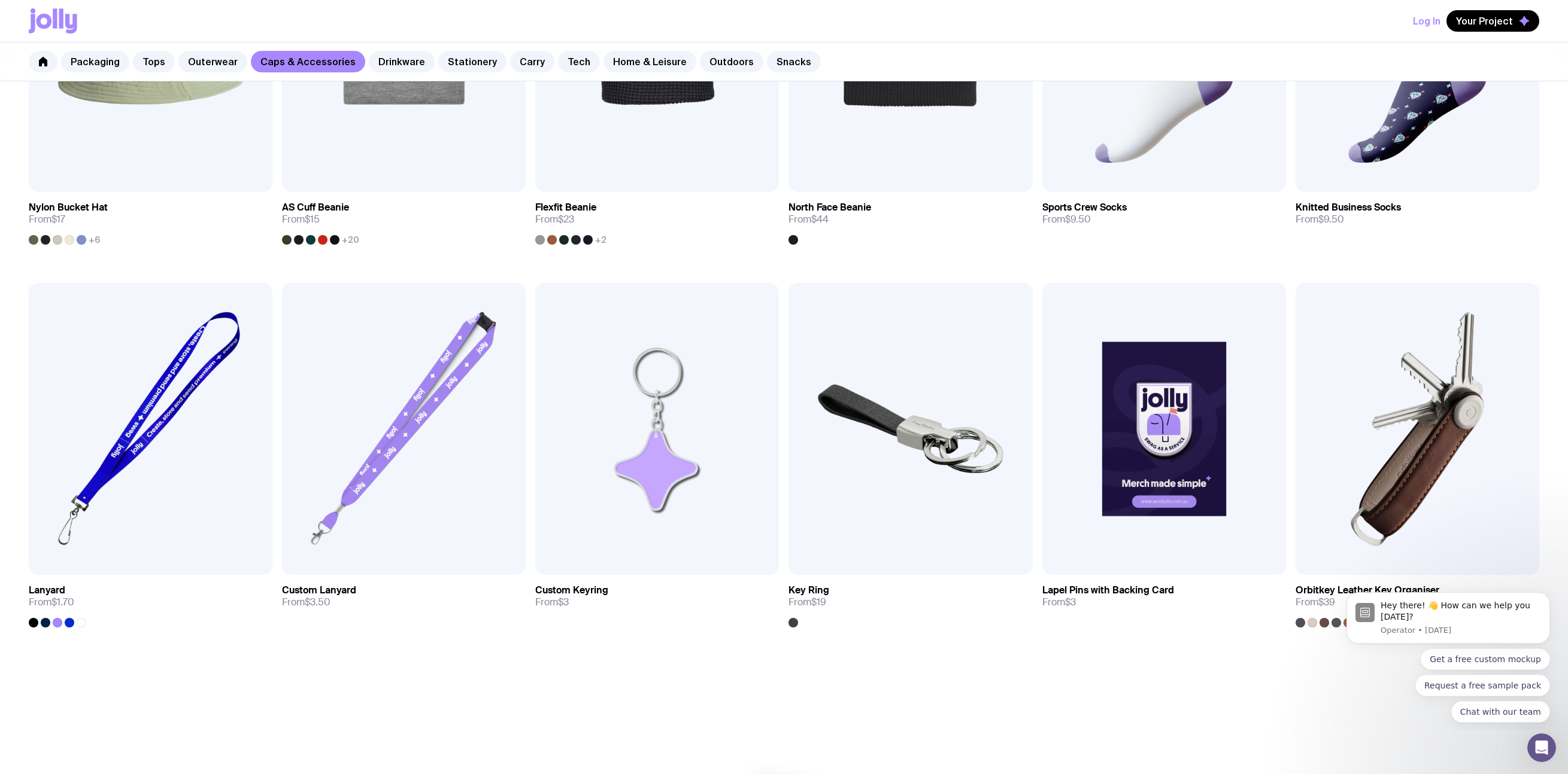
scroll to position [1236, 0]
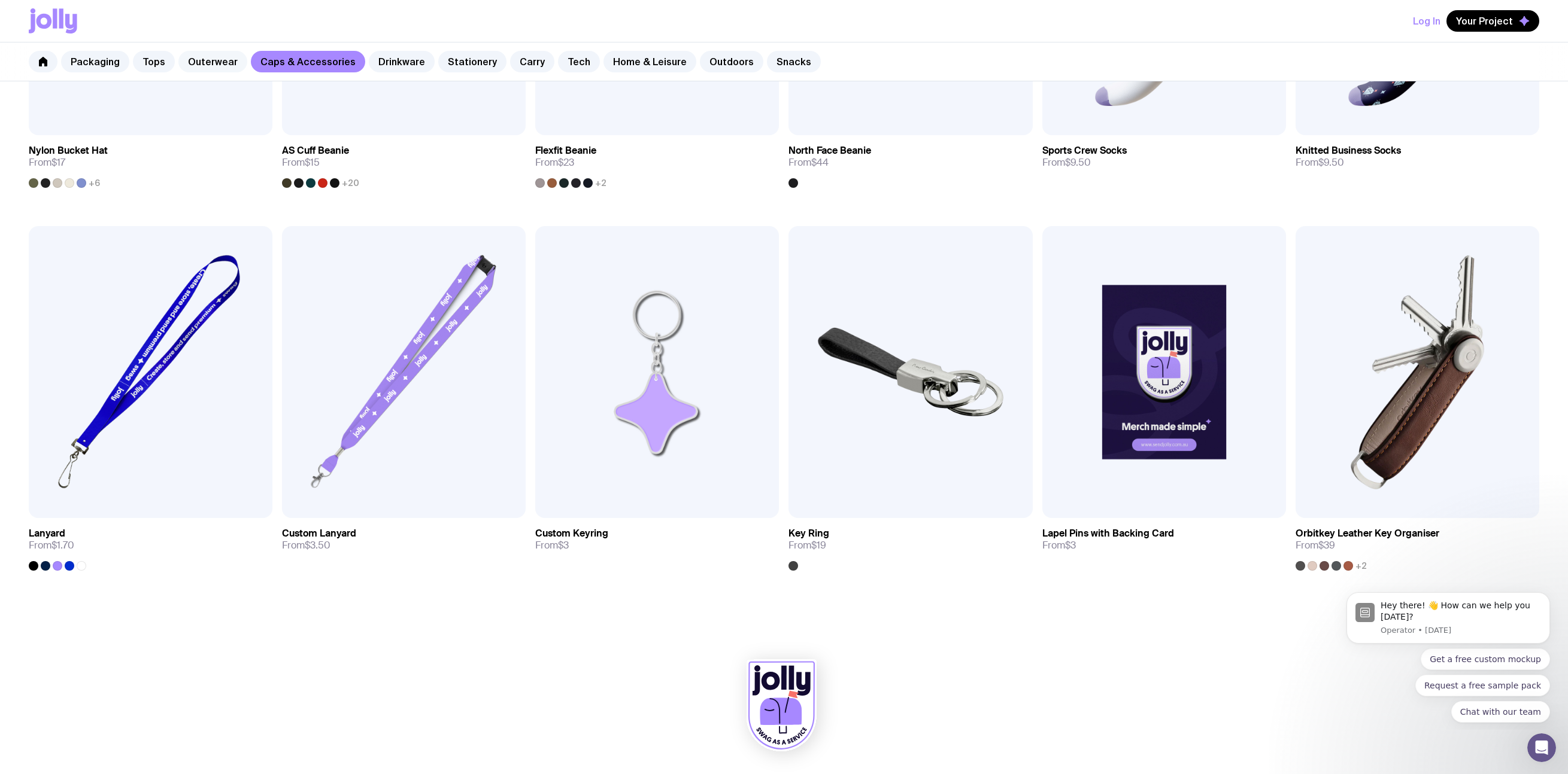
click at [222, 72] on div "Packaging Tops Outerwear Caps & Accessories Drinkware Stationery Carry Tech Hom…" at bounding box center [784, 61] width 1568 height 39
click at [220, 65] on link "Outerwear" at bounding box center [213, 61] width 69 height 22
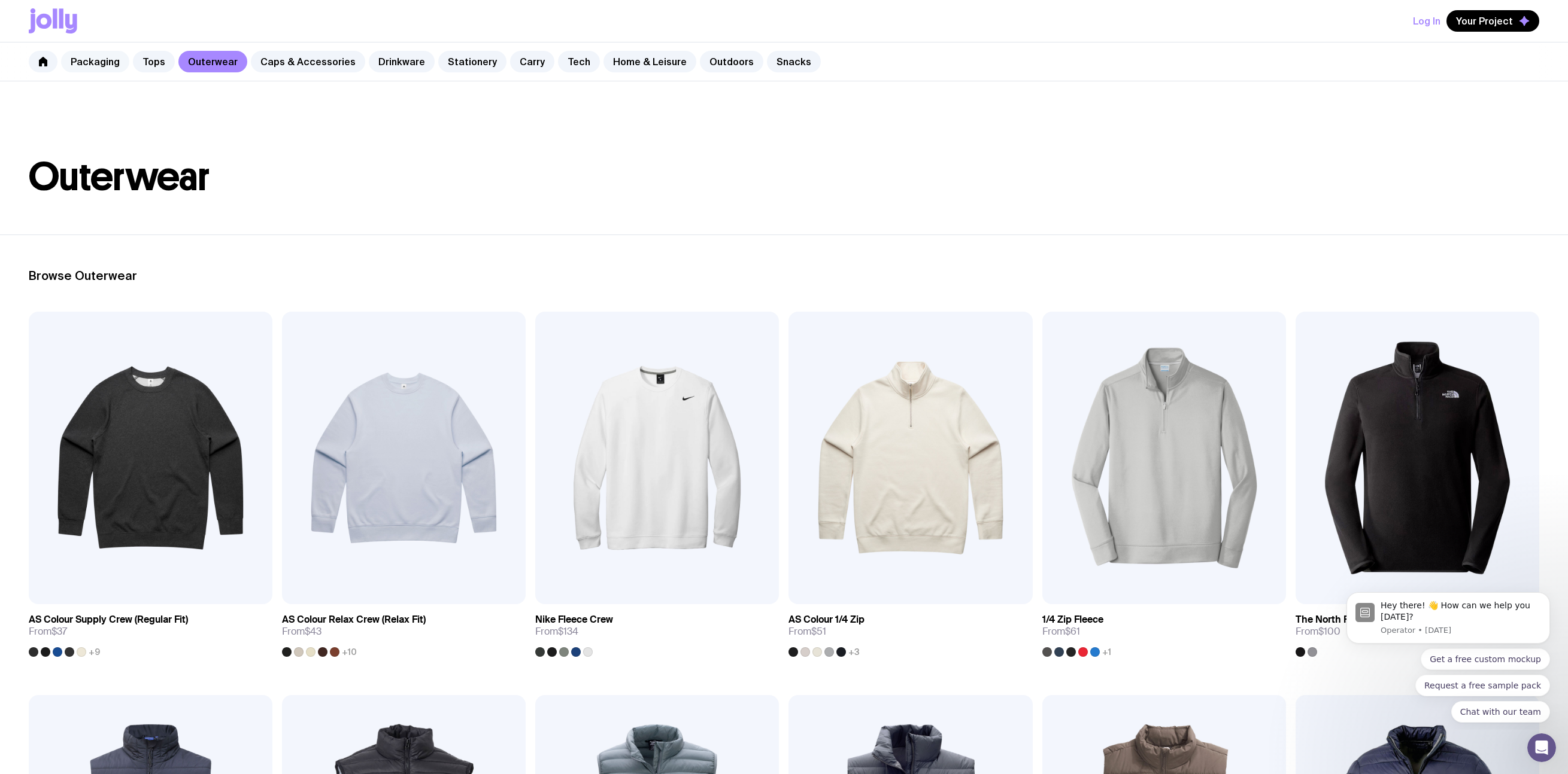
click at [95, 69] on link "Packaging" at bounding box center [96, 61] width 69 height 22
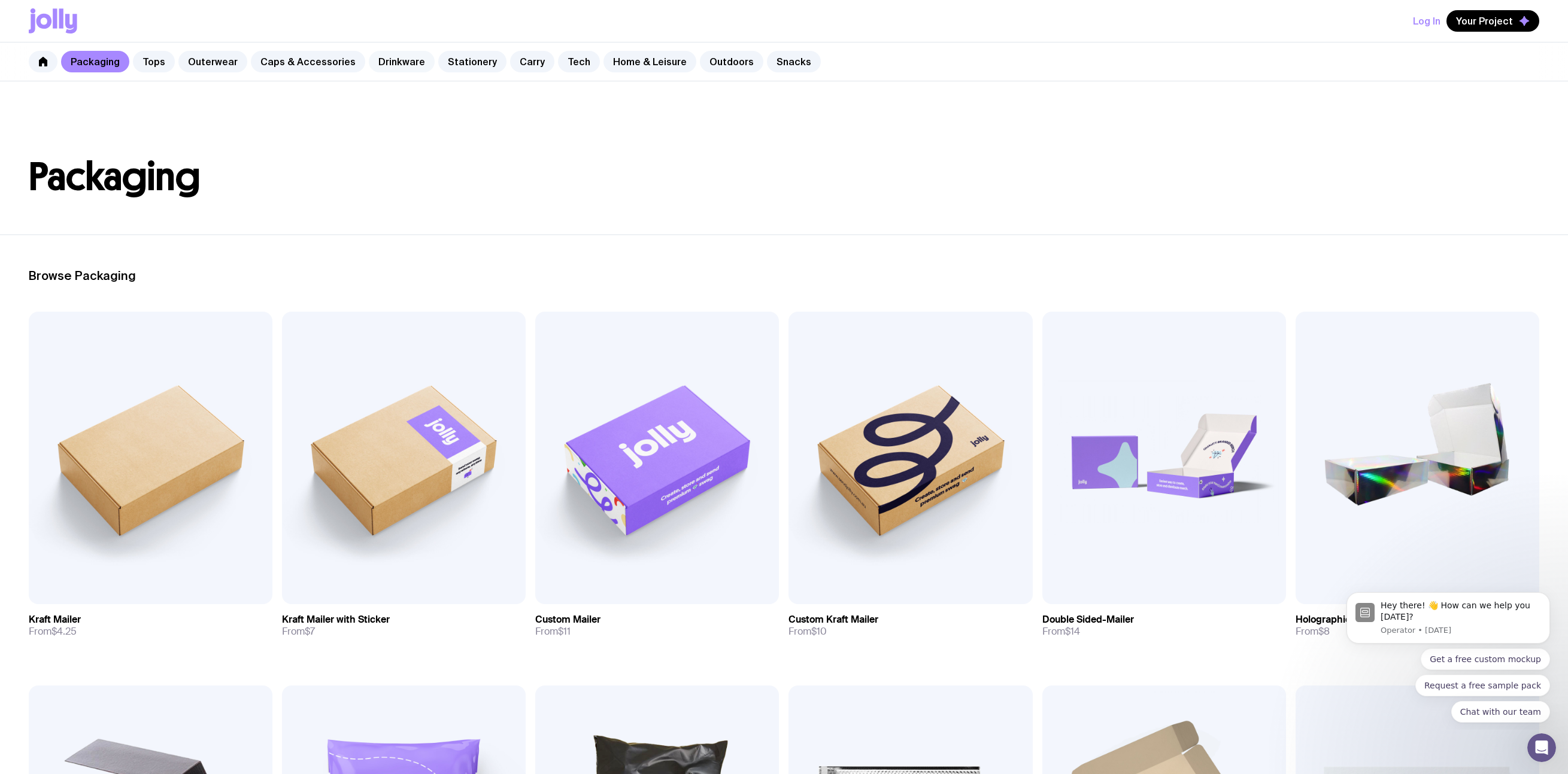
click at [368, 65] on link "Drinkware" at bounding box center [401, 61] width 66 height 22
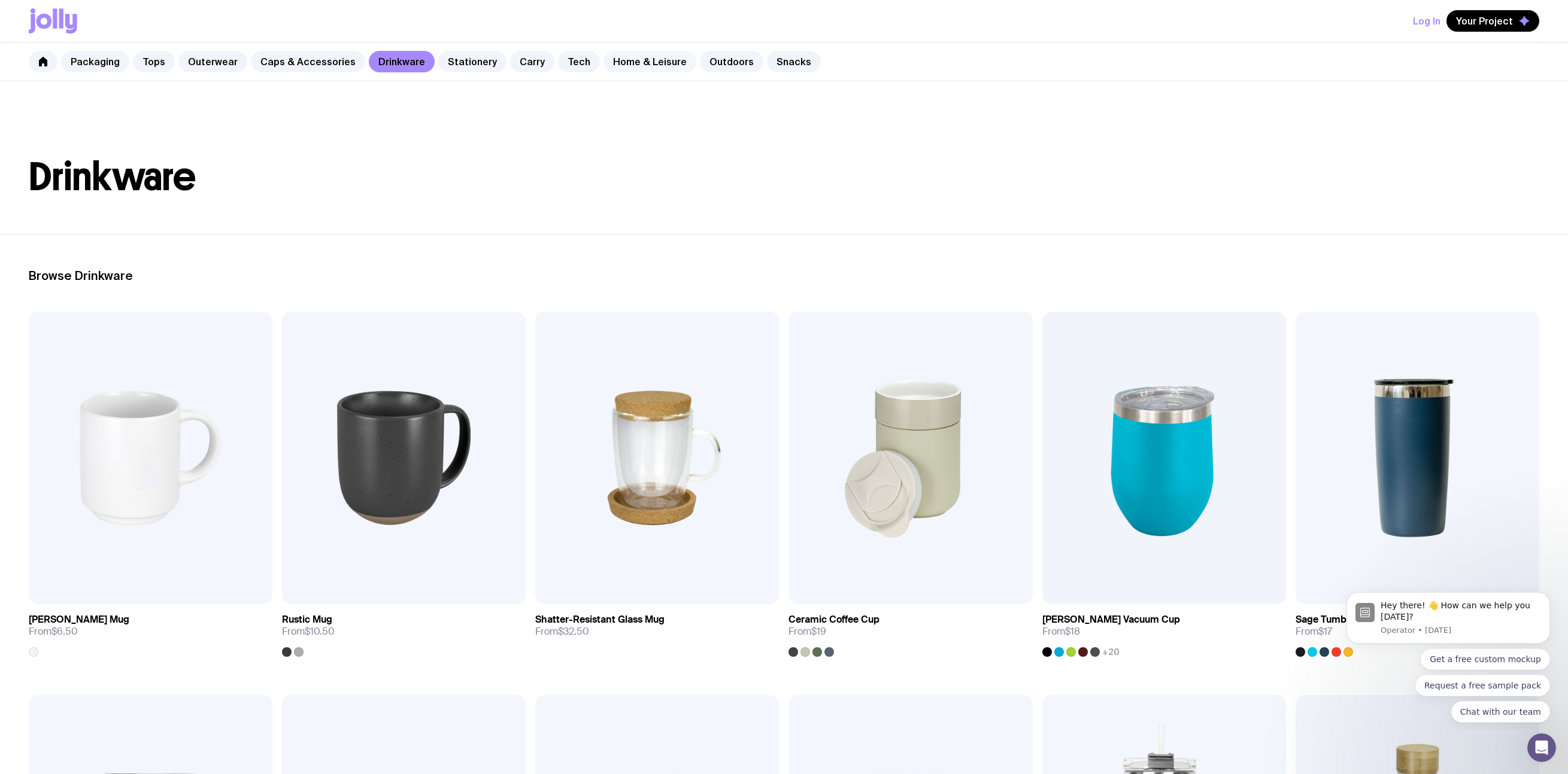
click at [626, 61] on link "Home & Leisure" at bounding box center [650, 61] width 93 height 22
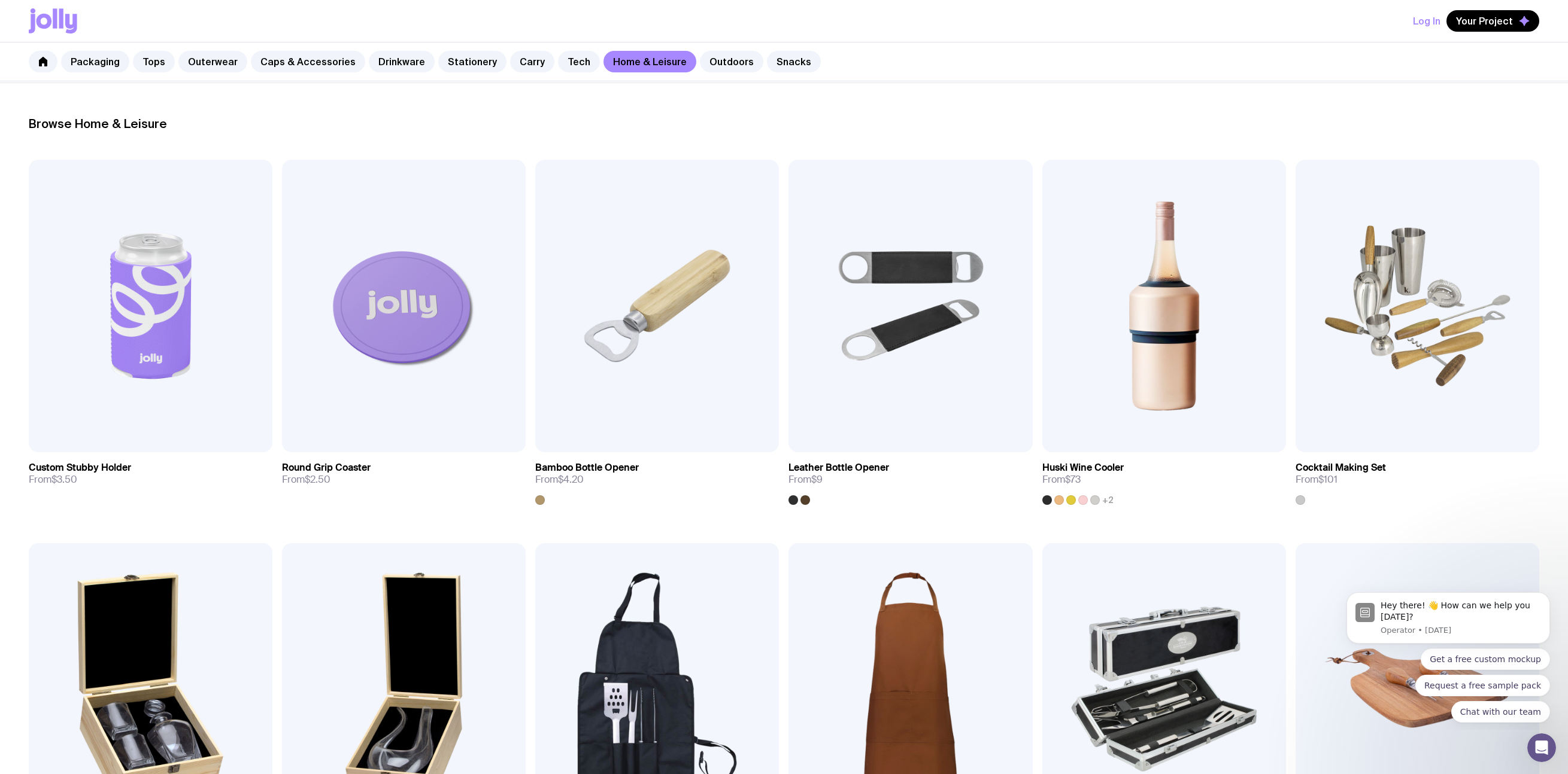
scroll to position [176, 0]
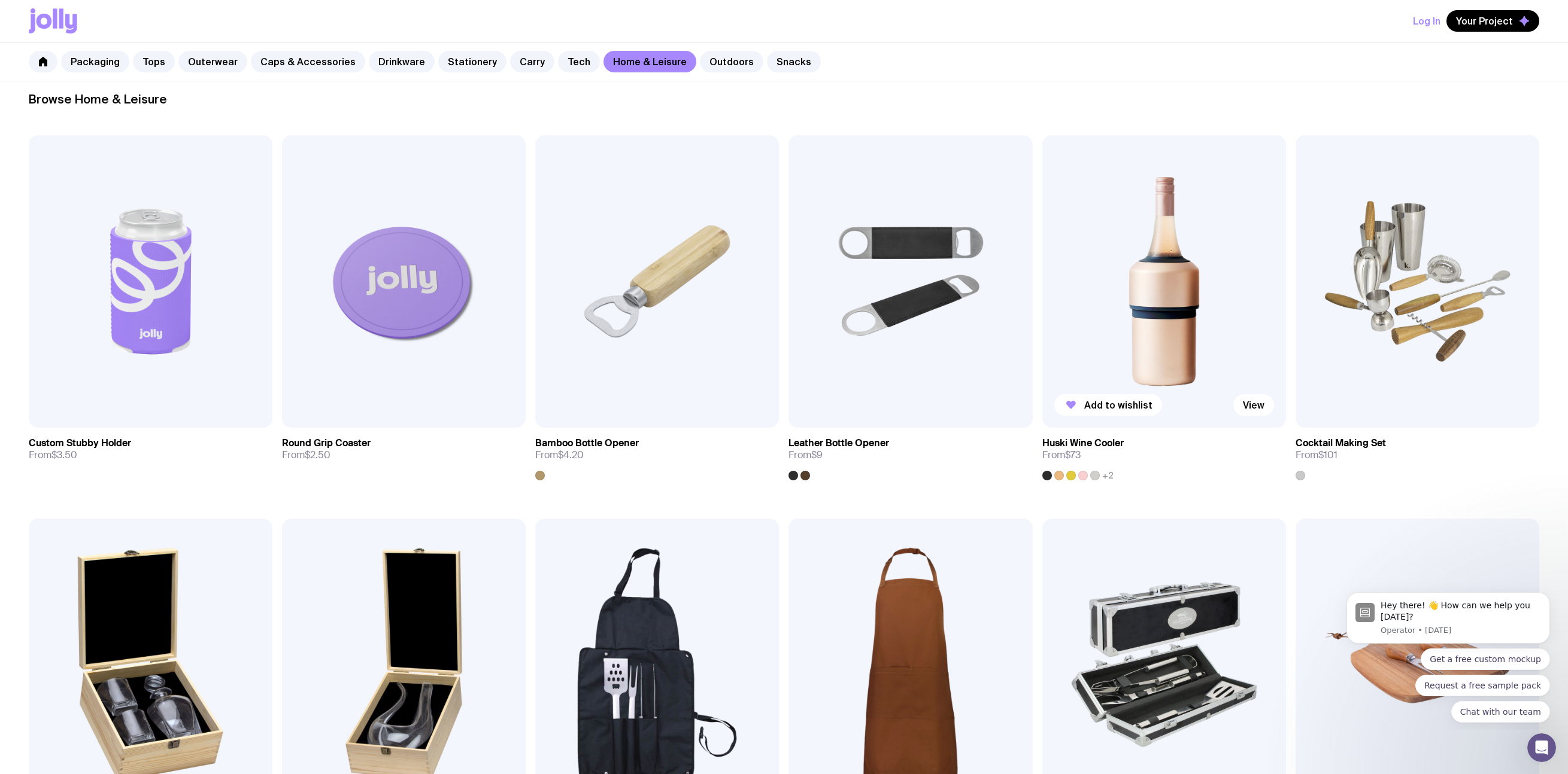
click at [1011, 280] on img at bounding box center [1164, 281] width 244 height 293
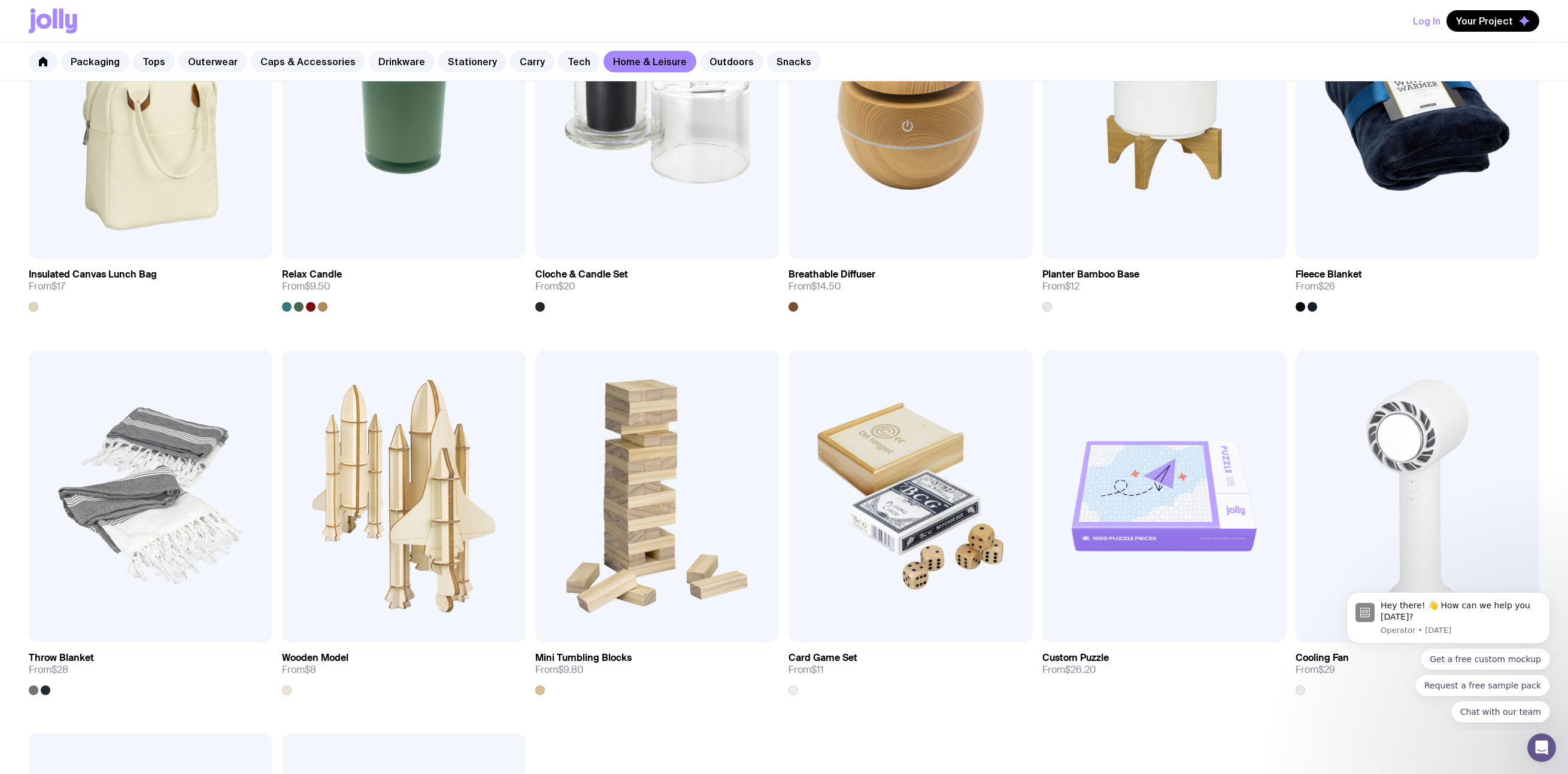
scroll to position [2003, 0]
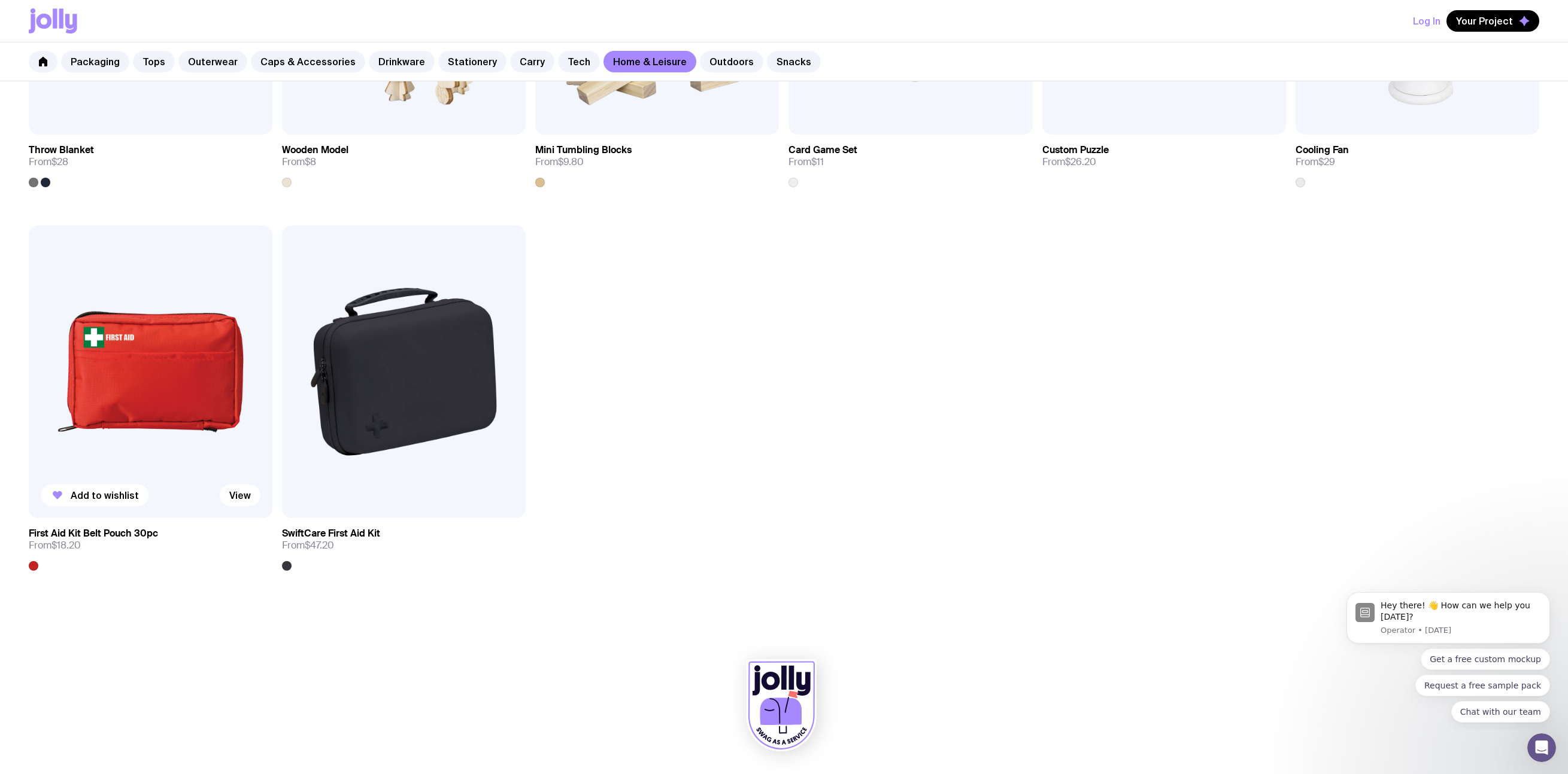
click at [198, 347] on img at bounding box center [151, 371] width 244 height 293
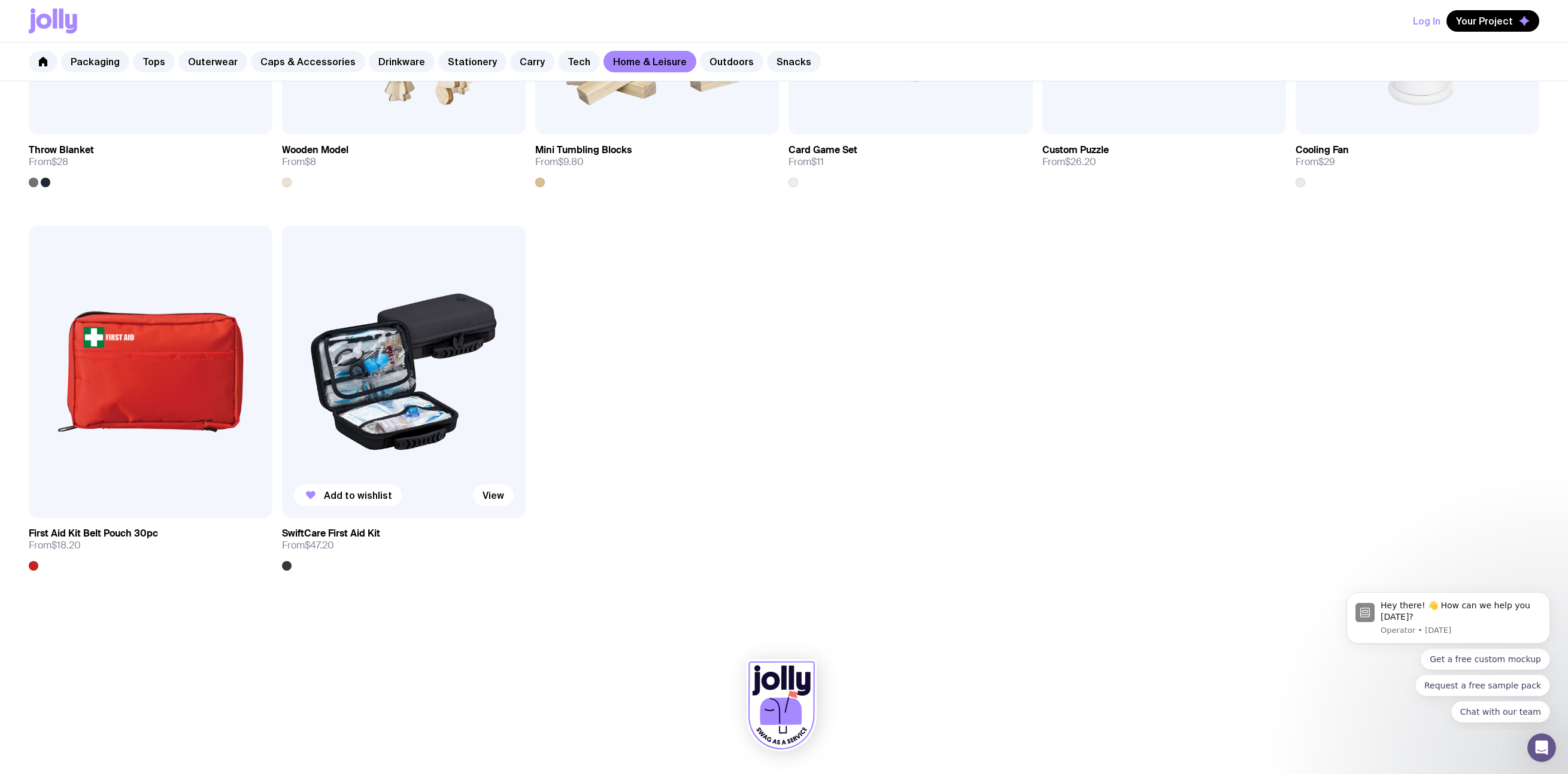
click at [402, 403] on img at bounding box center [404, 371] width 244 height 293
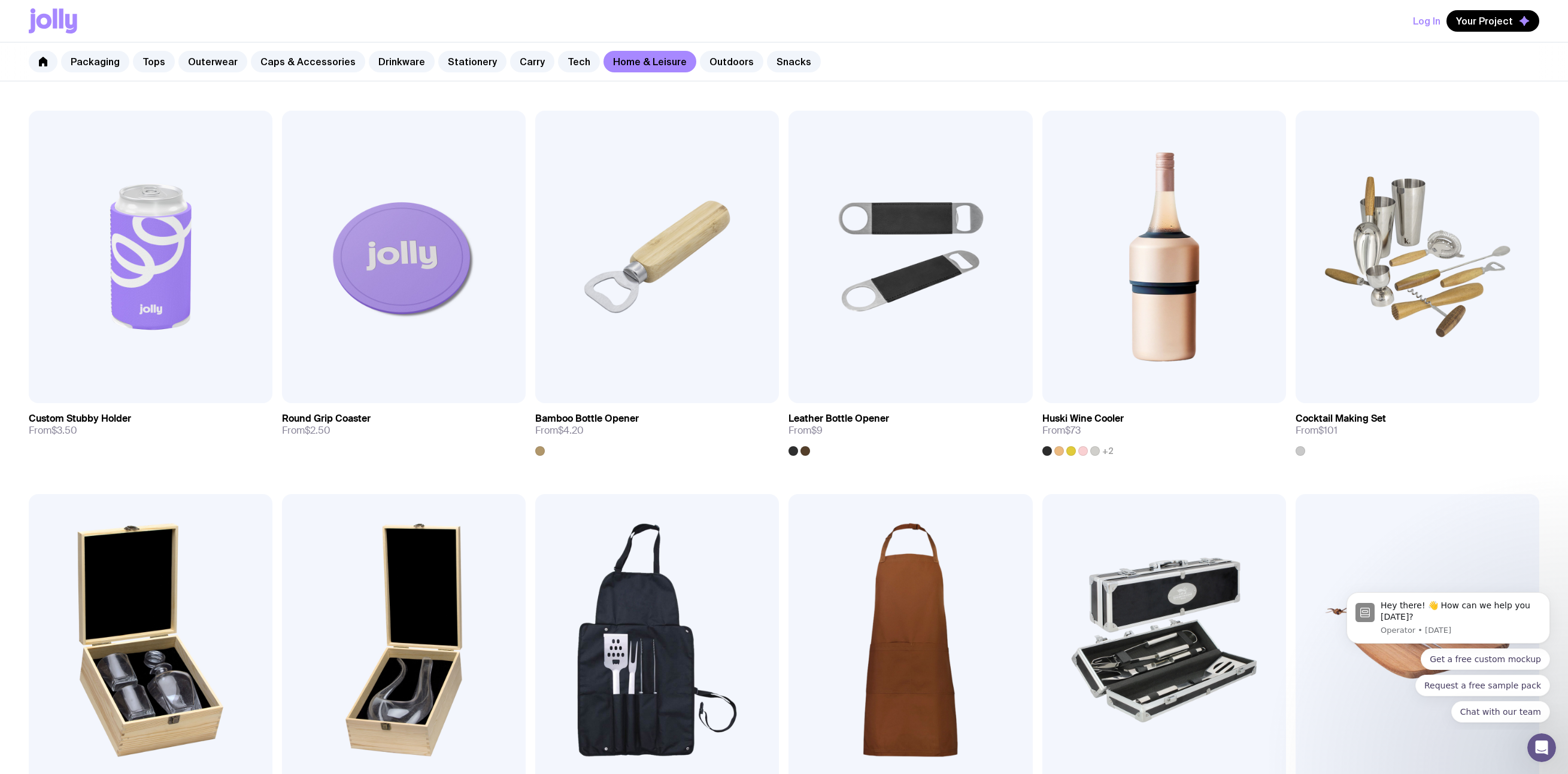
scroll to position [0, 0]
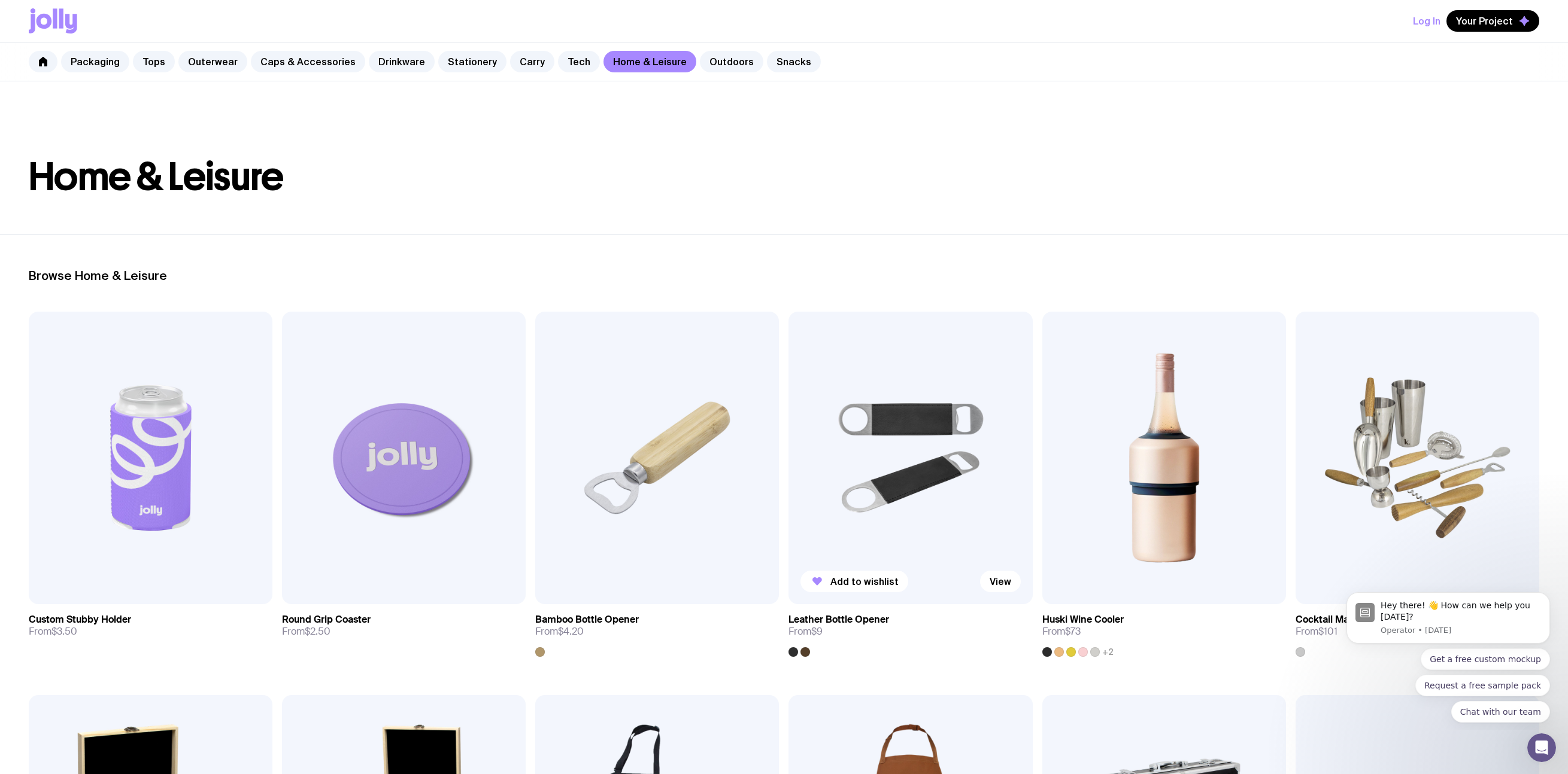
click at [864, 484] on img at bounding box center [911, 458] width 244 height 293
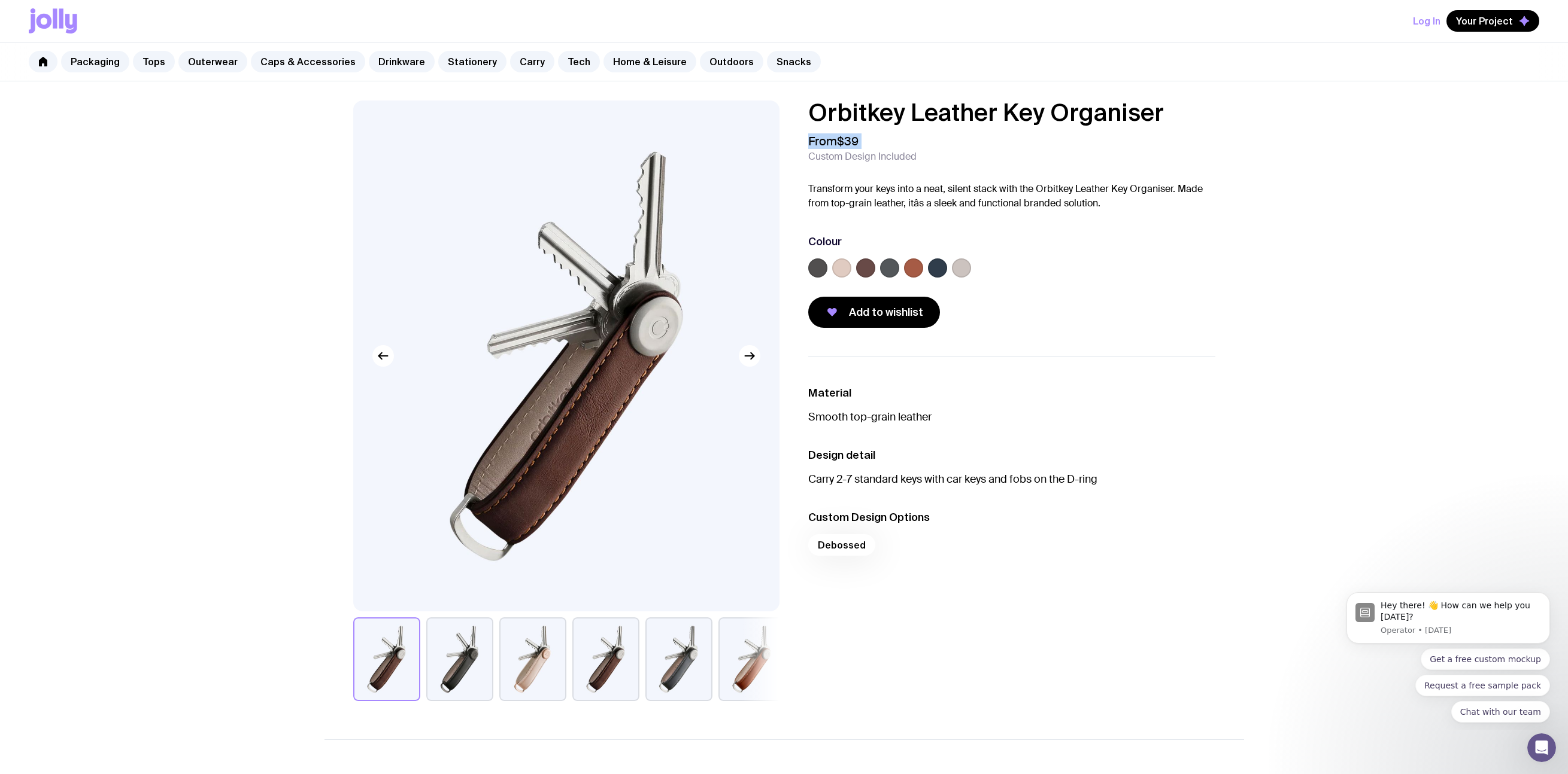
drag, startPoint x: 872, startPoint y: 143, endPoint x: 791, endPoint y: 140, distance: 81.1
click at [791, 140] on div "Orbitkey Leather Key Organiser From $39 Custom Design Included Transform your k…" at bounding box center [1002, 214] width 427 height 227
click at [844, 263] on label at bounding box center [842, 268] width 19 height 19
click at [0, 0] on input "radio" at bounding box center [0, 0] width 0 height 0
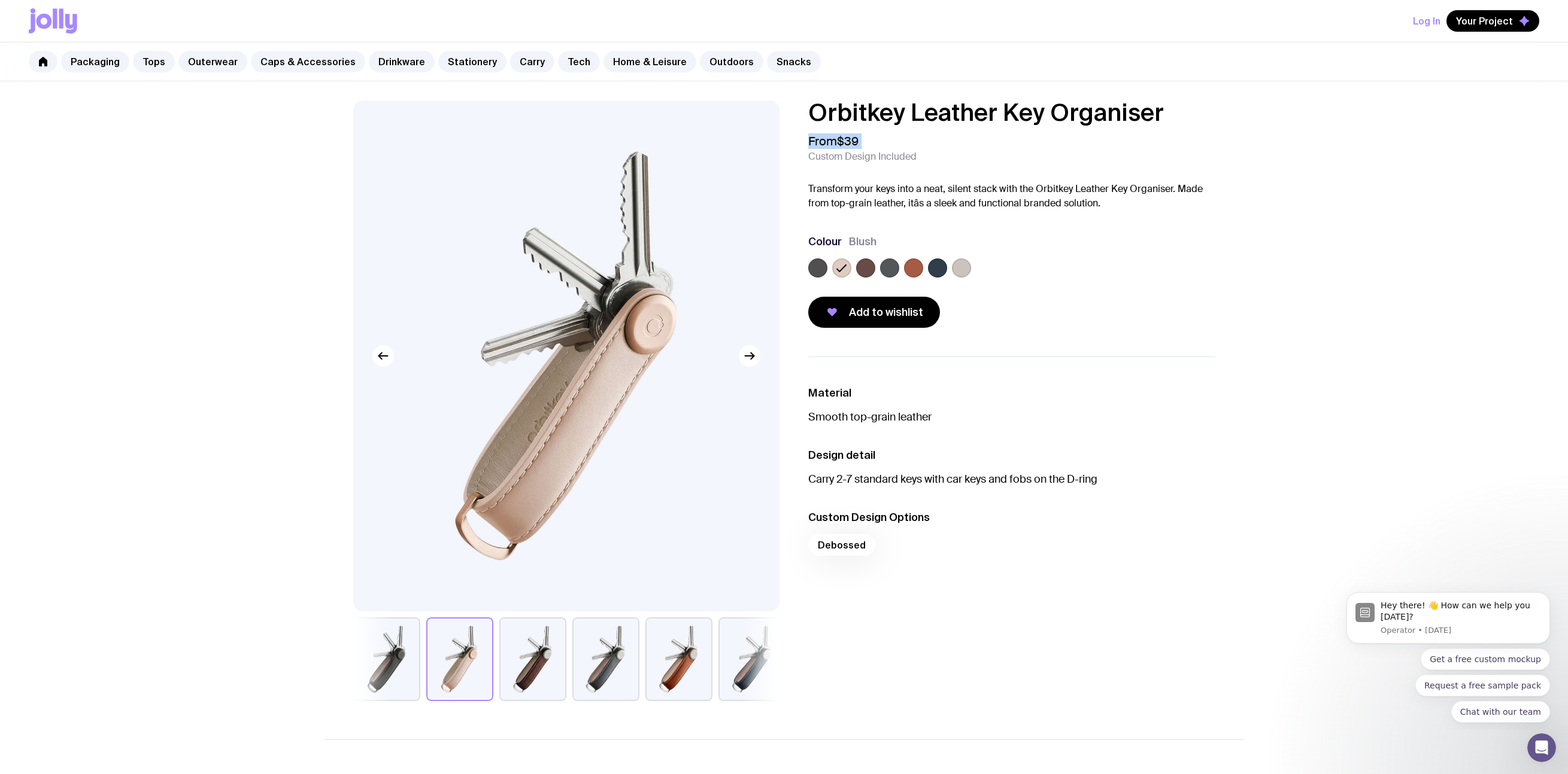
click at [861, 268] on label at bounding box center [866, 268] width 19 height 19
click at [0, 0] on input "radio" at bounding box center [0, 0] width 0 height 0
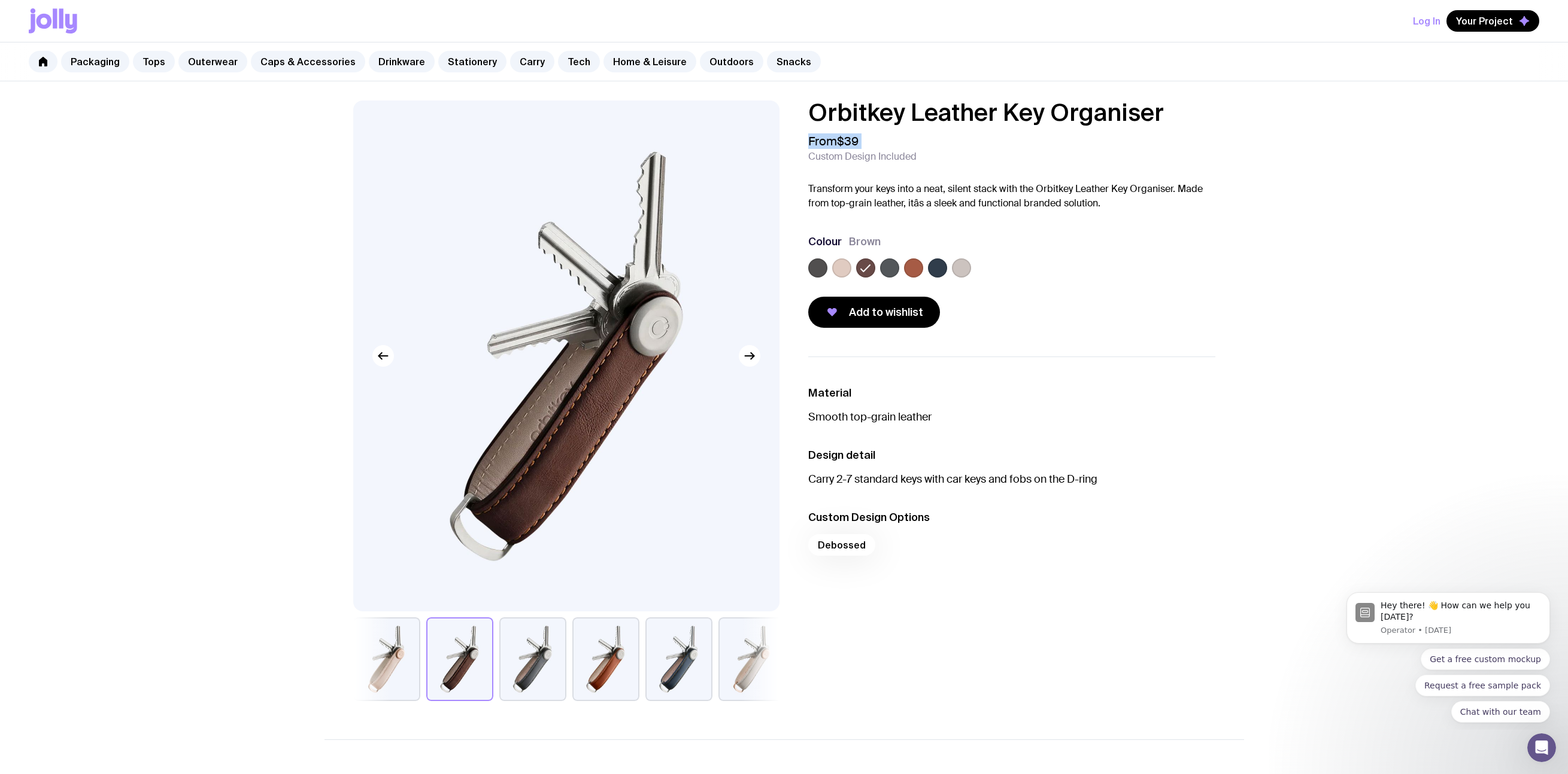
click at [885, 272] on label at bounding box center [890, 268] width 19 height 19
click at [0, 0] on input "radio" at bounding box center [0, 0] width 0 height 0
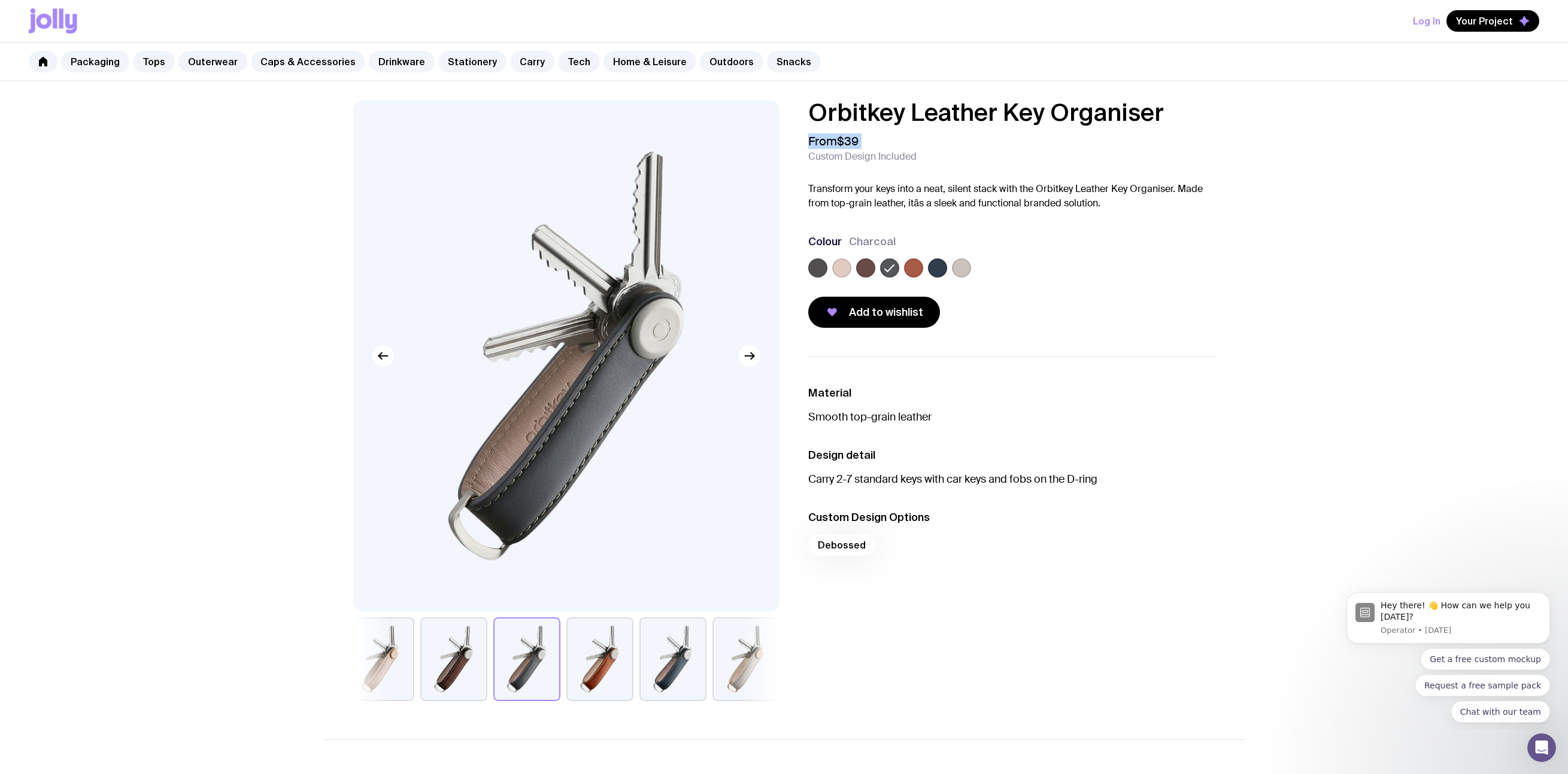
click at [937, 269] on label at bounding box center [938, 268] width 19 height 19
click at [0, 0] on input "radio" at bounding box center [0, 0] width 0 height 0
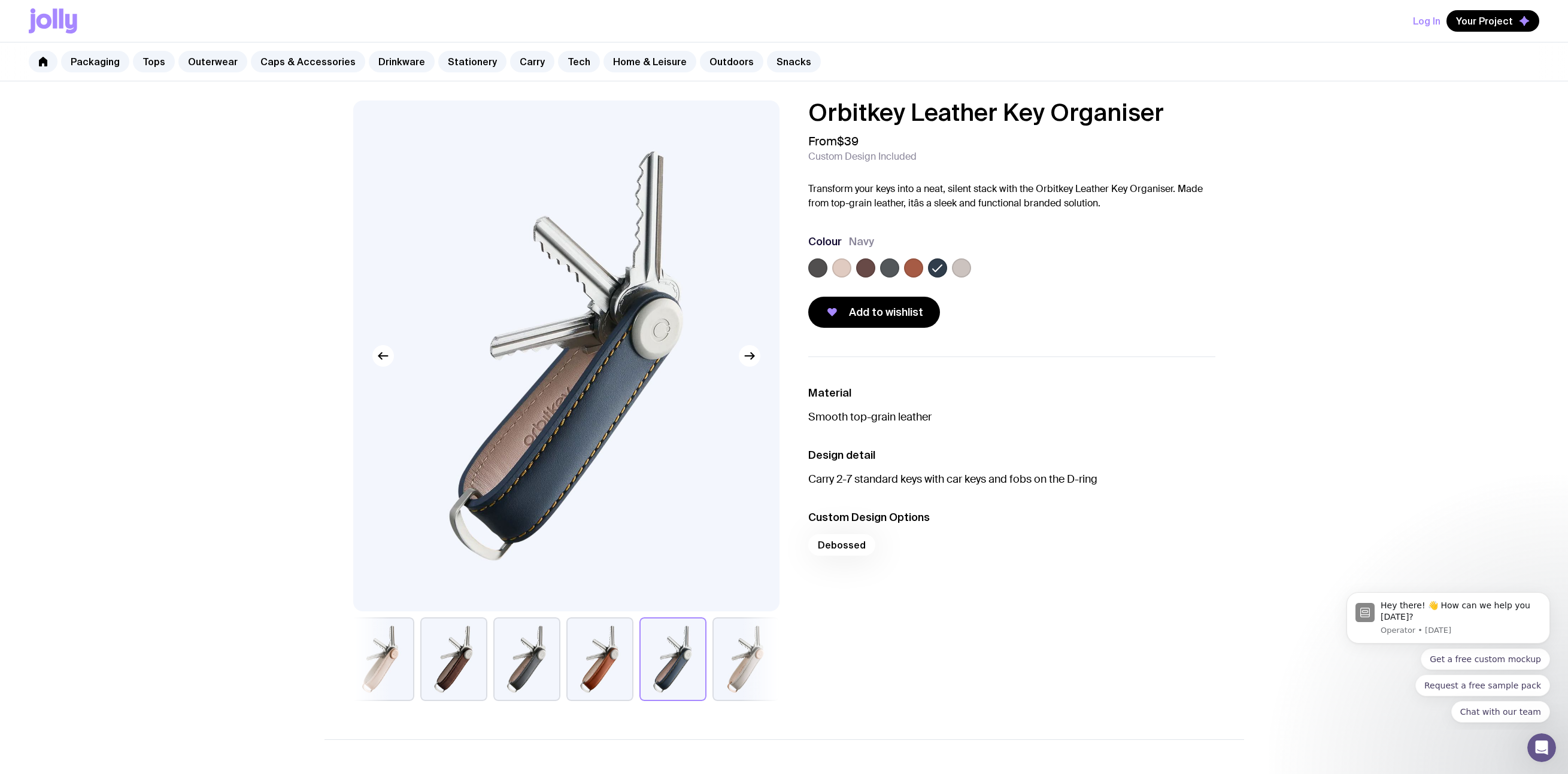
click at [1026, 313] on div "Add to wishlist" at bounding box center [1011, 312] width 407 height 31
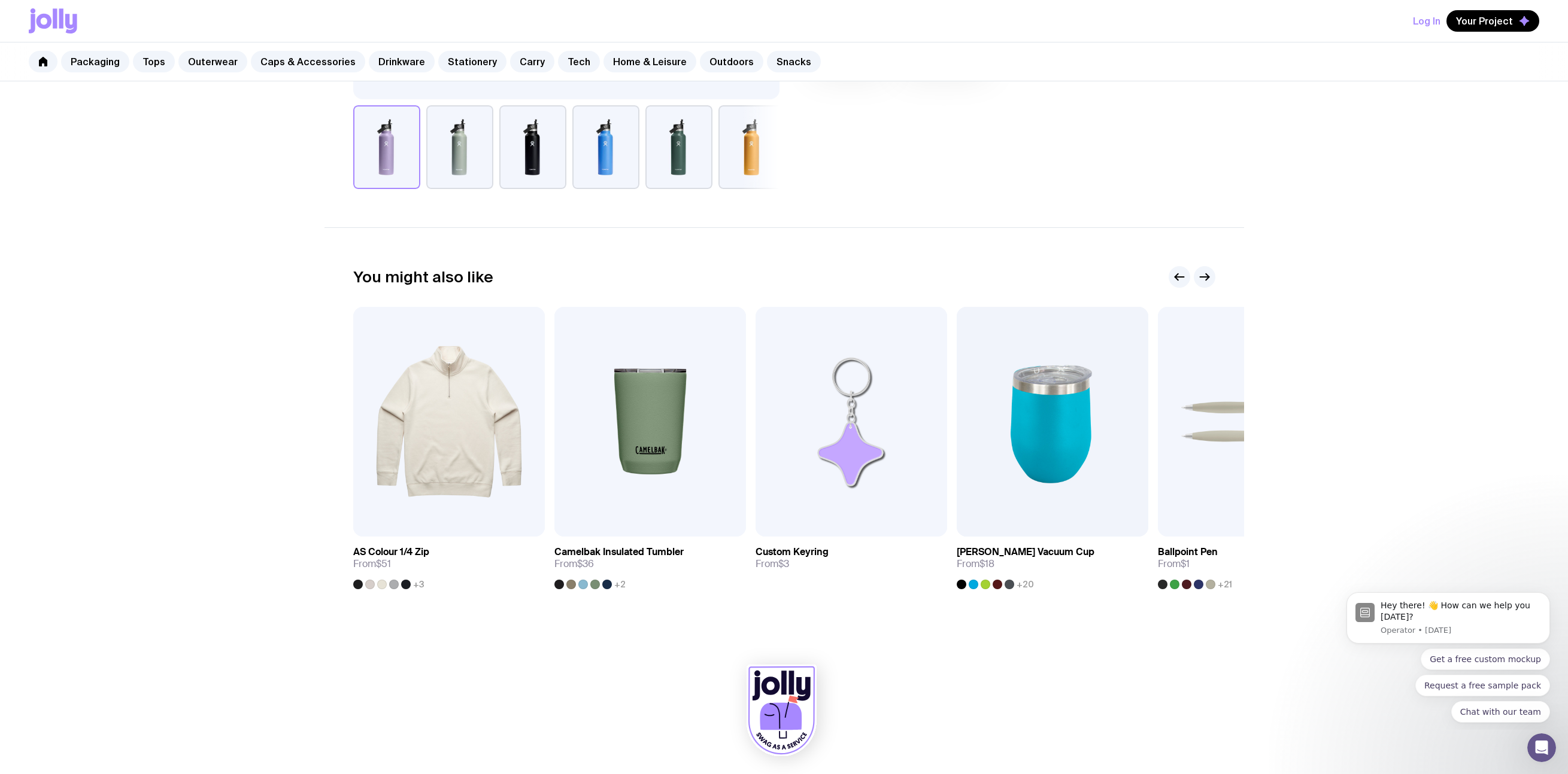
scroll to position [511, 0]
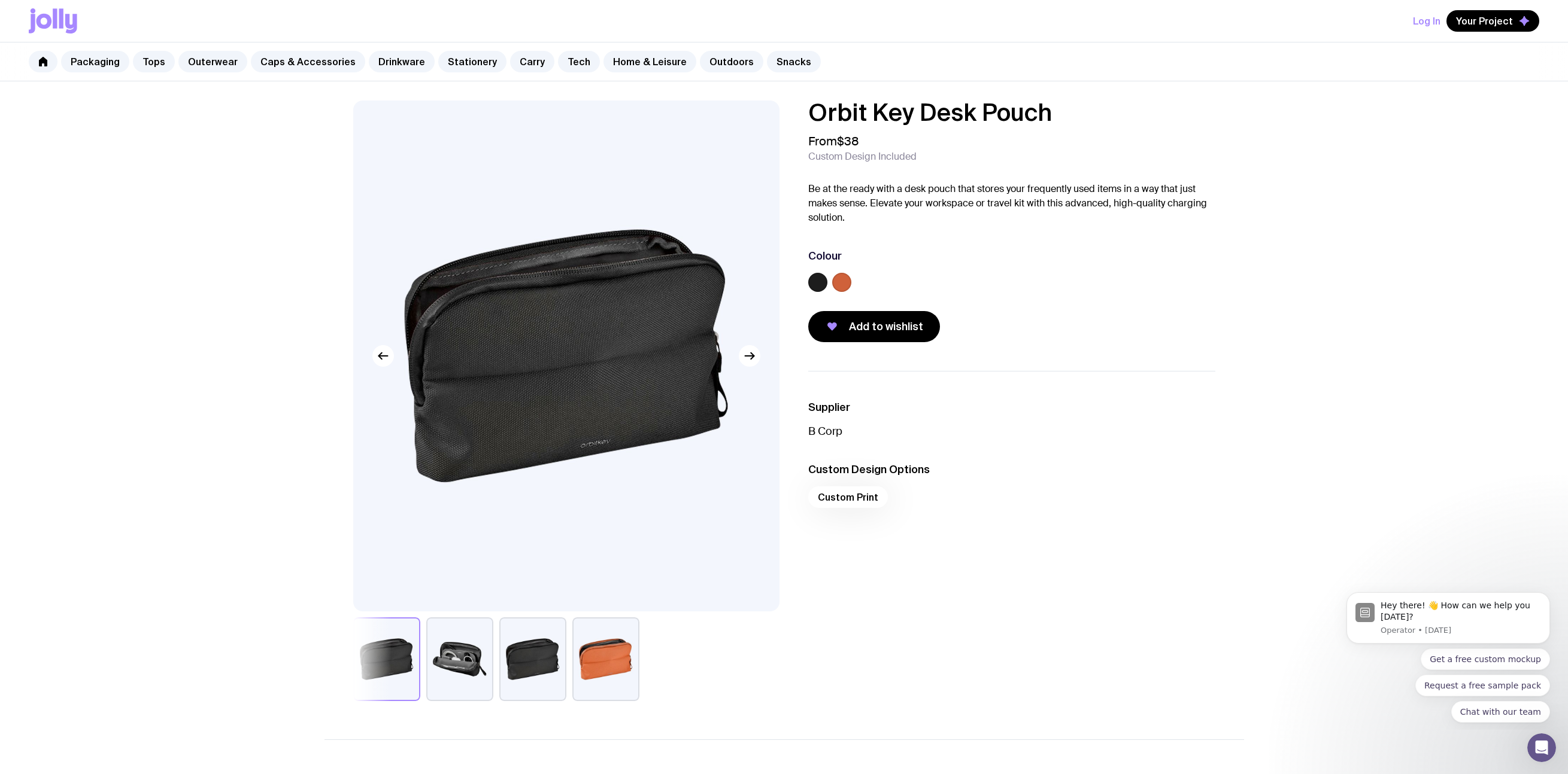
click at [837, 290] on label at bounding box center [842, 282] width 19 height 19
click at [0, 0] on input "radio" at bounding box center [0, 0] width 0 height 0
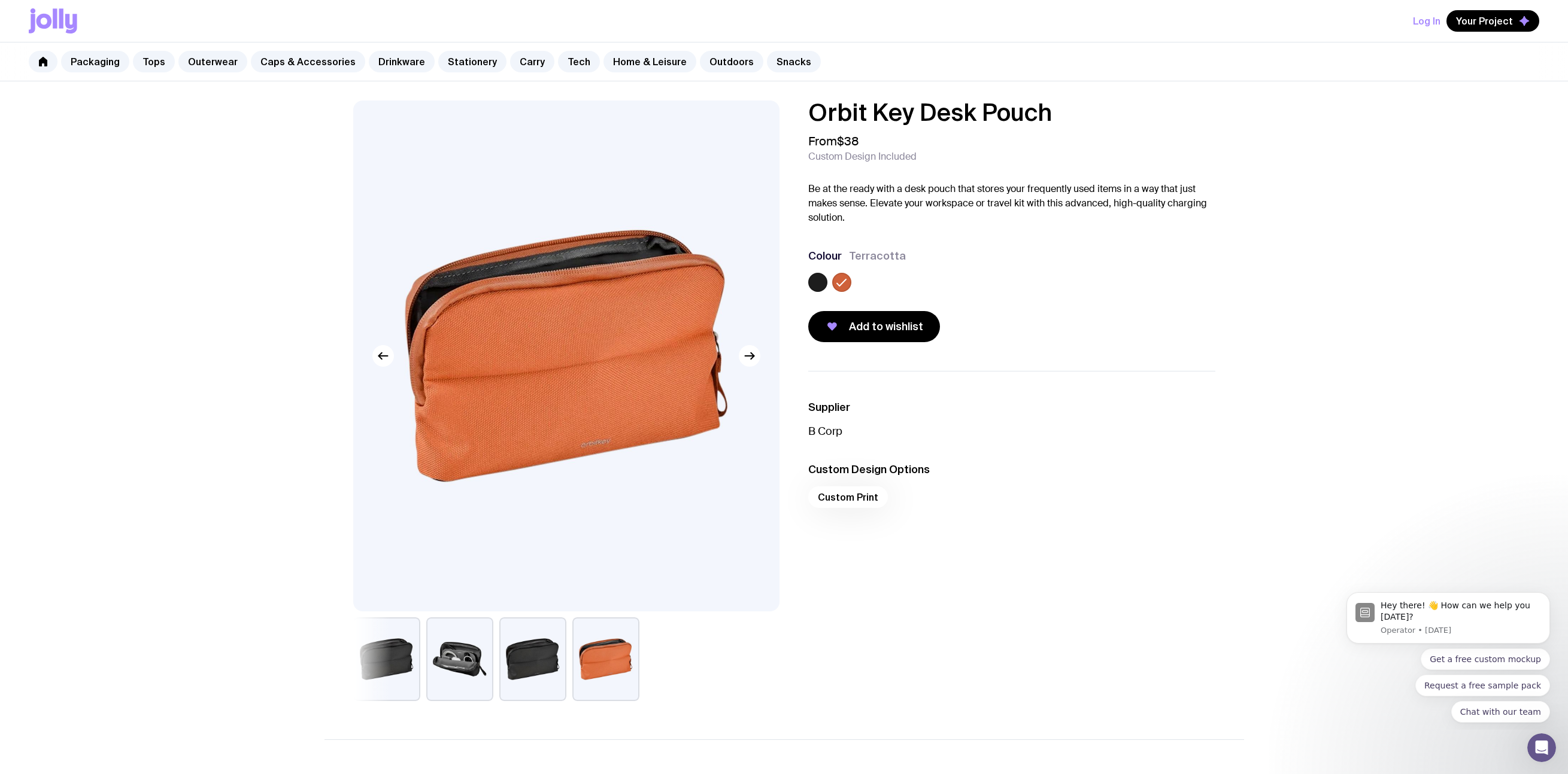
click at [484, 654] on button "button" at bounding box center [460, 659] width 67 height 84
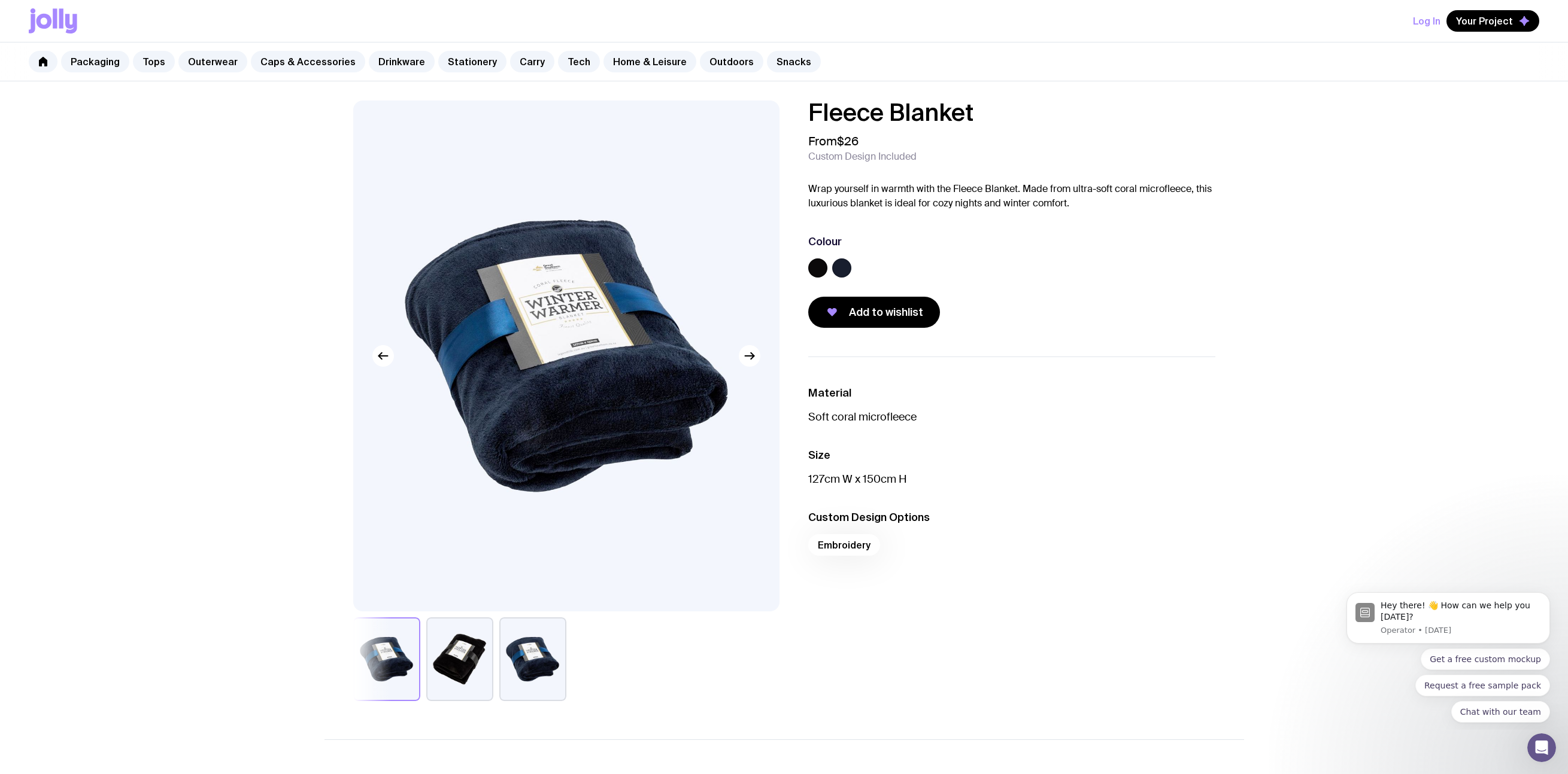
click at [528, 674] on button "button" at bounding box center [533, 659] width 67 height 84
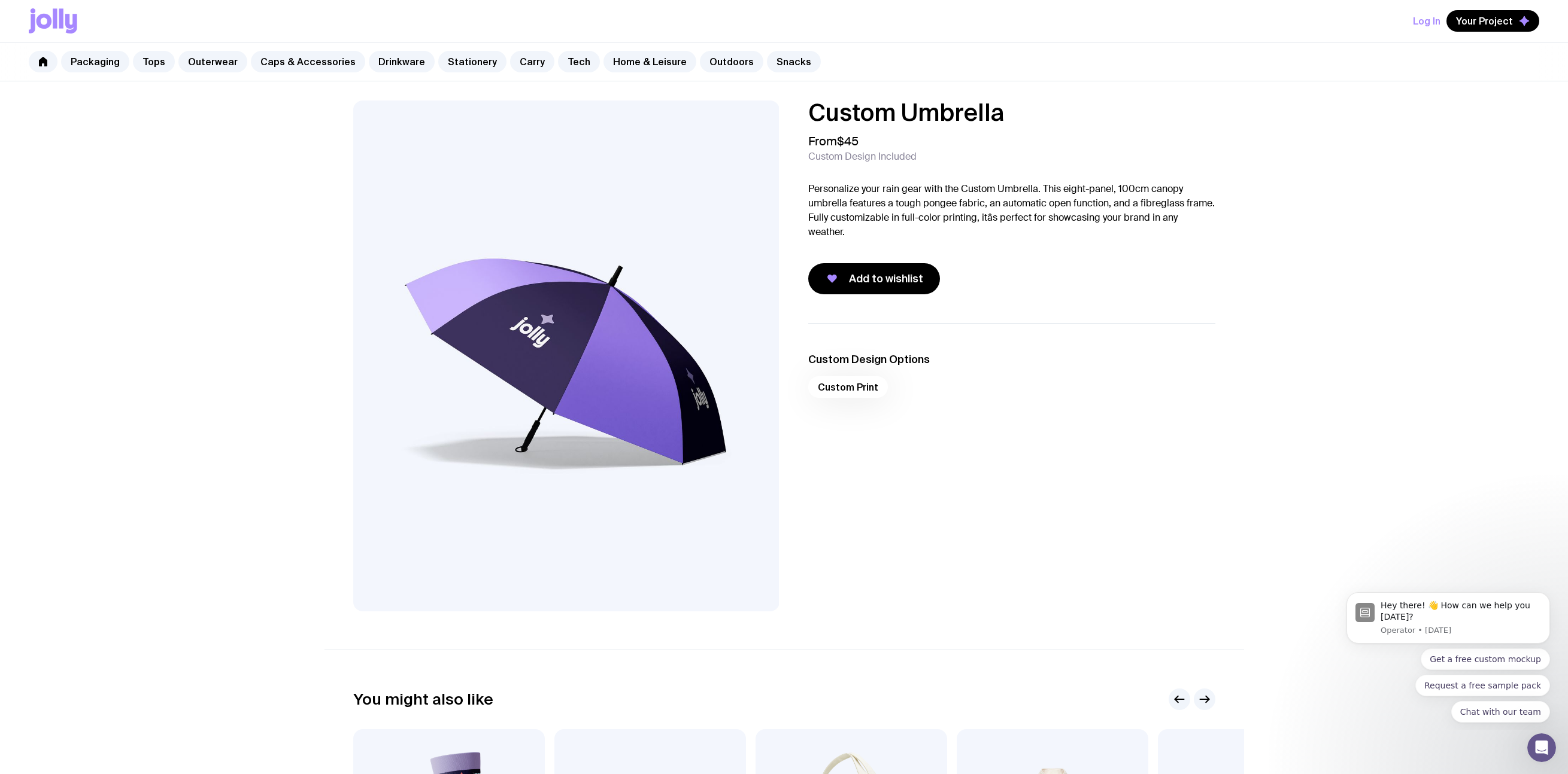
click at [621, 392] on img at bounding box center [566, 356] width 427 height 511
click at [563, 380] on img at bounding box center [566, 356] width 427 height 511
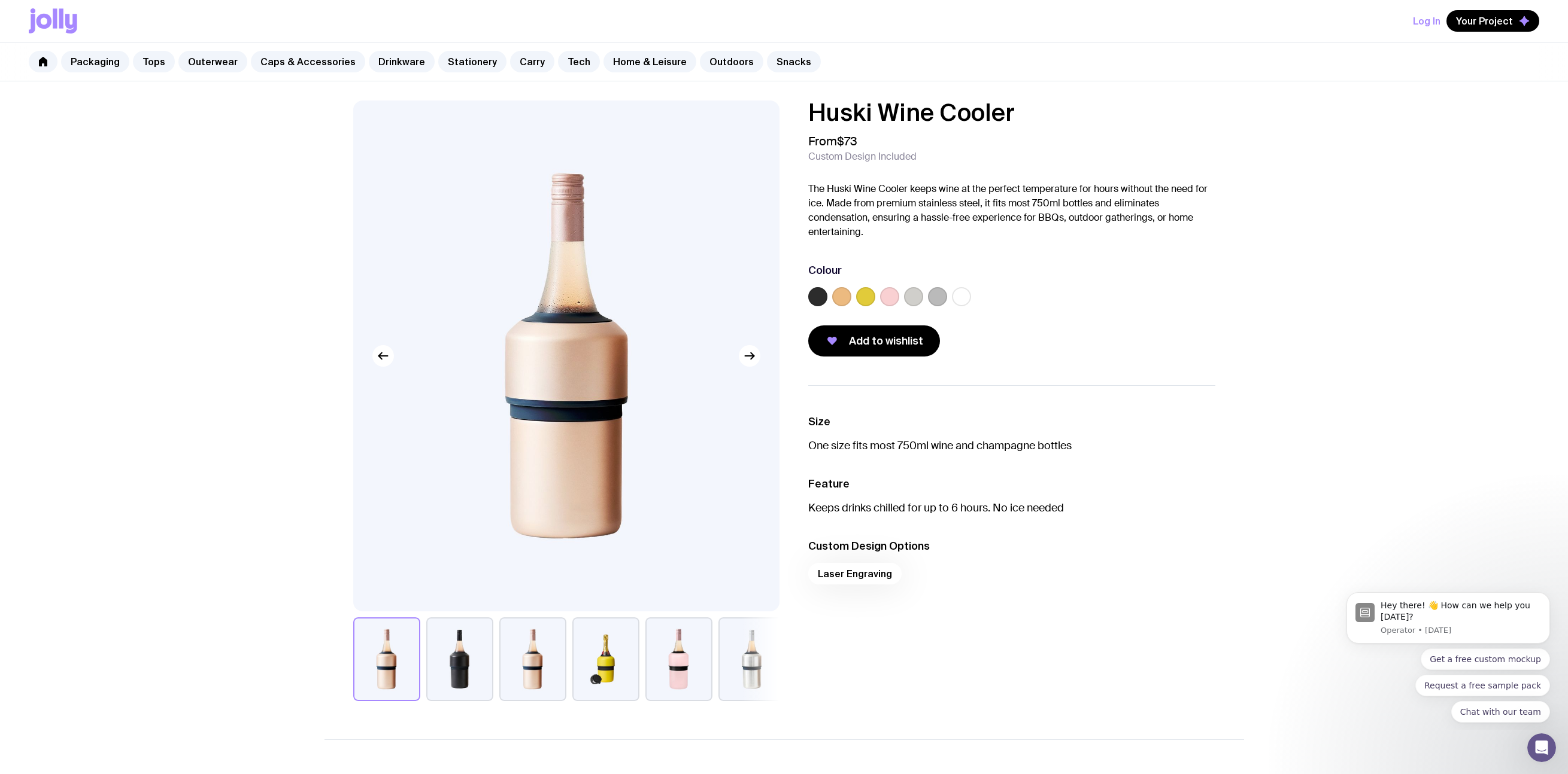
click at [463, 633] on button "button" at bounding box center [460, 659] width 67 height 84
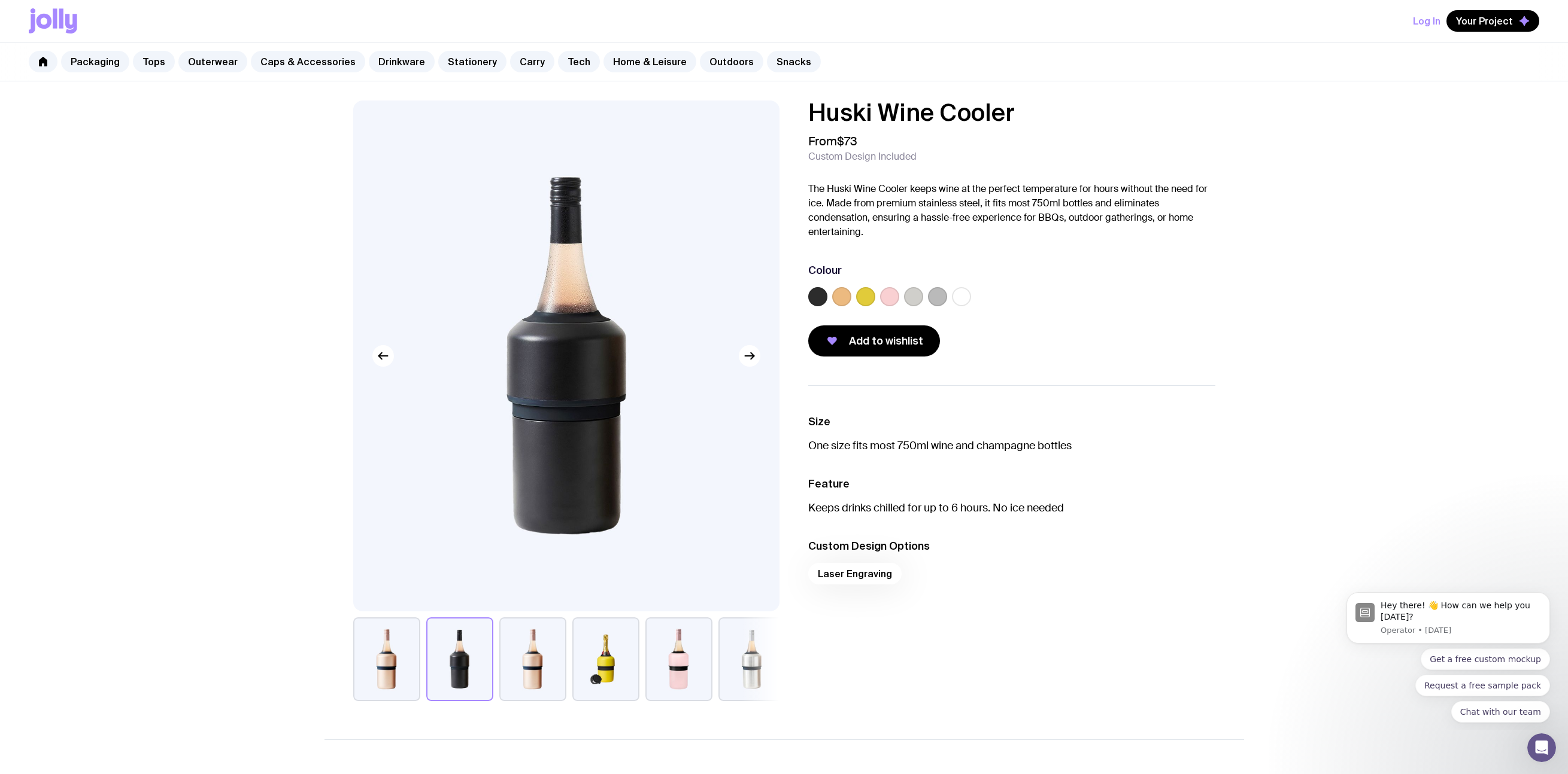
click at [573, 656] on button "button" at bounding box center [606, 659] width 67 height 84
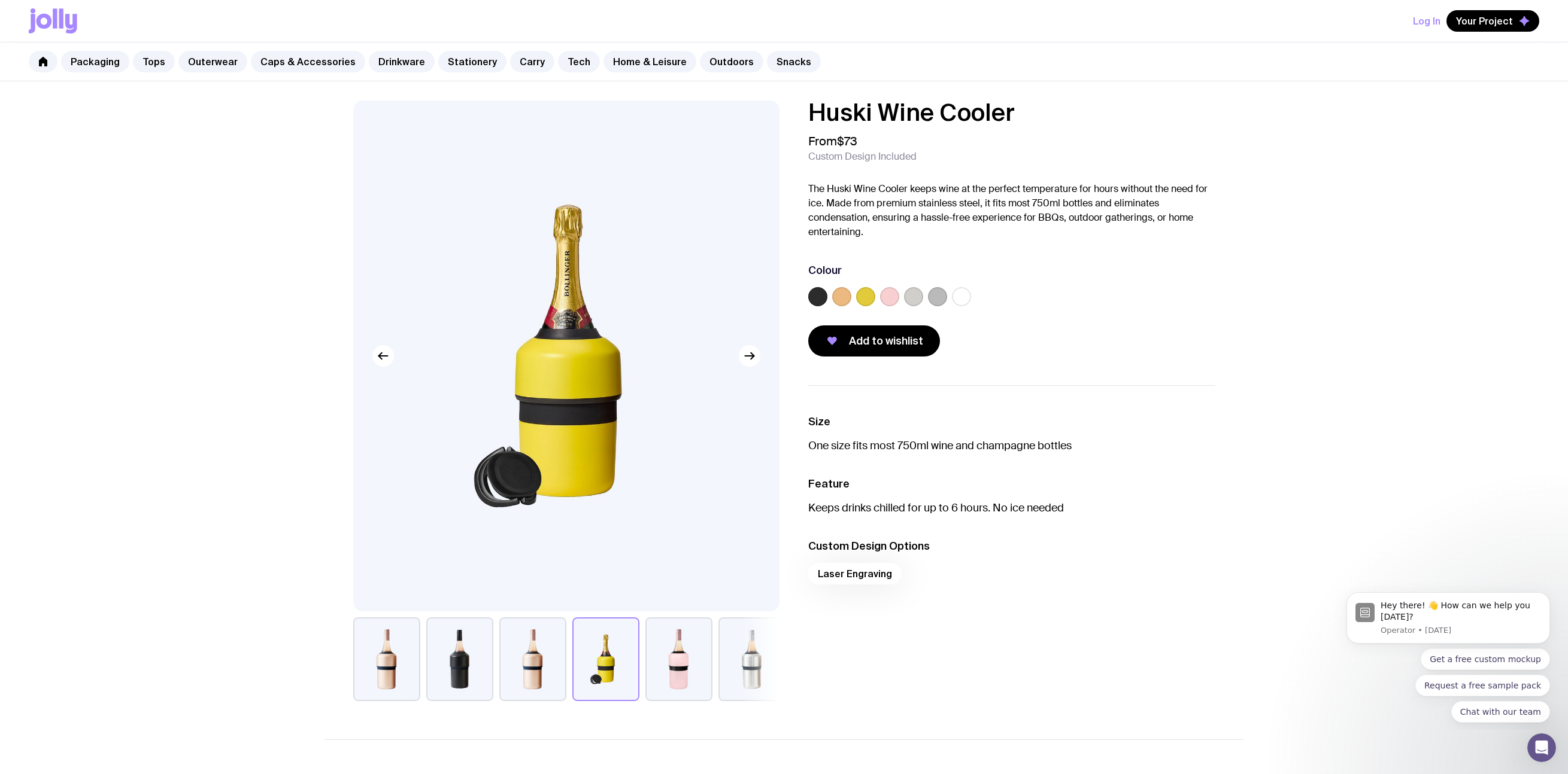
click at [657, 665] on button "button" at bounding box center [679, 659] width 67 height 84
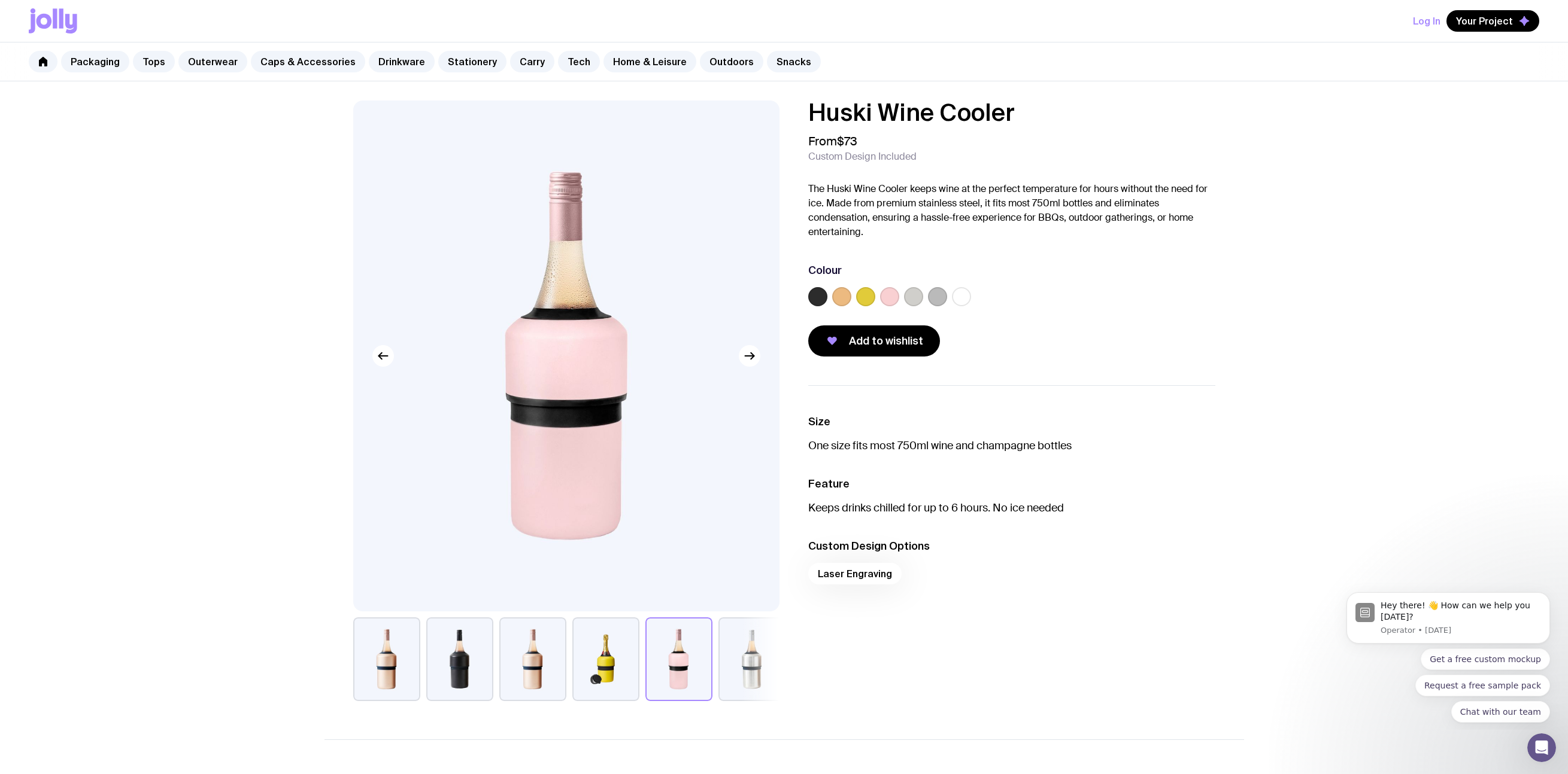
click at [731, 671] on button "button" at bounding box center [752, 659] width 67 height 84
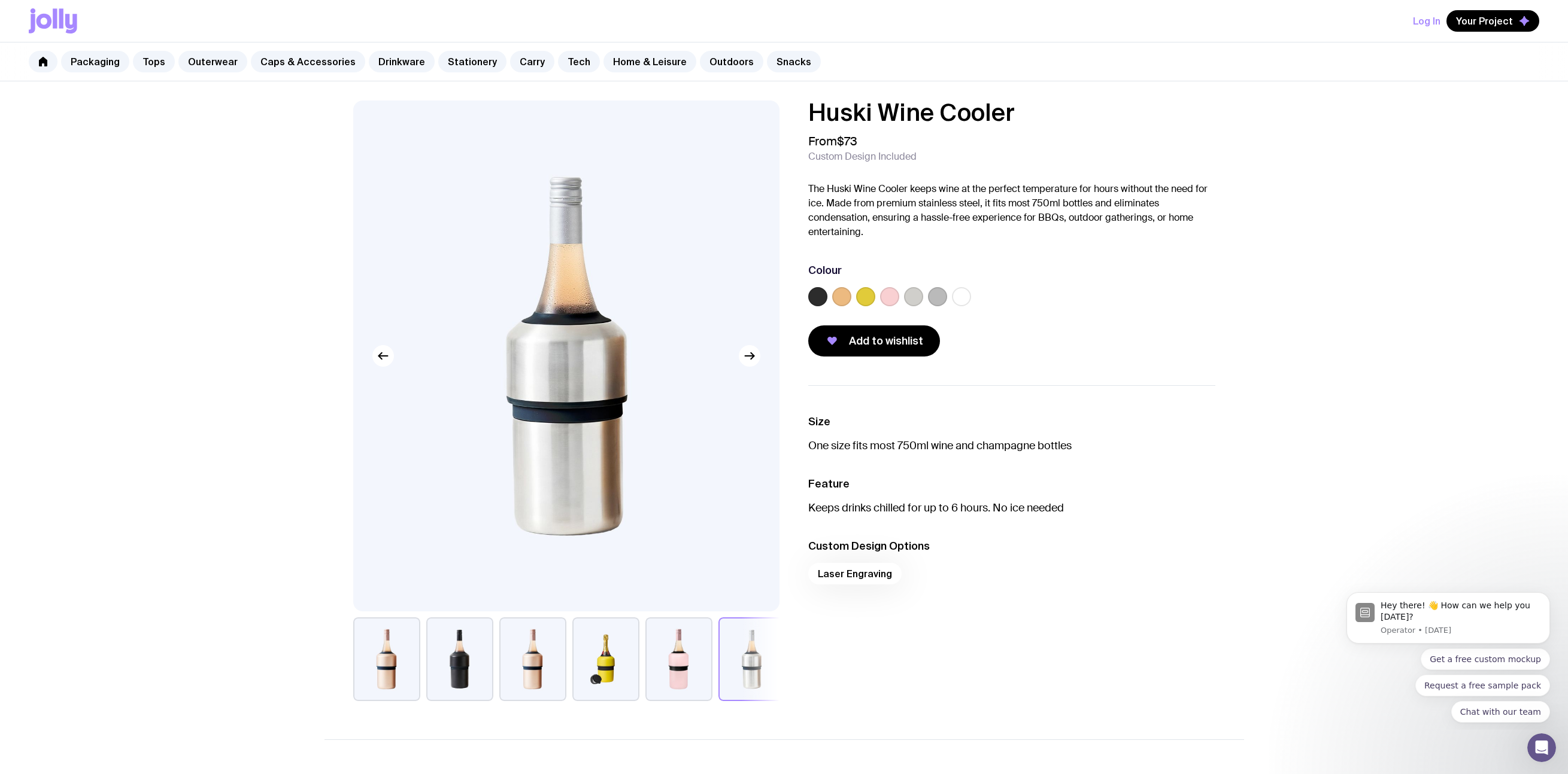
click at [441, 658] on button "button" at bounding box center [460, 659] width 67 height 84
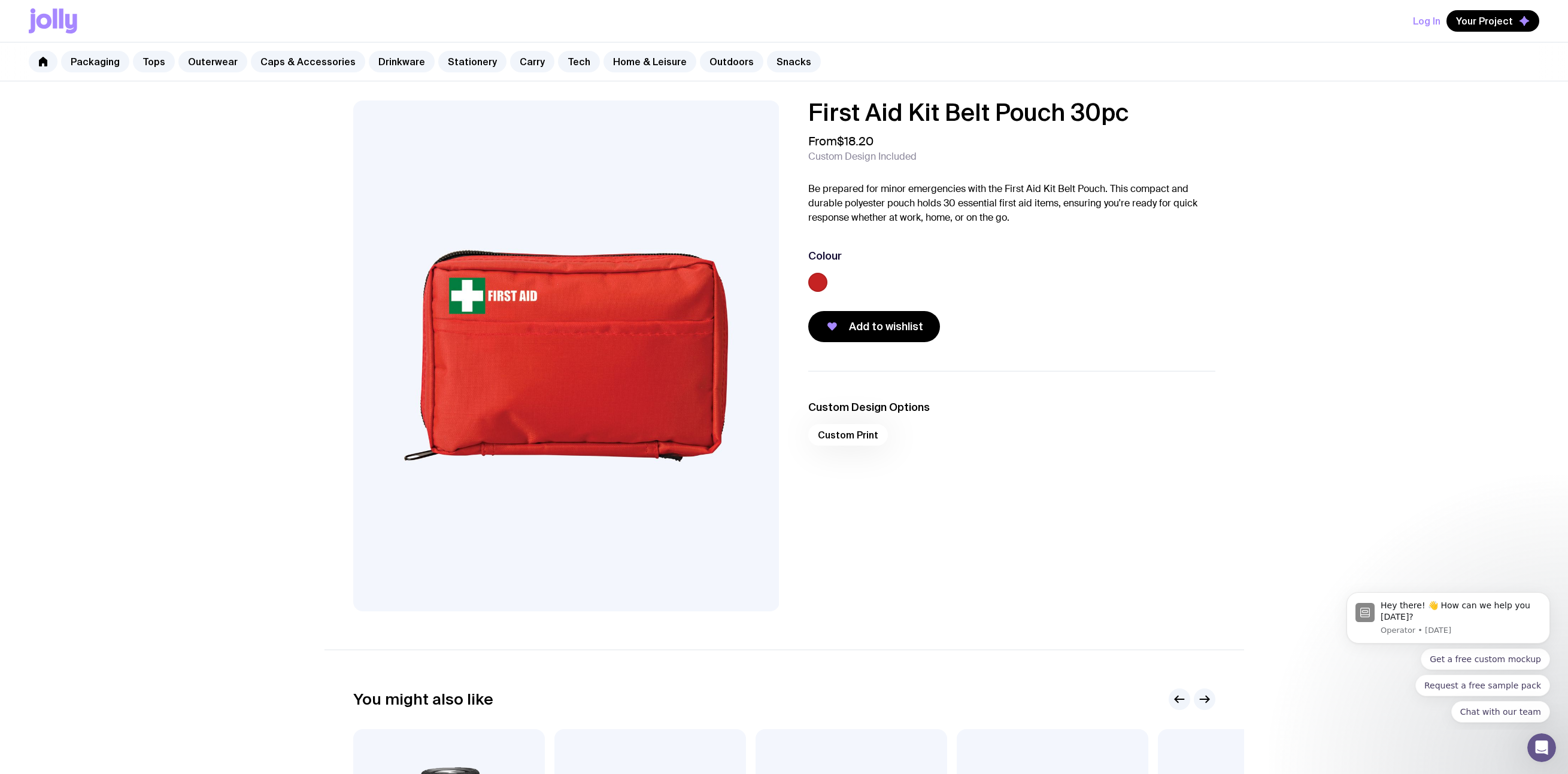
scroll to position [72, 0]
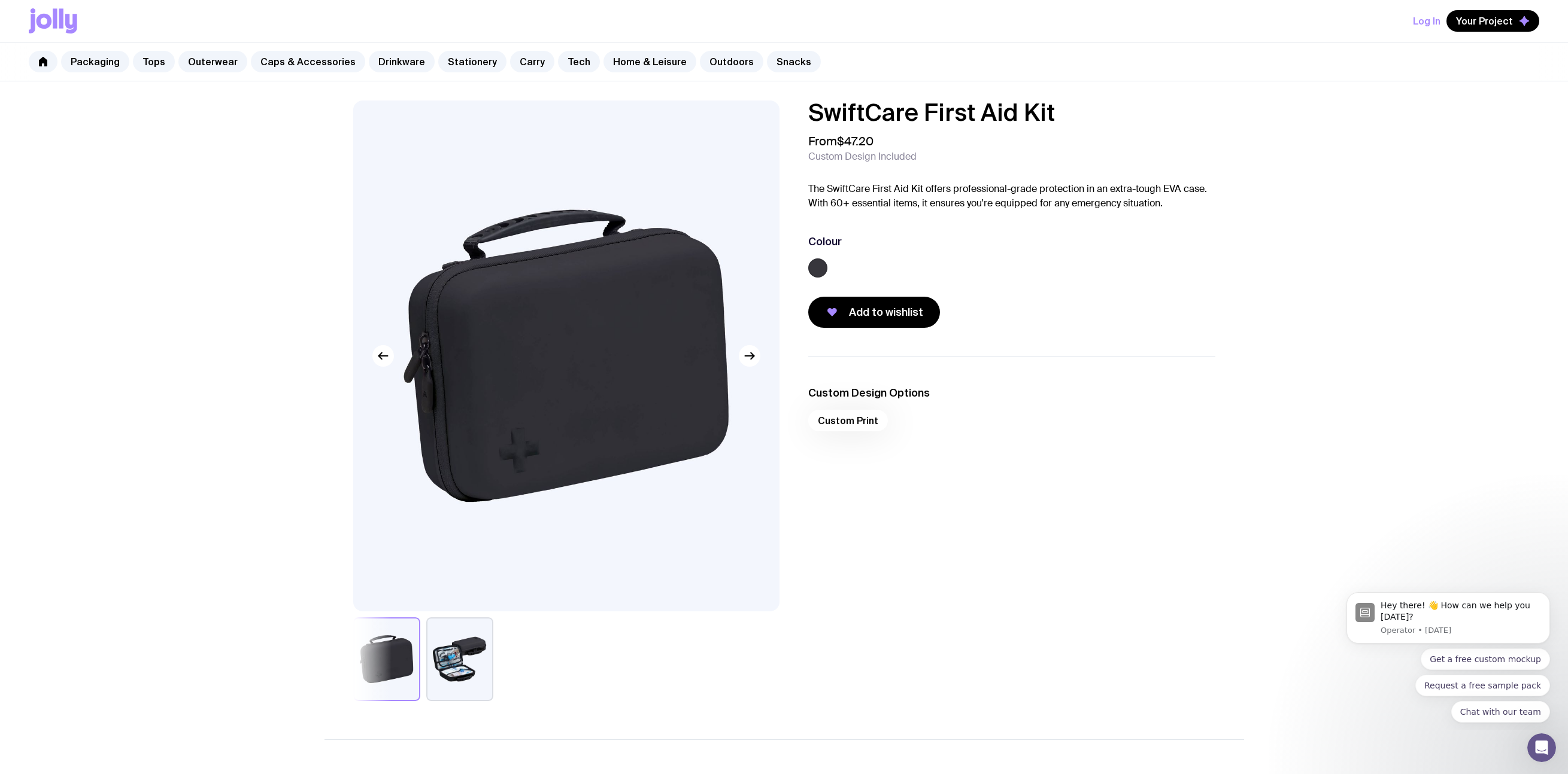
click at [457, 649] on button "button" at bounding box center [460, 659] width 67 height 84
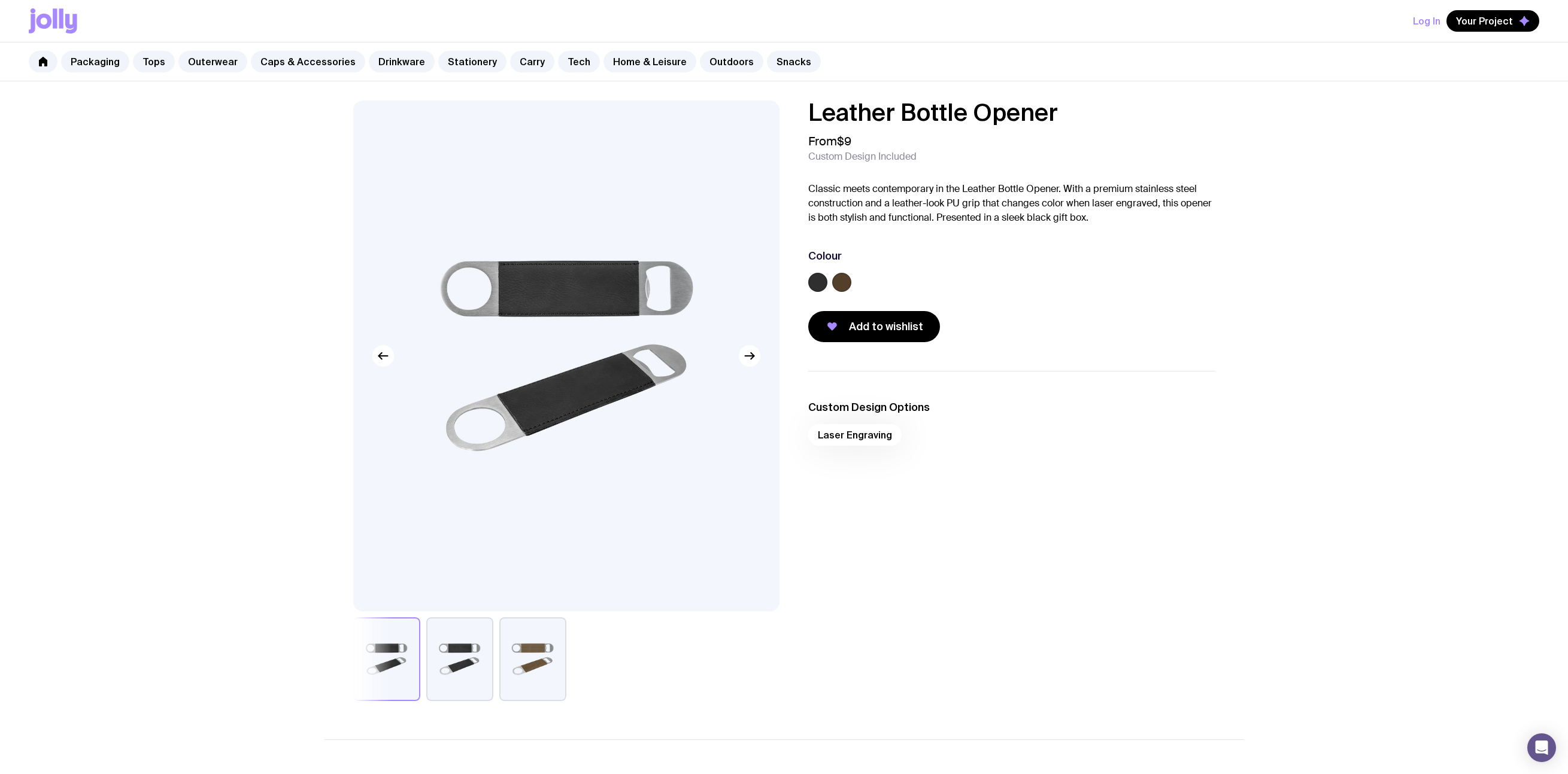
click at [473, 649] on button "button" at bounding box center [460, 659] width 67 height 84
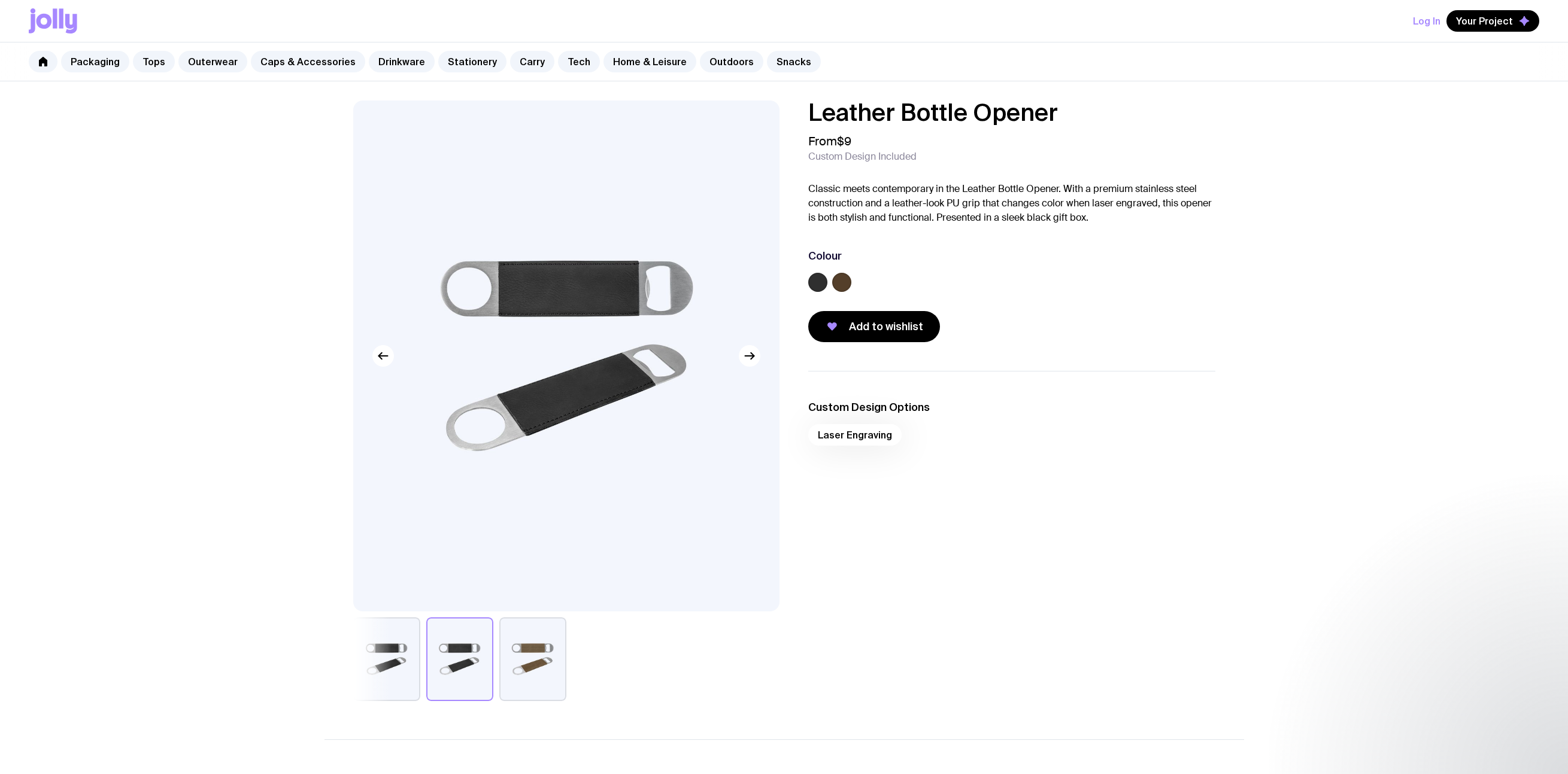
click at [530, 658] on button "button" at bounding box center [533, 659] width 67 height 84
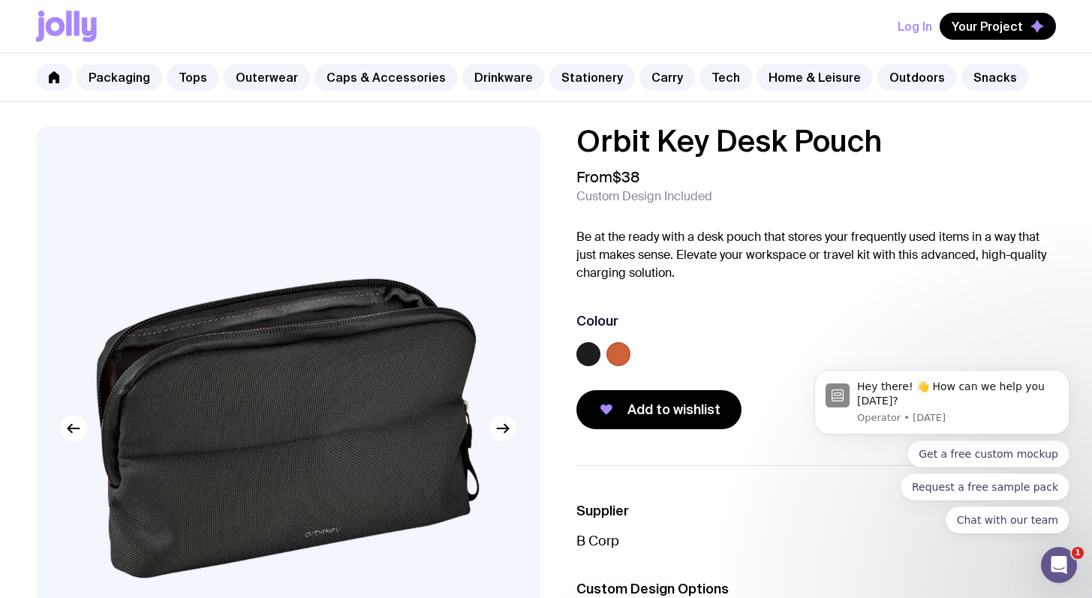
scroll to position [489, 0]
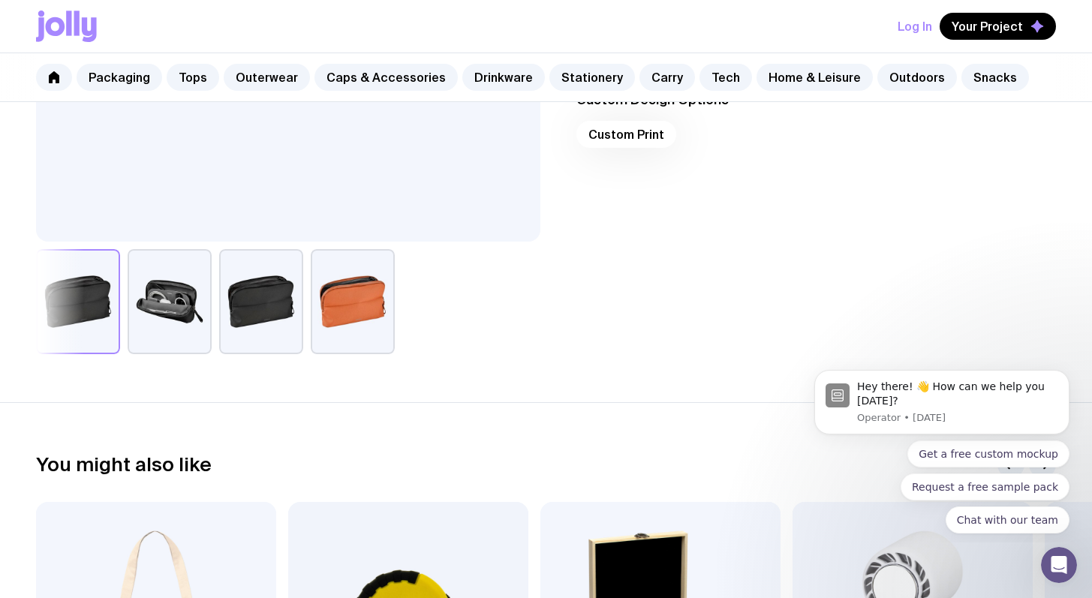
click at [247, 293] on button "button" at bounding box center [261, 301] width 84 height 105
click at [167, 303] on button "button" at bounding box center [170, 301] width 84 height 105
click at [164, 305] on button "button" at bounding box center [170, 301] width 84 height 105
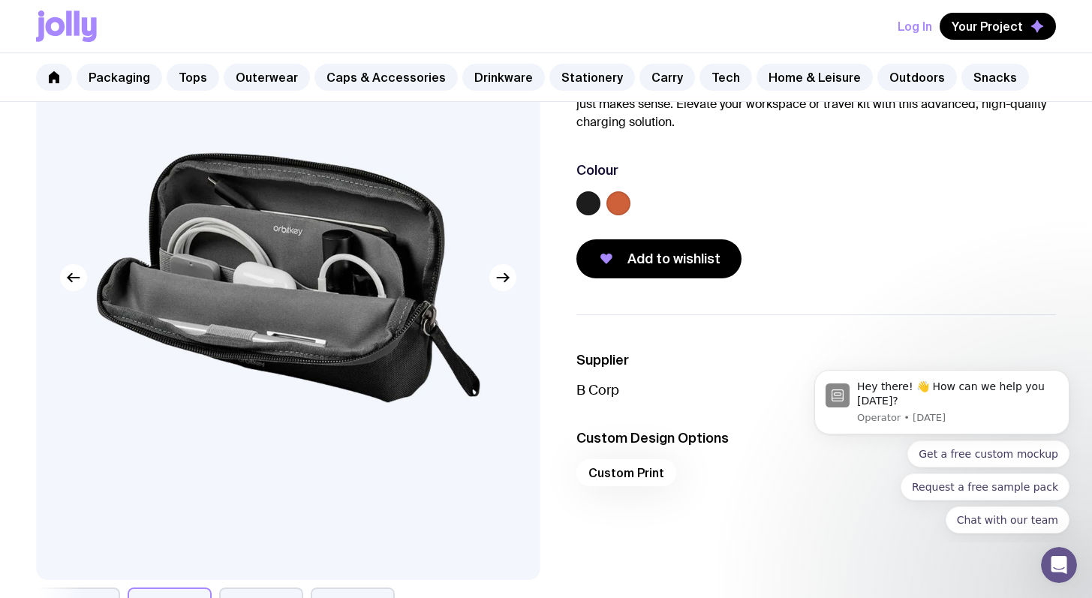
scroll to position [0, 0]
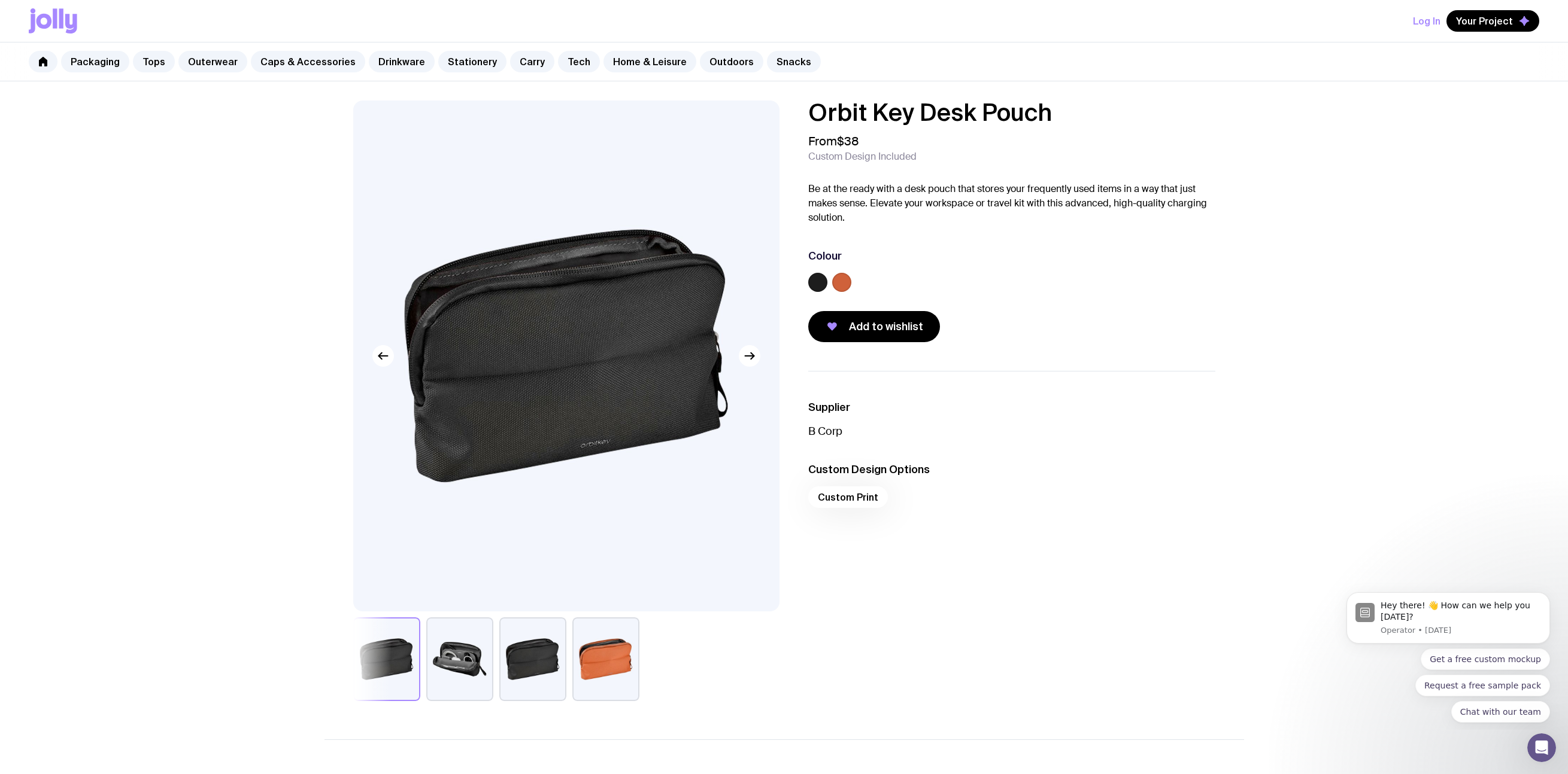
click at [470, 661] on button "button" at bounding box center [460, 659] width 67 height 84
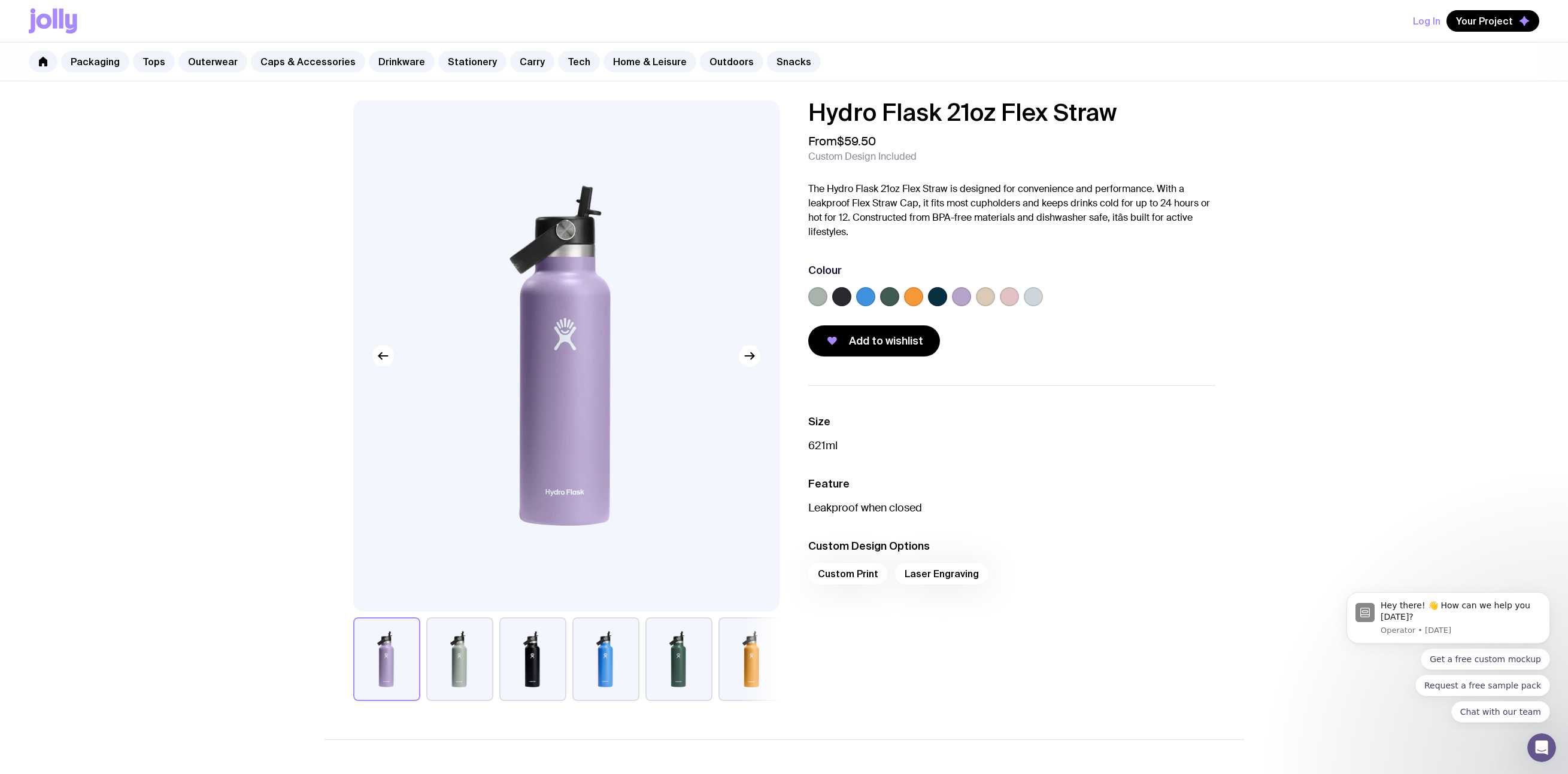
drag, startPoint x: 537, startPoint y: 691, endPoint x: 553, endPoint y: 234, distance: 457.3
click at [537, 691] on button "button" at bounding box center [533, 659] width 67 height 84
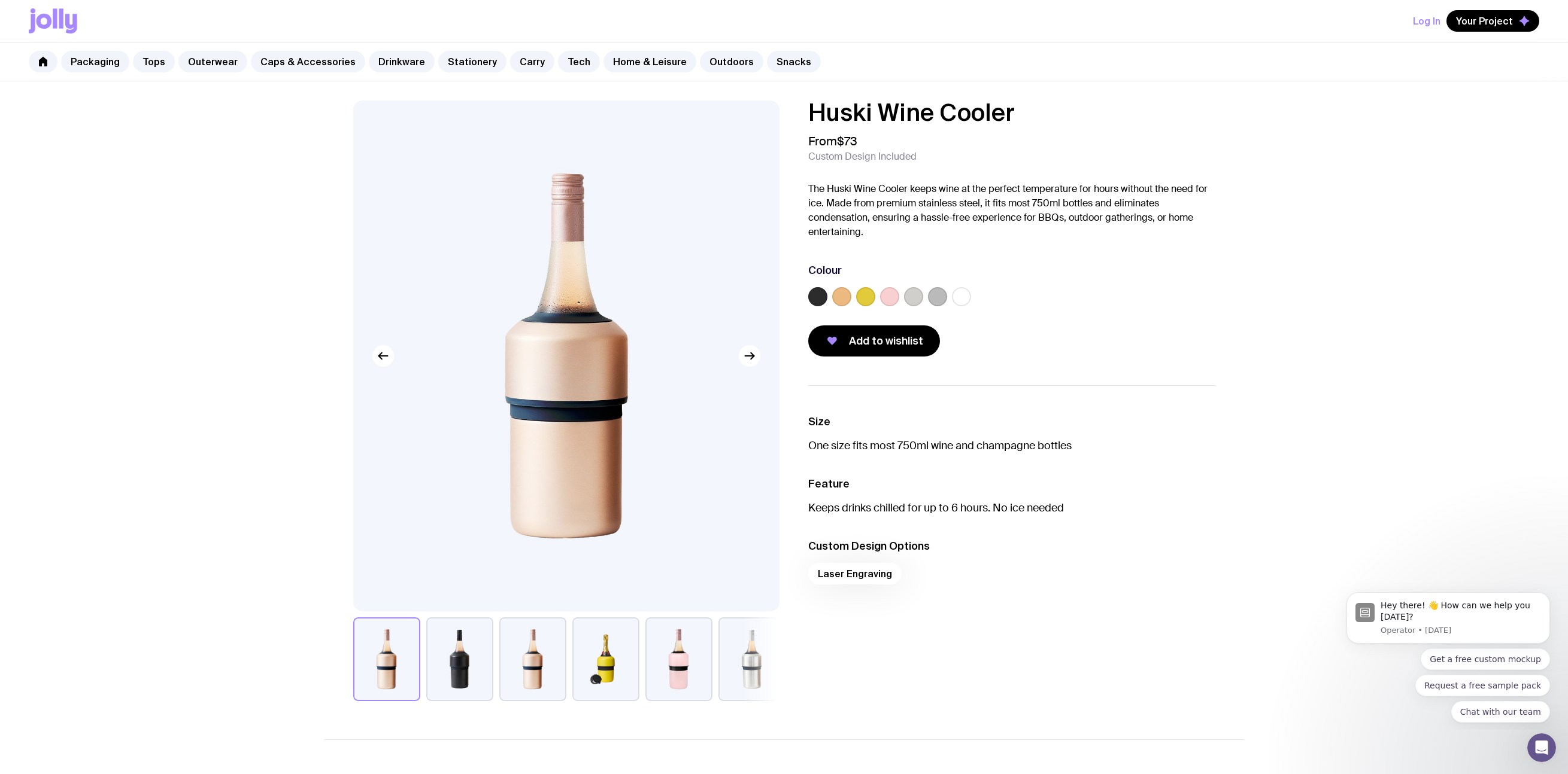
click at [466, 669] on button "button" at bounding box center [460, 659] width 67 height 84
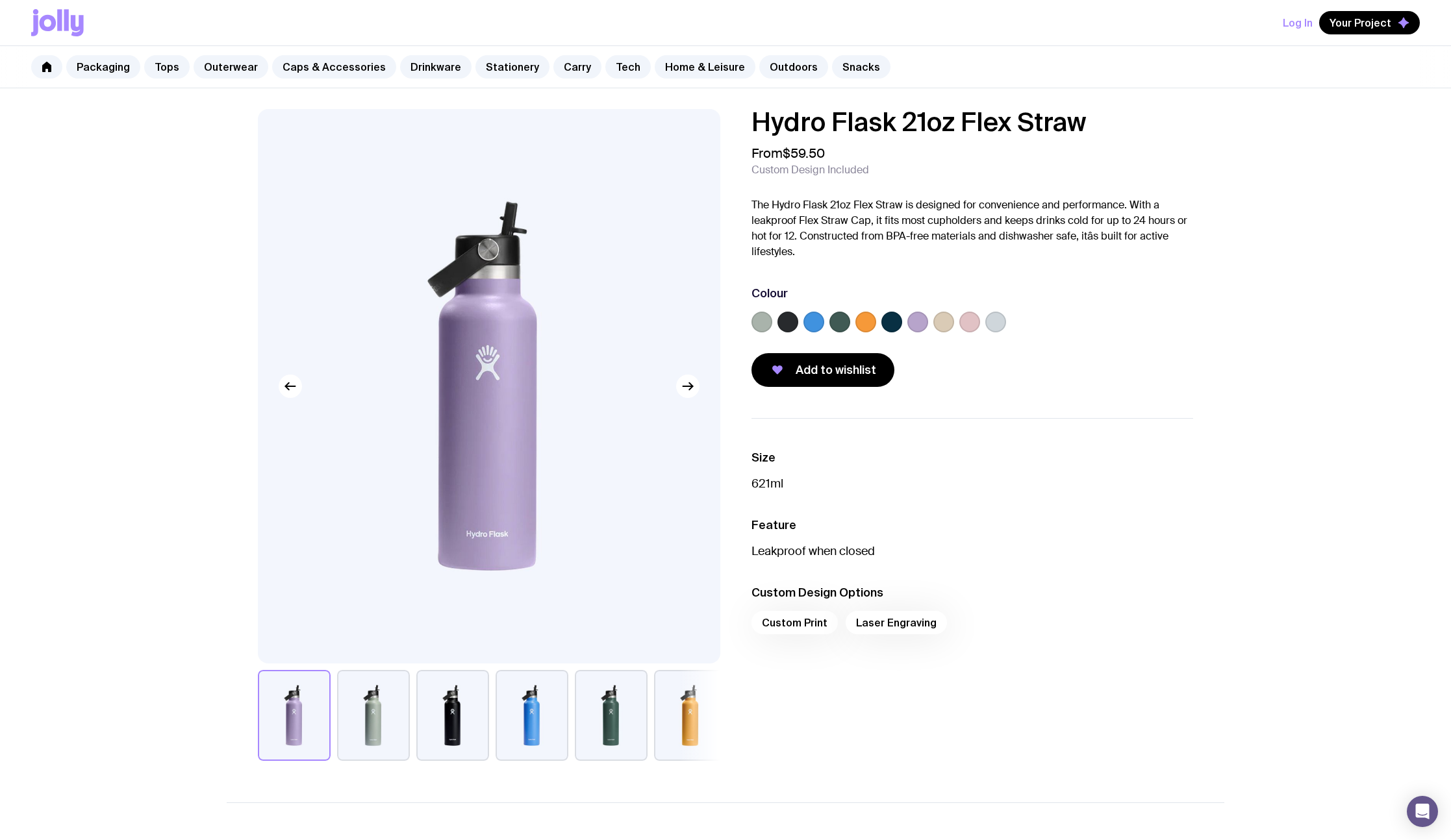
click at [788, 150] on span "$59.50" at bounding box center [804, 153] width 42 height 17
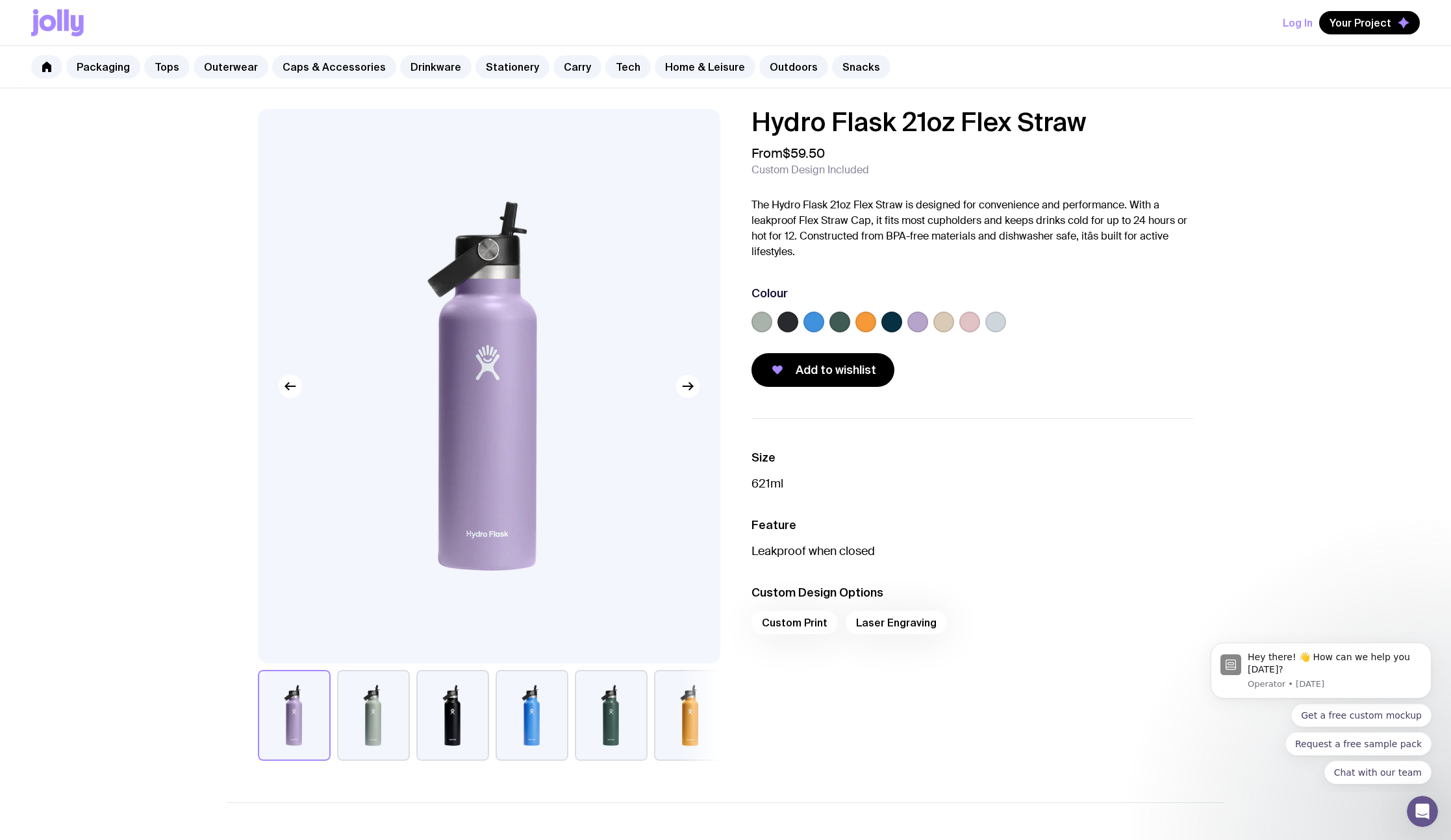
scroll to position [561, 0]
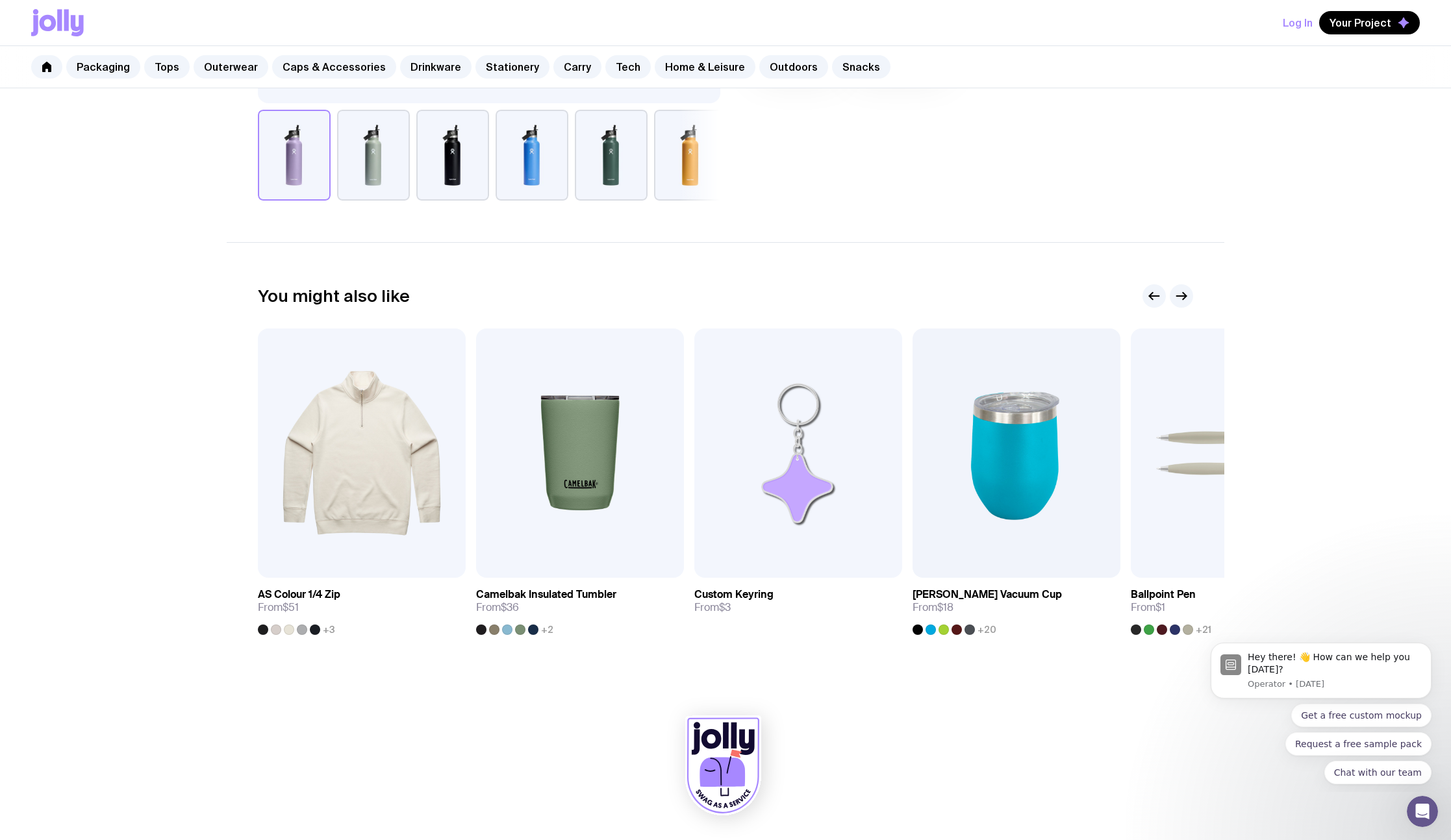
click at [713, 783] on icon at bounding box center [722, 773] width 46 height 30
click at [69, 27] on icon at bounding box center [57, 23] width 53 height 28
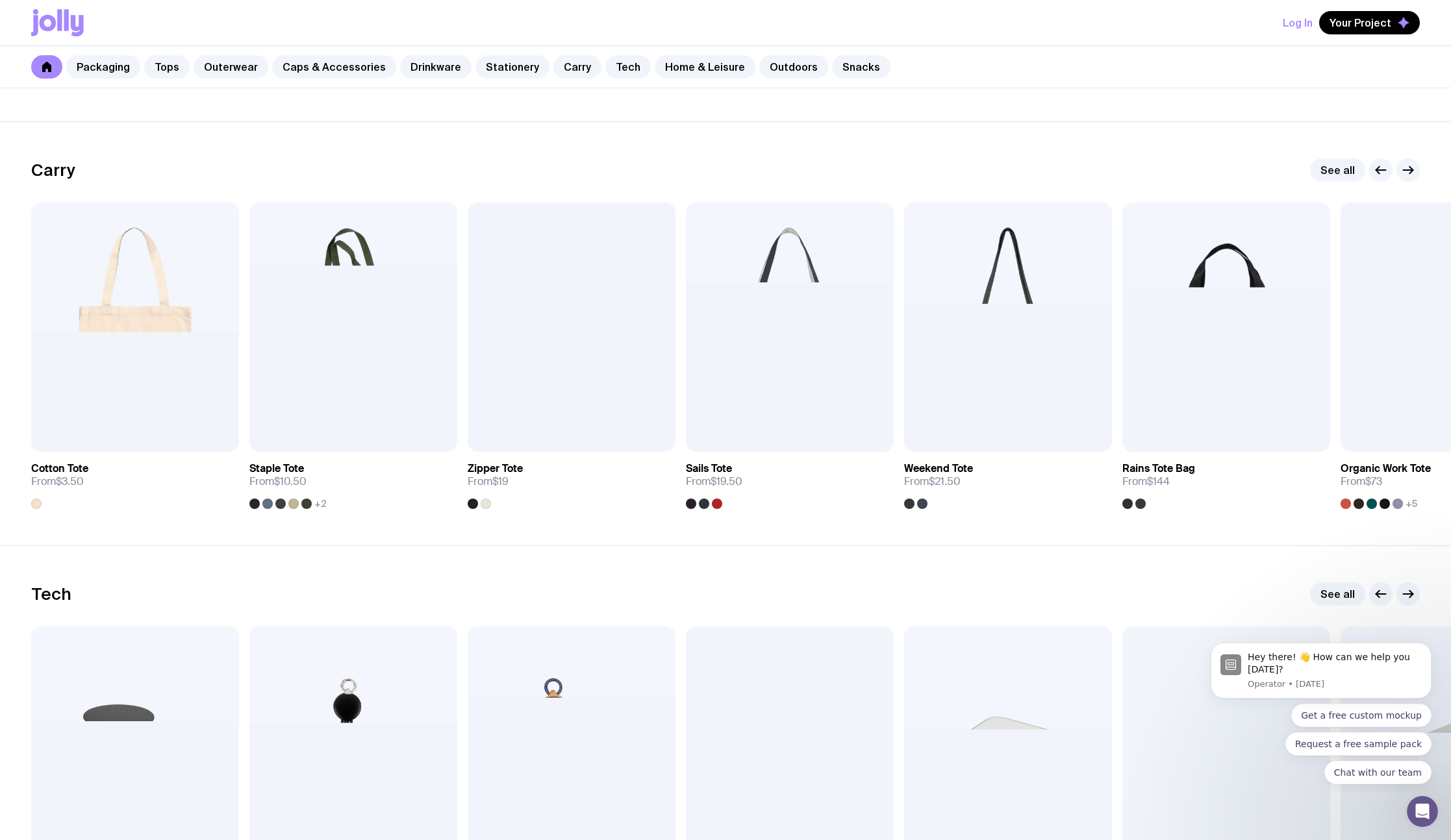
scroll to position [2125, 0]
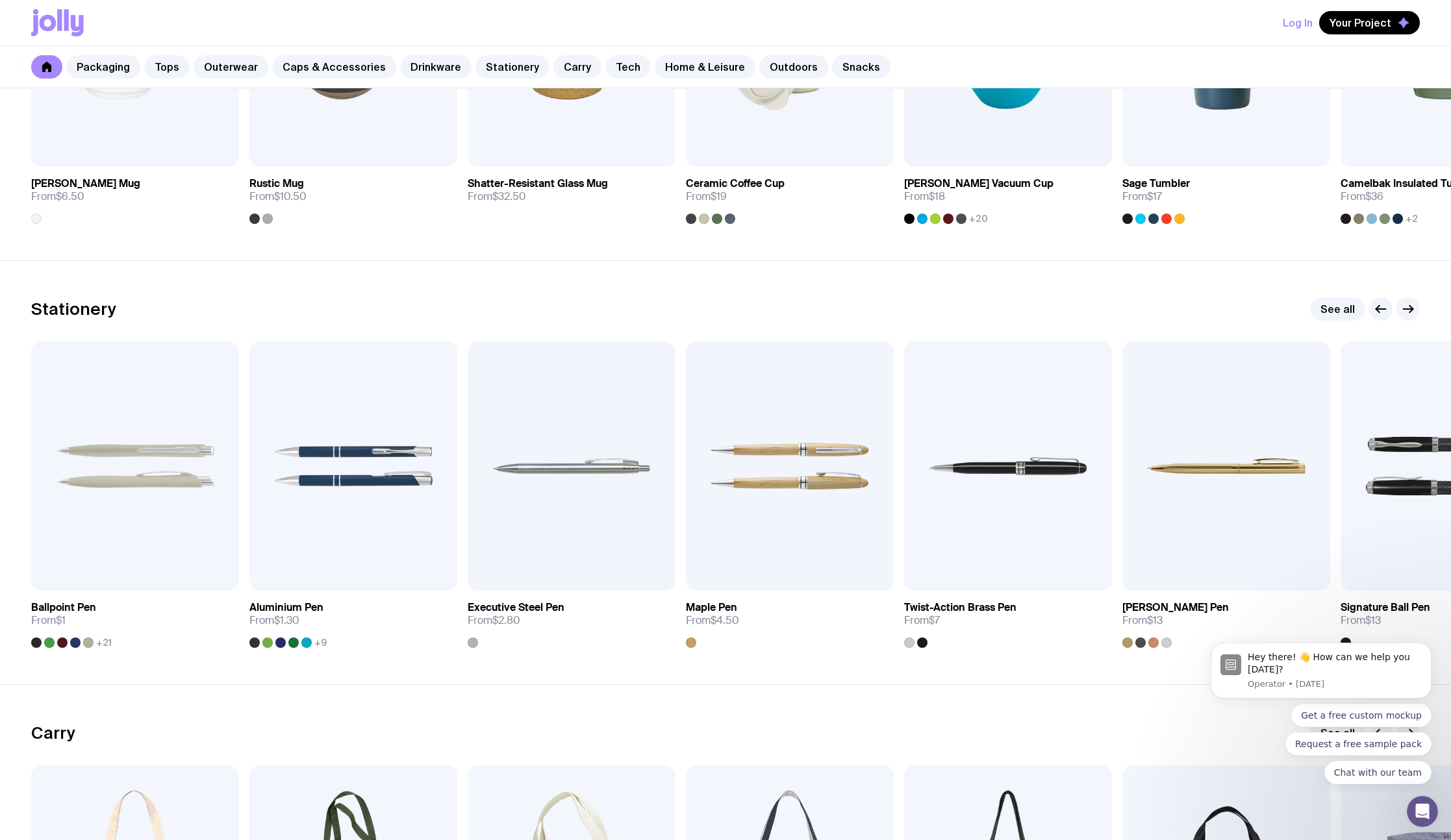
click at [56, 29] on icon at bounding box center [57, 23] width 53 height 28
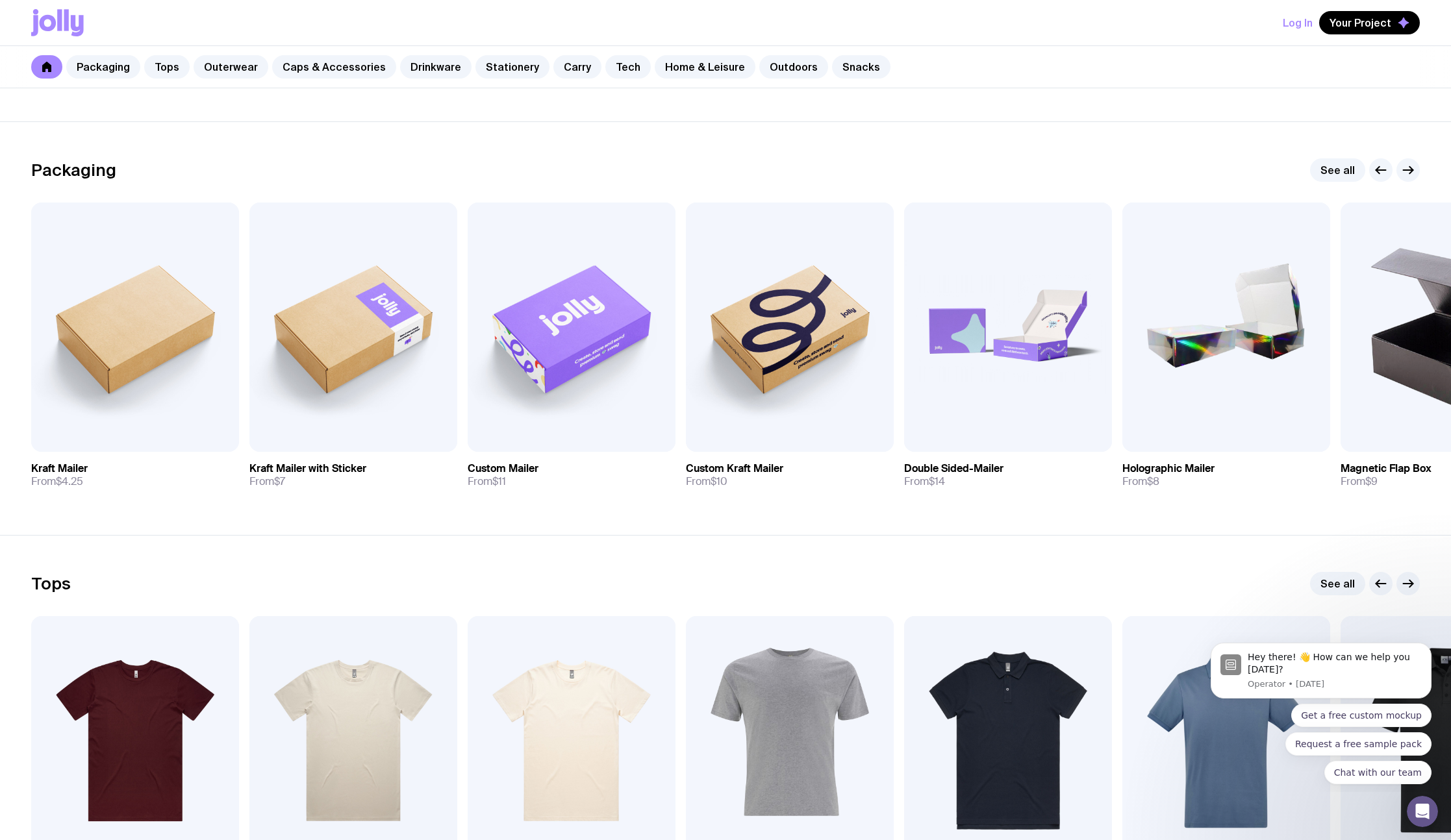
scroll to position [0, 0]
